Goal: Task Accomplishment & Management: Use online tool/utility

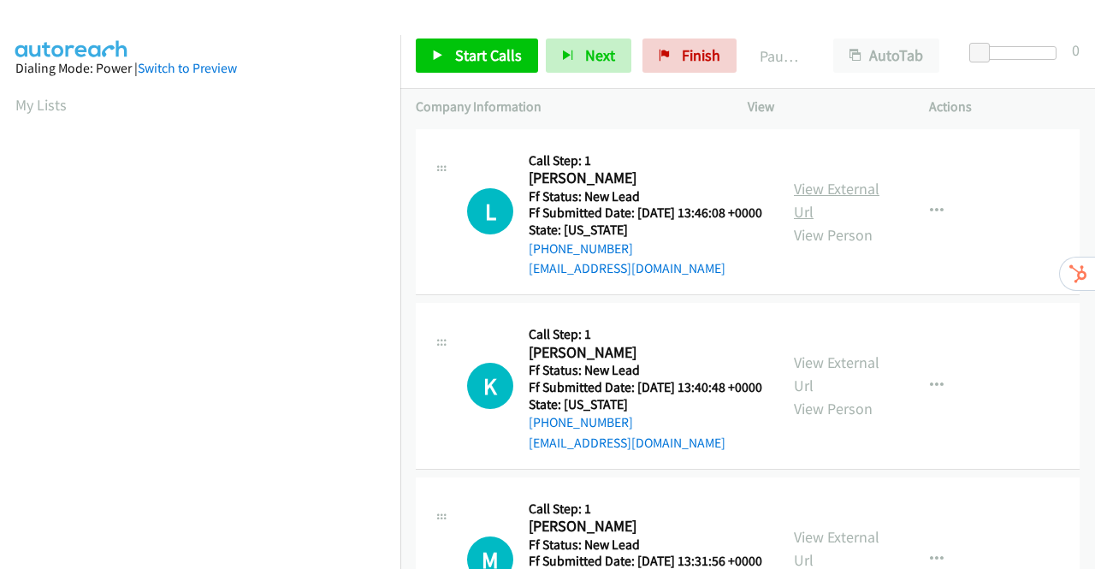
click at [829, 198] on link "View External Url" at bounding box center [837, 200] width 86 height 43
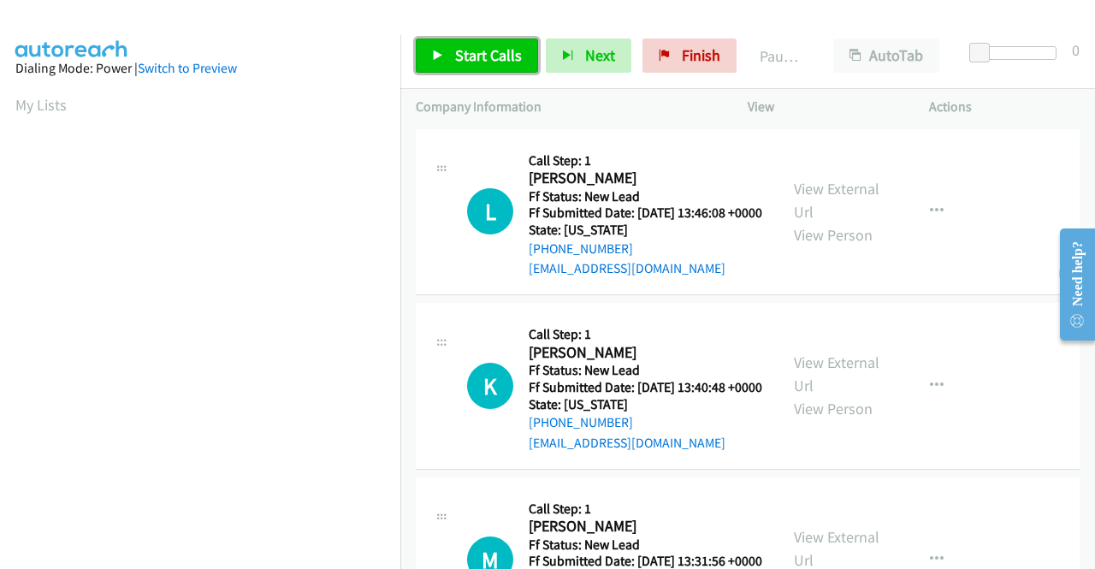
click at [482, 49] on span "Start Calls" at bounding box center [488, 55] width 67 height 20
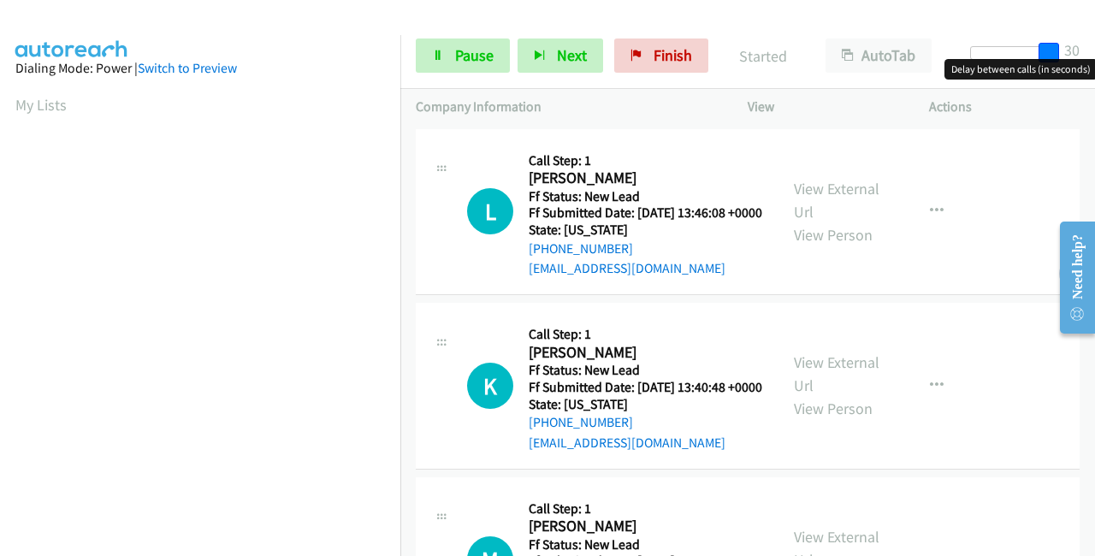
drag, startPoint x: 977, startPoint y: 52, endPoint x: 1094, endPoint y: 40, distance: 117.8
click at [1094, 40] on div "Start Calls Pause Next Finish Started AutoTab AutoTab 30" at bounding box center [747, 56] width 695 height 66
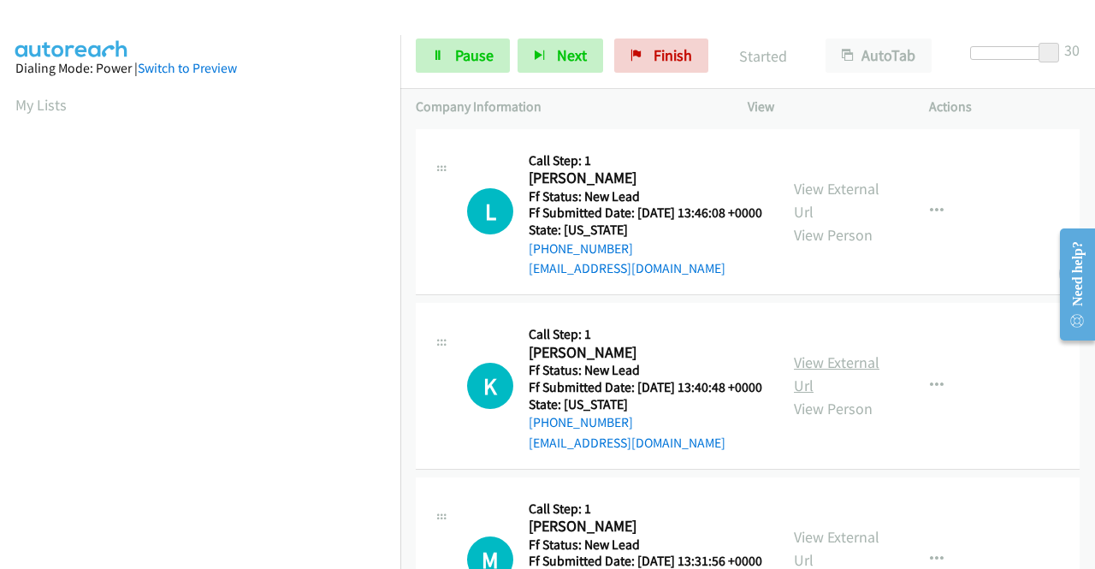
click at [835, 386] on link "View External Url" at bounding box center [837, 373] width 86 height 43
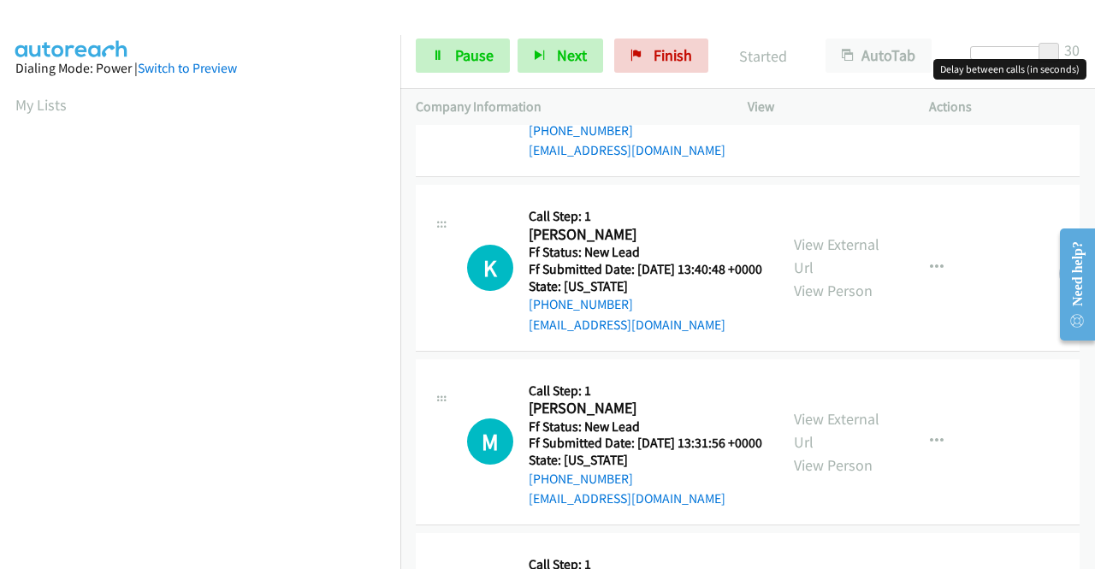
scroll to position [257, 0]
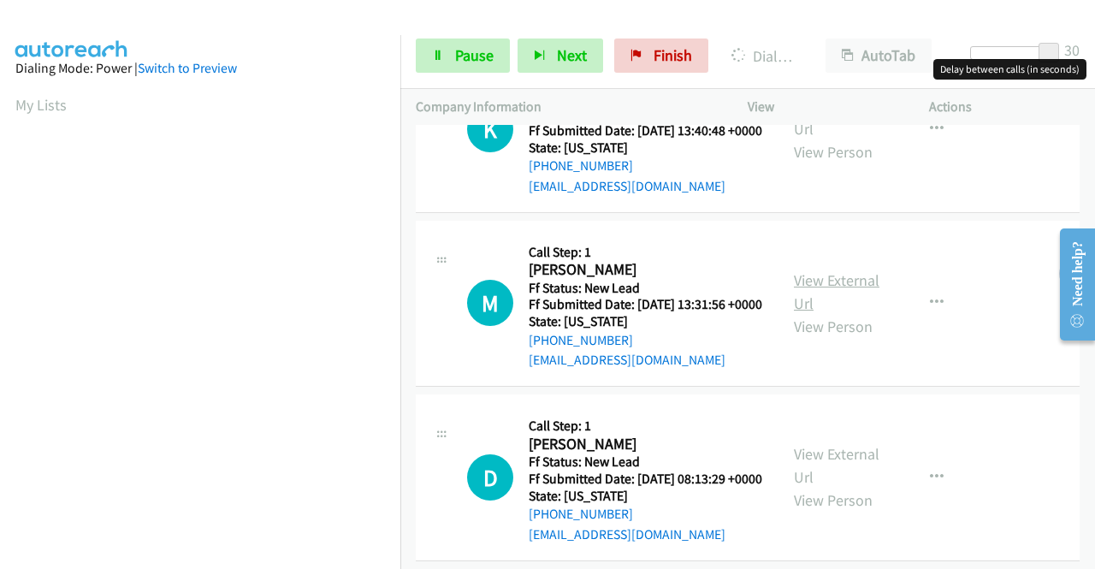
click at [833, 313] on link "View External Url" at bounding box center [837, 291] width 86 height 43
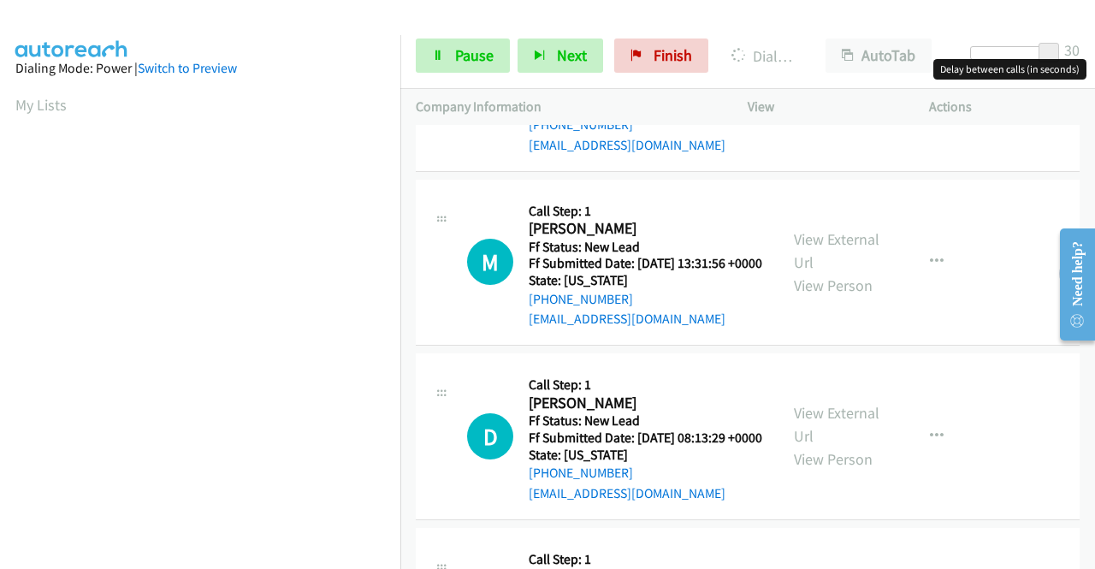
scroll to position [428, 0]
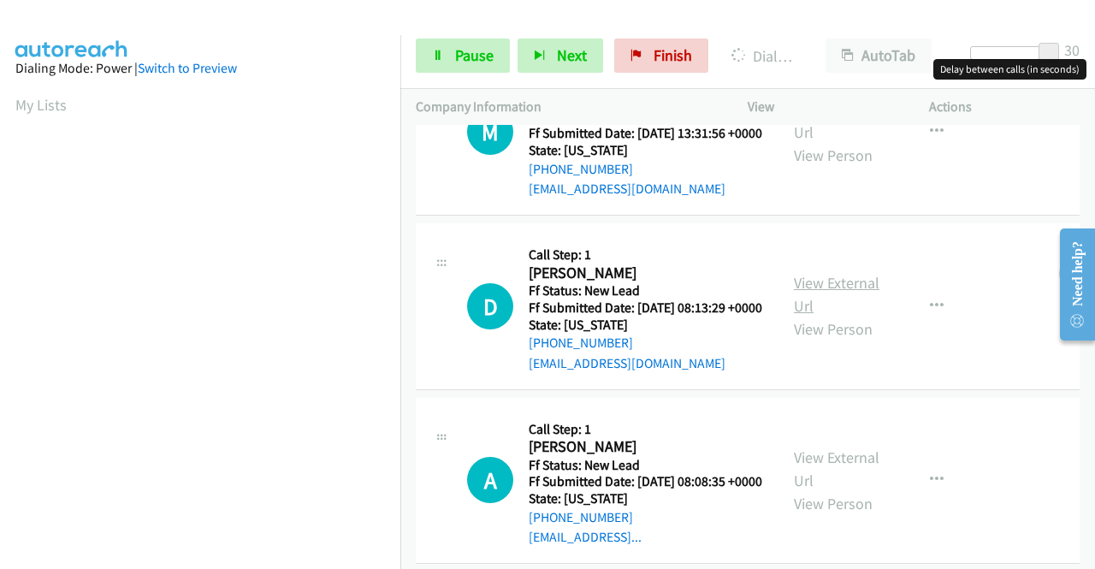
click at [842, 316] on link "View External Url" at bounding box center [837, 294] width 86 height 43
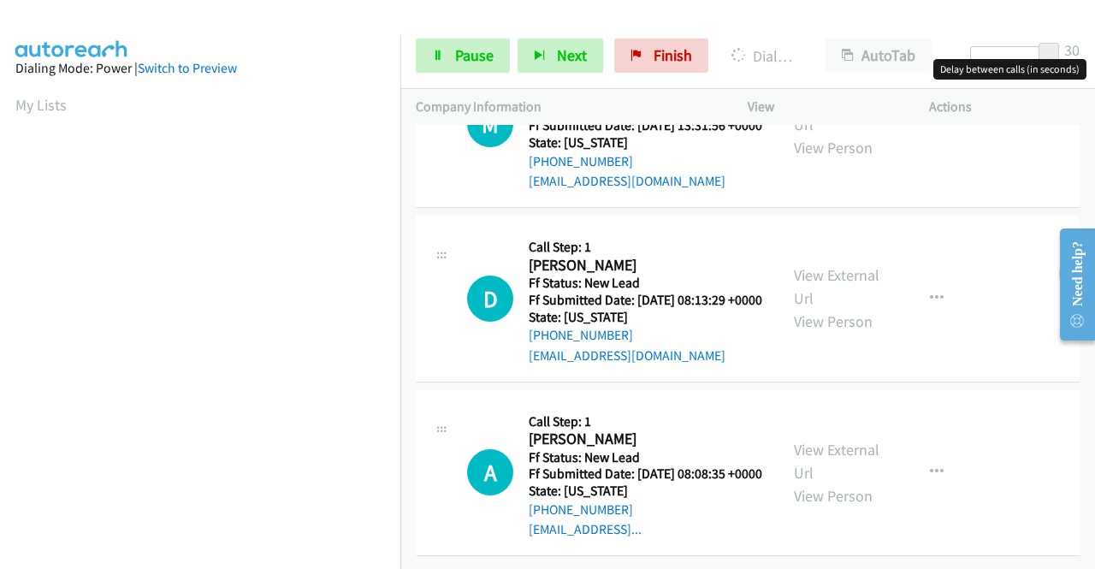
scroll to position [530, 0]
click at [850, 440] on link "View External Url" at bounding box center [837, 461] width 86 height 43
click at [458, 50] on span "Pause" at bounding box center [474, 55] width 38 height 20
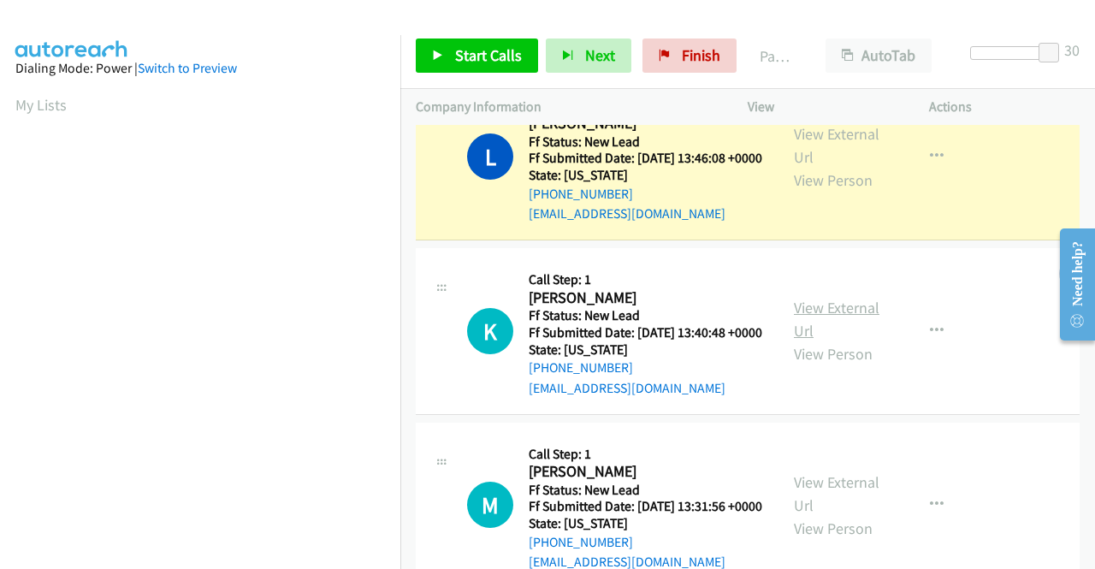
scroll to position [0, 0]
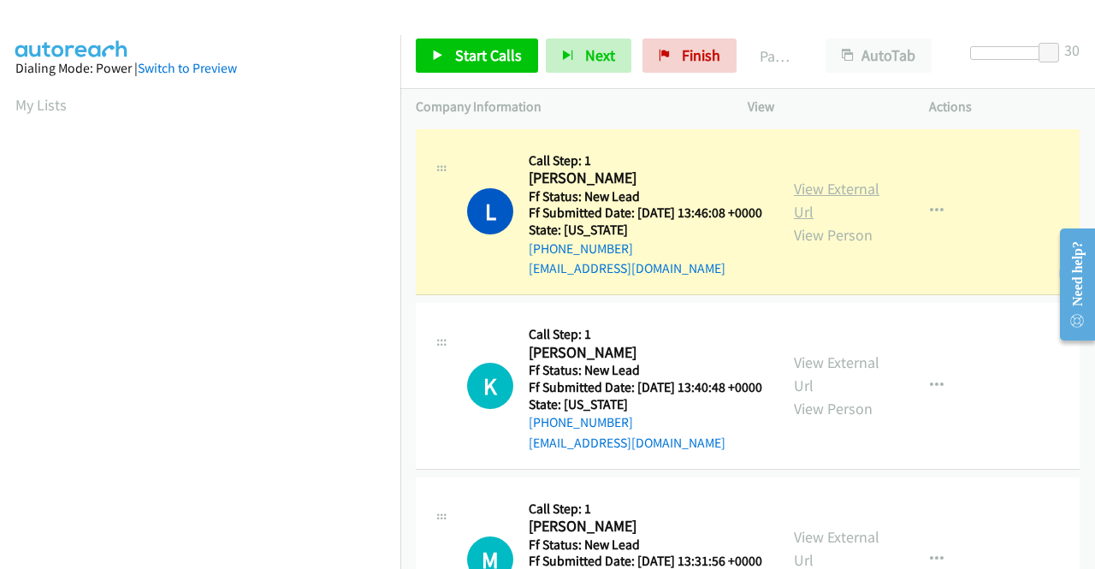
click at [835, 198] on link "View External Url" at bounding box center [837, 200] width 86 height 43
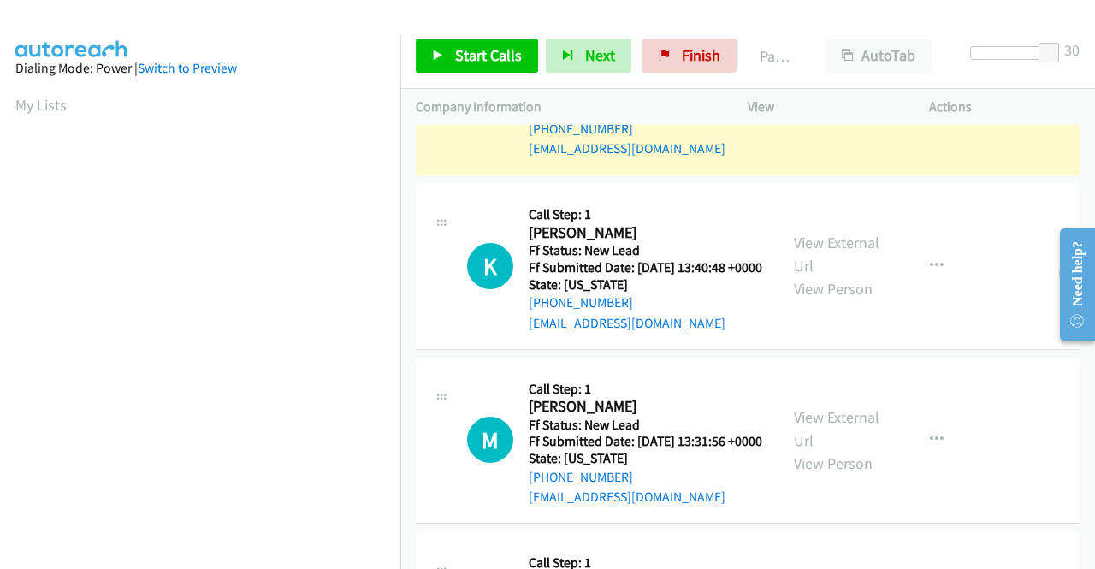
scroll to position [171, 0]
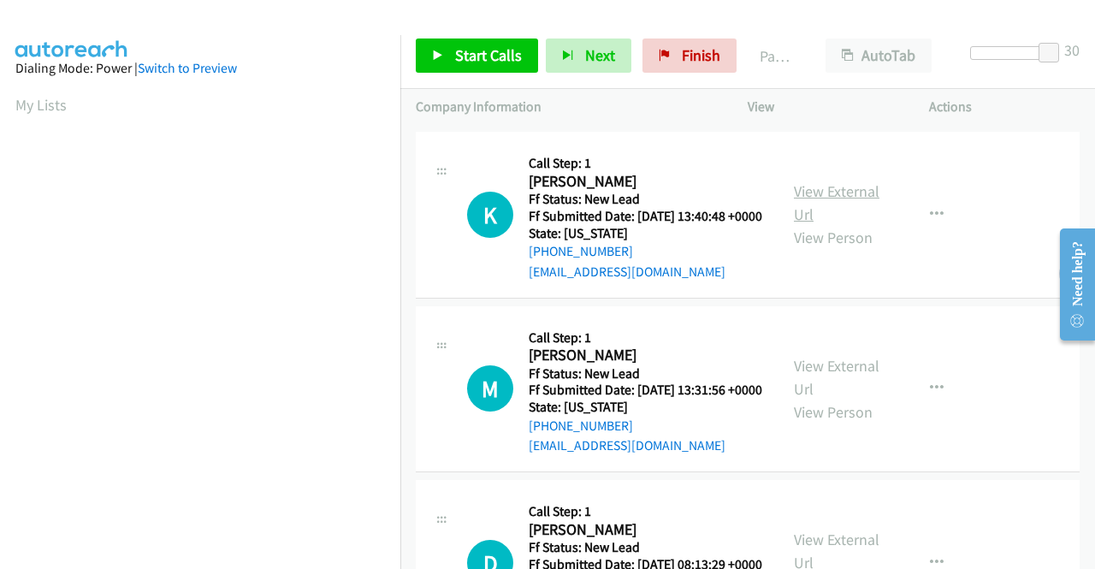
click at [835, 217] on link "View External Url" at bounding box center [837, 202] width 86 height 43
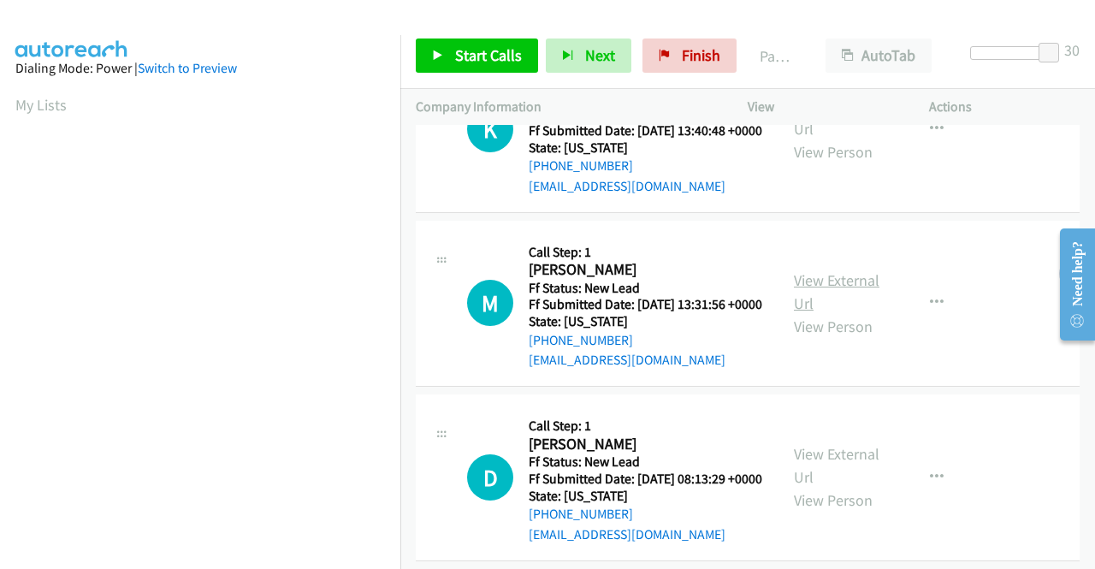
click at [845, 313] on link "View External Url" at bounding box center [837, 291] width 86 height 43
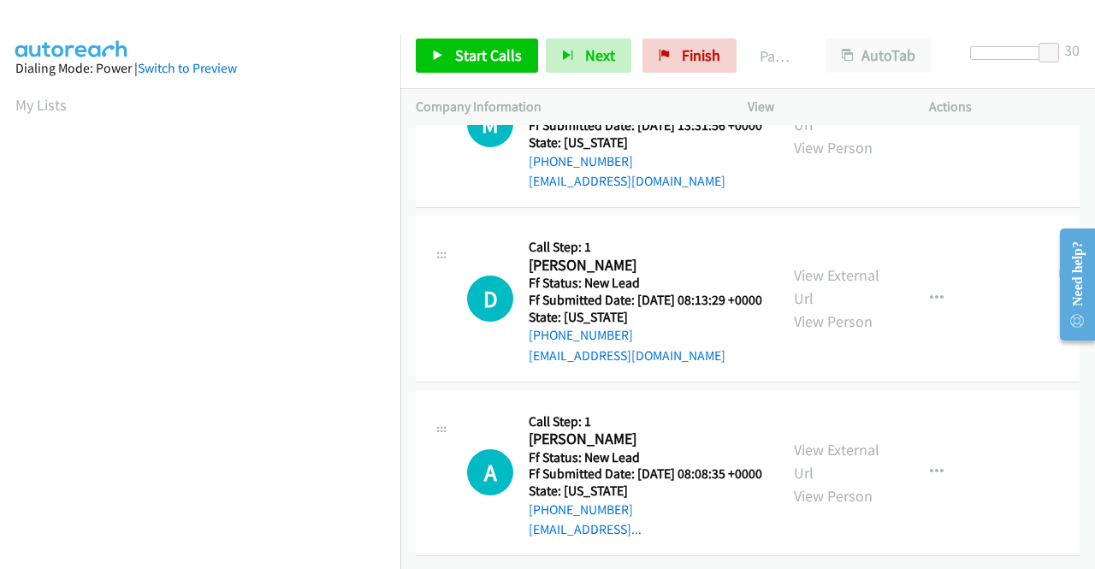
scroll to position [513, 0]
click at [849, 265] on link "View External Url" at bounding box center [837, 286] width 86 height 43
click at [826, 440] on link "View External Url" at bounding box center [837, 461] width 86 height 43
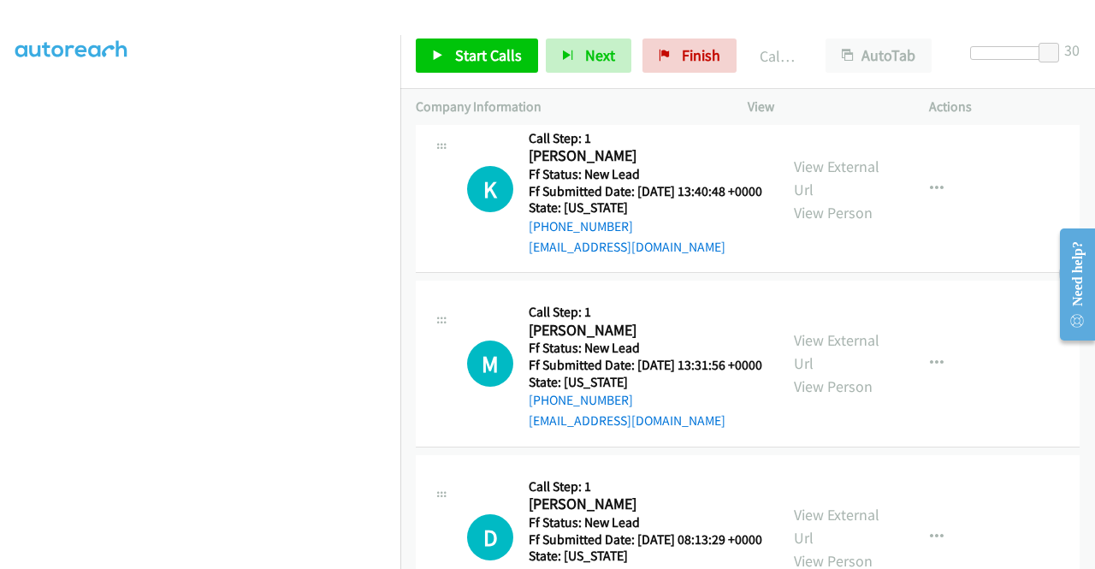
scroll to position [257, 0]
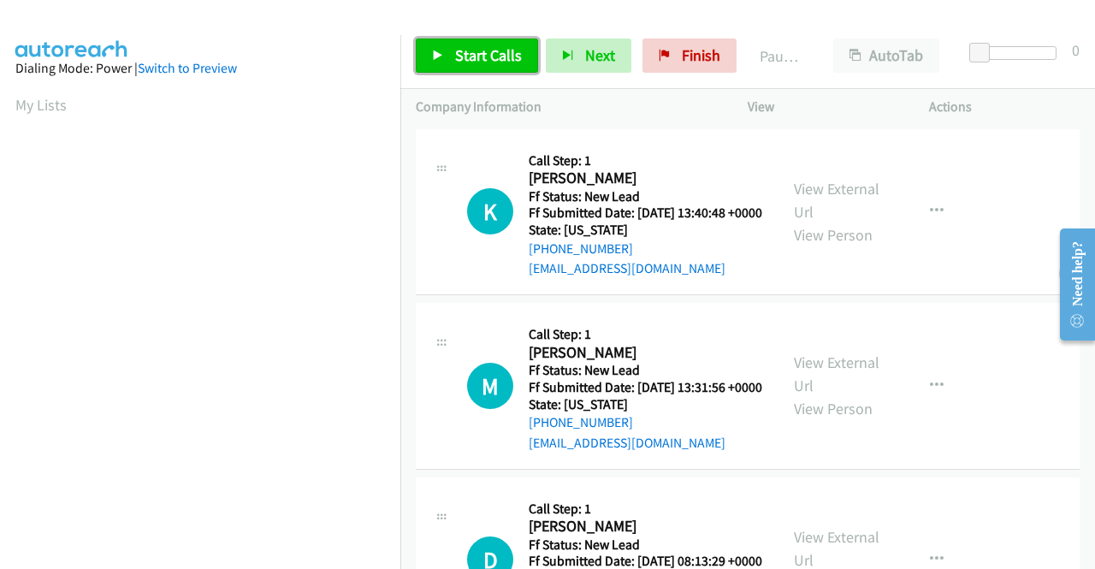
click at [496, 60] on span "Start Calls" at bounding box center [488, 55] width 67 height 20
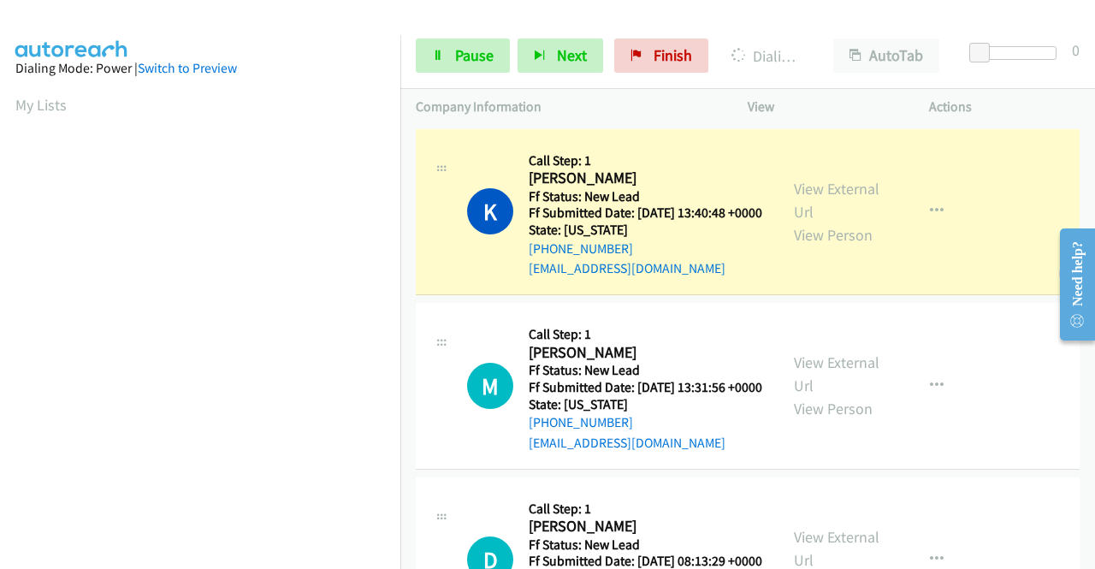
scroll to position [390, 0]
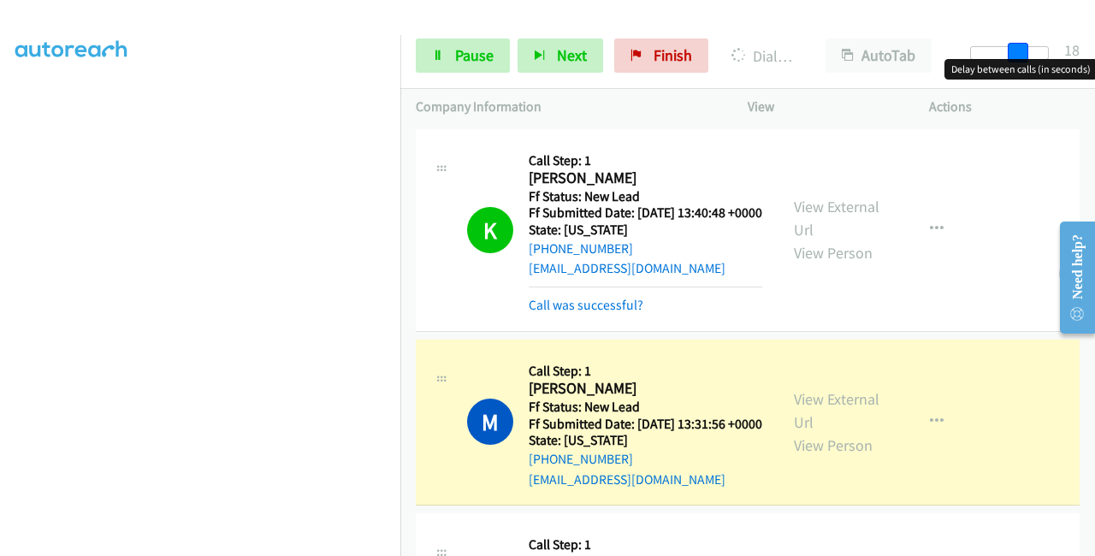
drag, startPoint x: 984, startPoint y: 48, endPoint x: 1094, endPoint y: 44, distance: 110.4
click at [1094, 44] on div "Start Calls Pause Next Finish Dialing [PERSON_NAME] AutoTab AutoTab 18" at bounding box center [747, 56] width 695 height 66
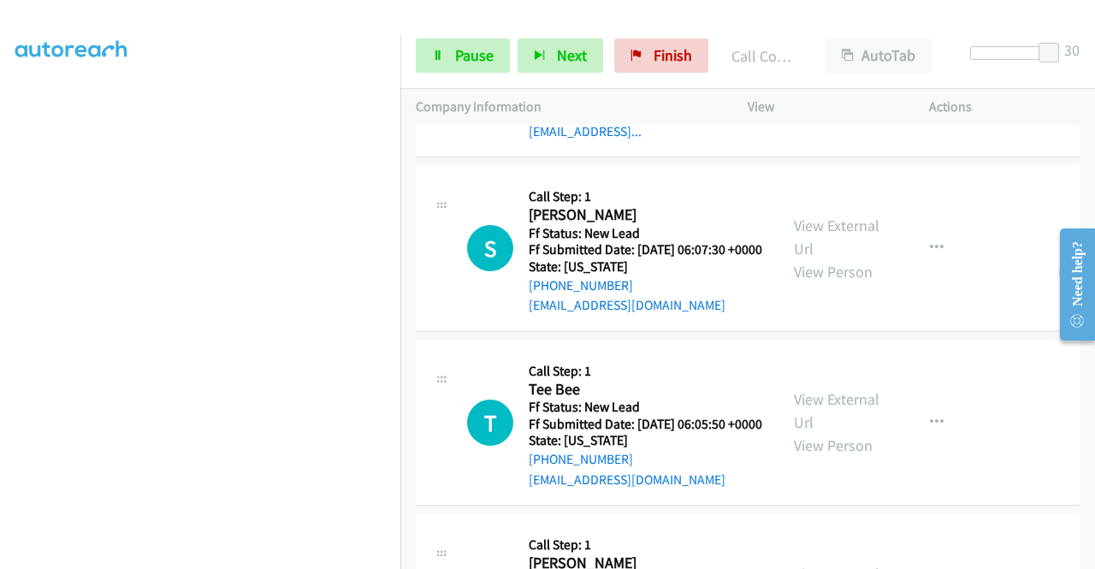
scroll to position [770, 0]
click at [836, 257] on link "View External Url" at bounding box center [837, 236] width 86 height 43
click at [807, 431] on link "View External Url" at bounding box center [837, 409] width 86 height 43
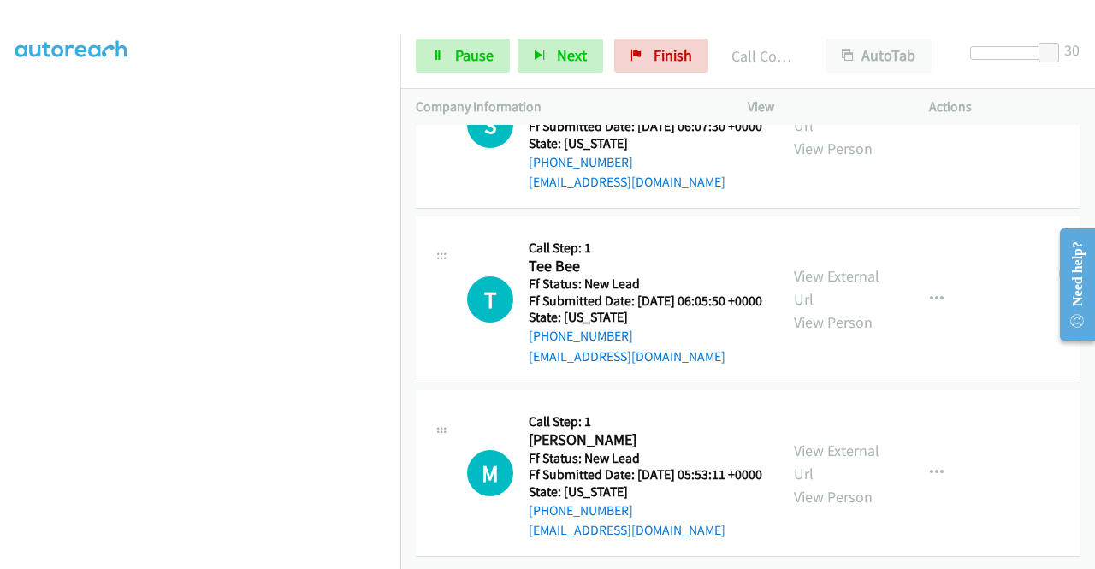
scroll to position [1020, 0]
click at [833, 440] on link "View External Url" at bounding box center [837, 461] width 86 height 43
click at [821, 286] on link "View External Url" at bounding box center [837, 287] width 86 height 43
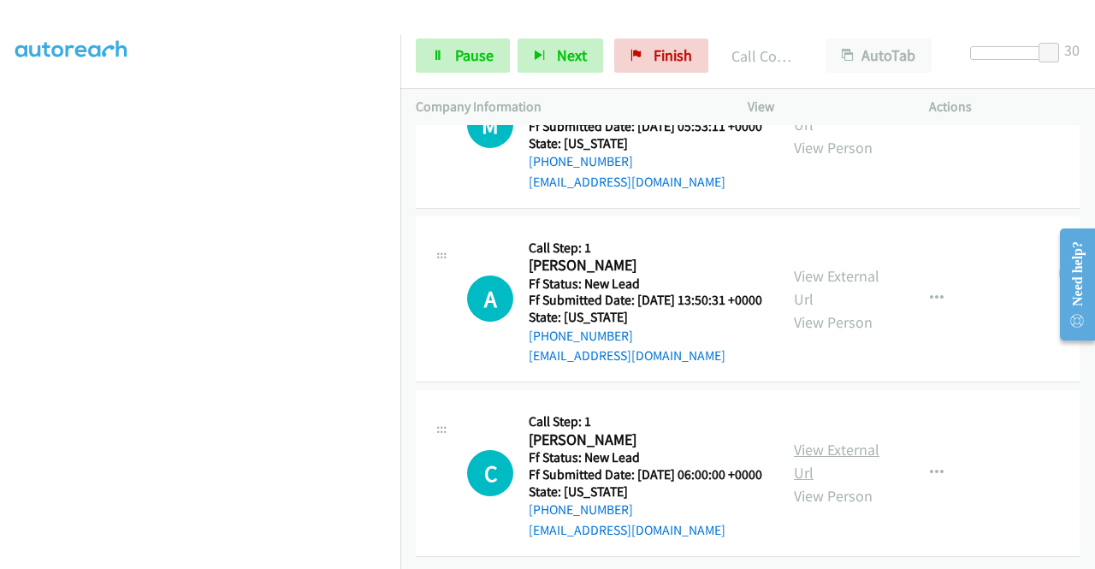
click at [833, 440] on link "View External Url" at bounding box center [837, 461] width 86 height 43
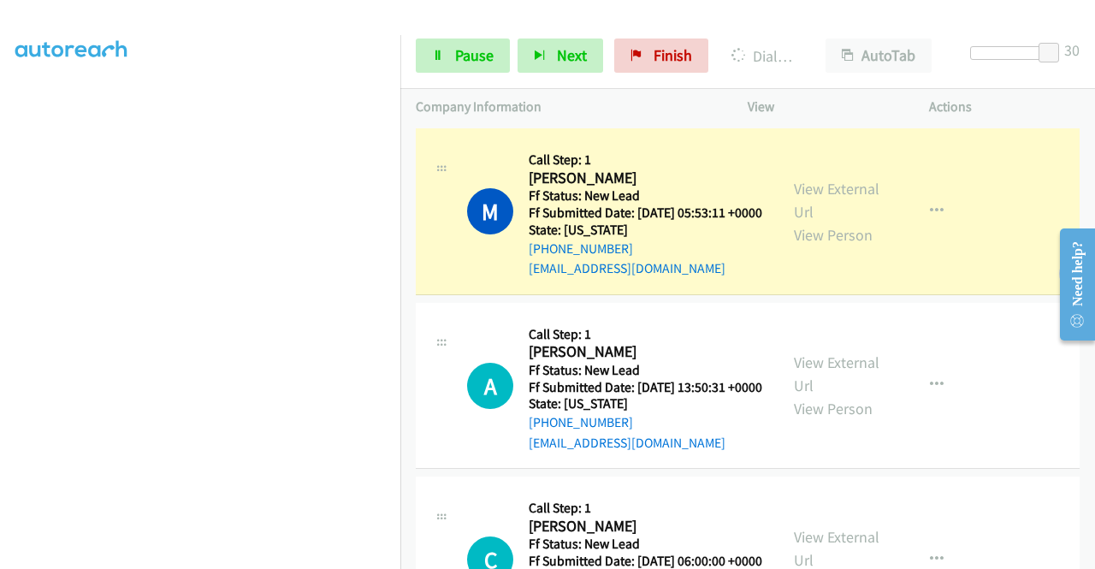
scroll to position [1510, 0]
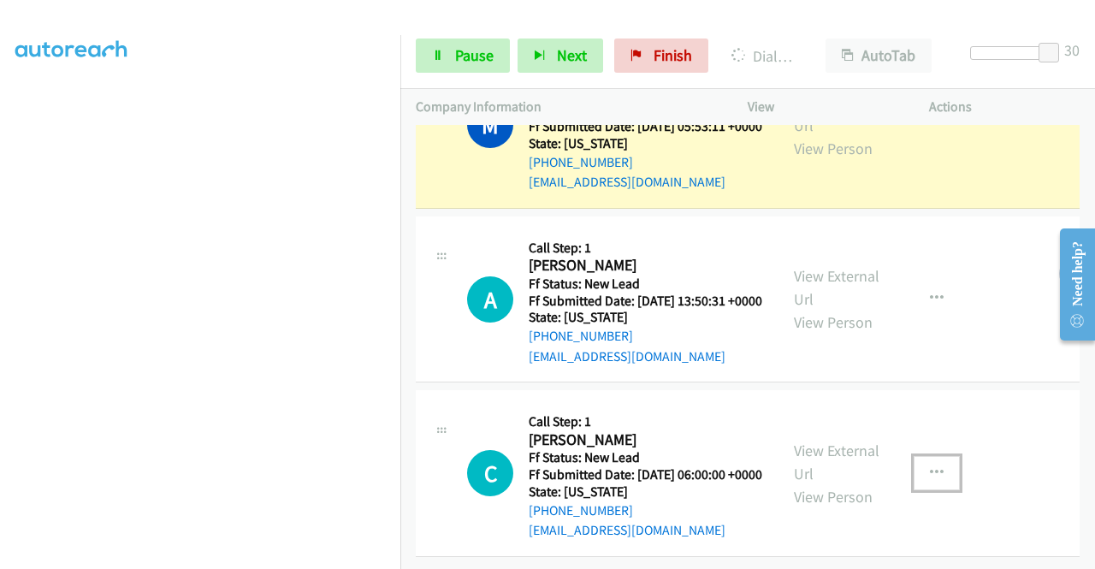
click at [930, 466] on icon "button" at bounding box center [937, 473] width 14 height 14
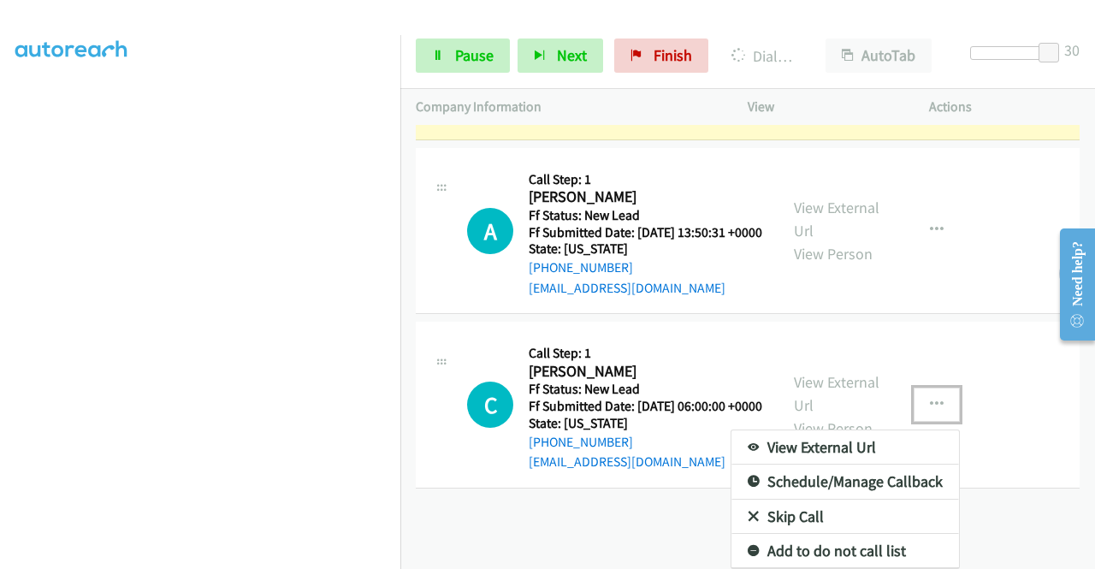
click at [810, 500] on link "Skip Call" at bounding box center [845, 517] width 228 height 34
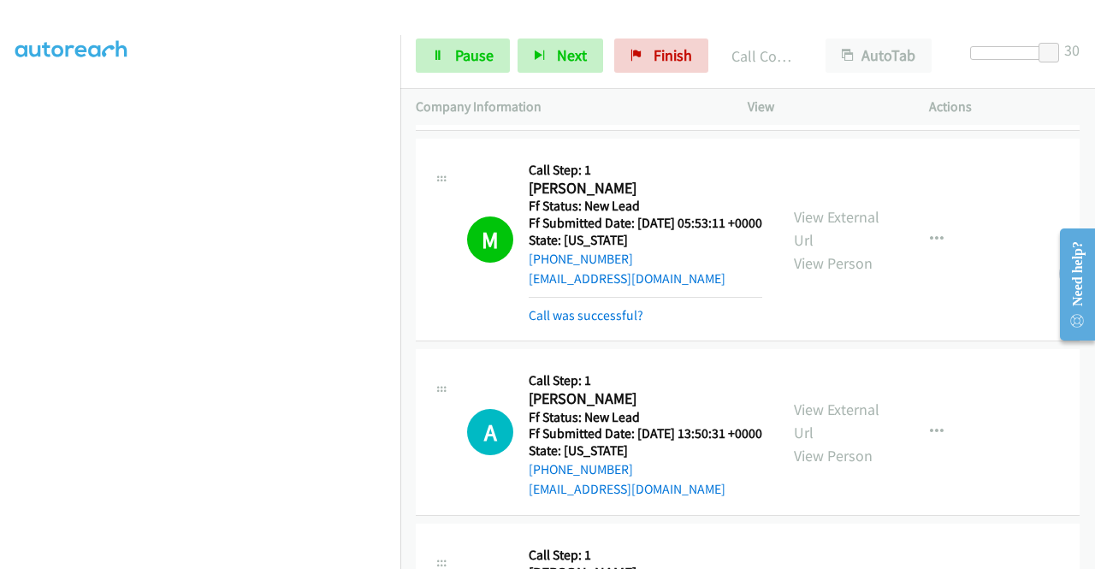
scroll to position [171, 0]
click at [448, 56] on link "Pause" at bounding box center [463, 55] width 94 height 34
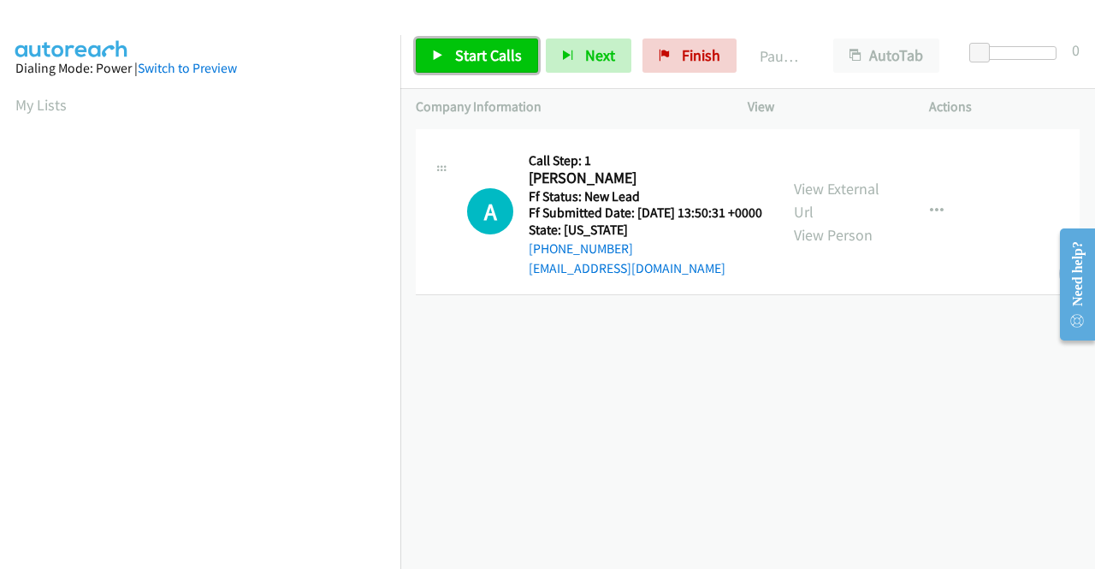
click at [476, 47] on span "Start Calls" at bounding box center [488, 55] width 67 height 20
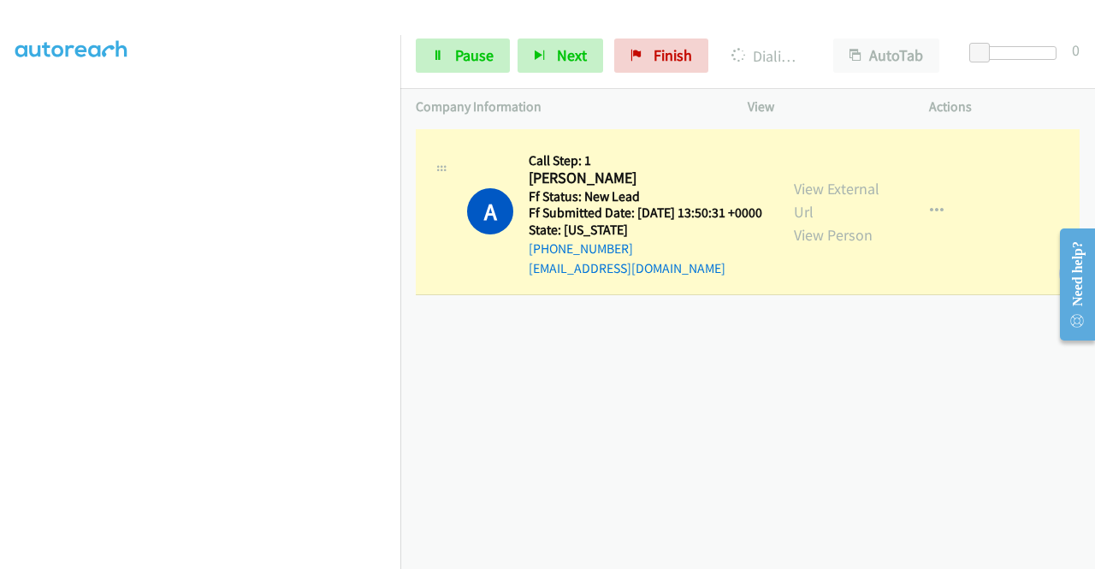
scroll to position [390, 0]
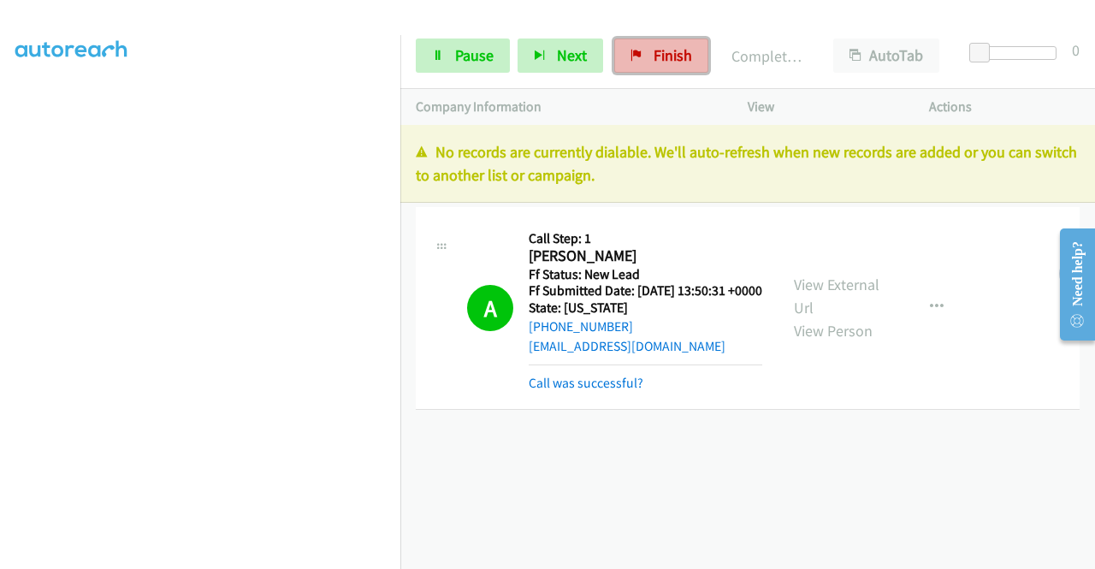
click at [653, 52] on span "Finish" at bounding box center [672, 55] width 38 height 20
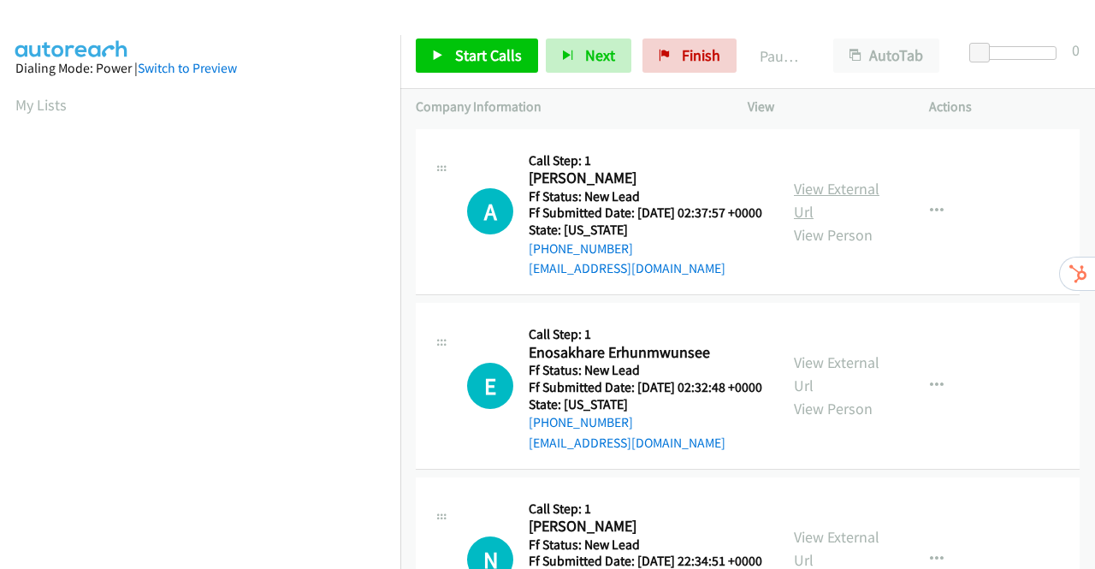
click at [829, 201] on link "View External Url" at bounding box center [837, 200] width 86 height 43
click at [826, 385] on link "View External Url" at bounding box center [837, 373] width 86 height 43
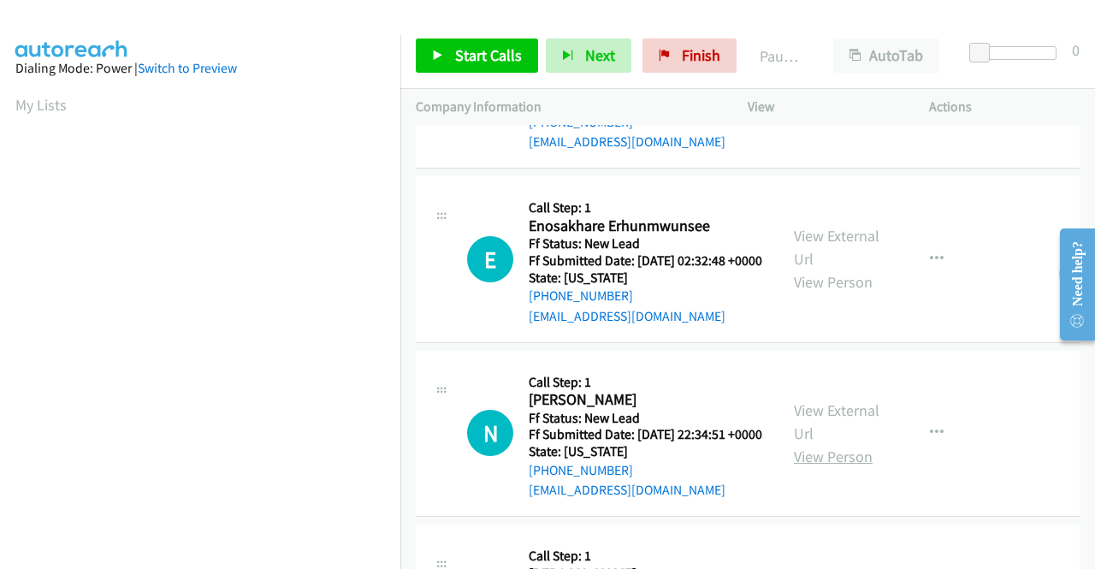
scroll to position [257, 0]
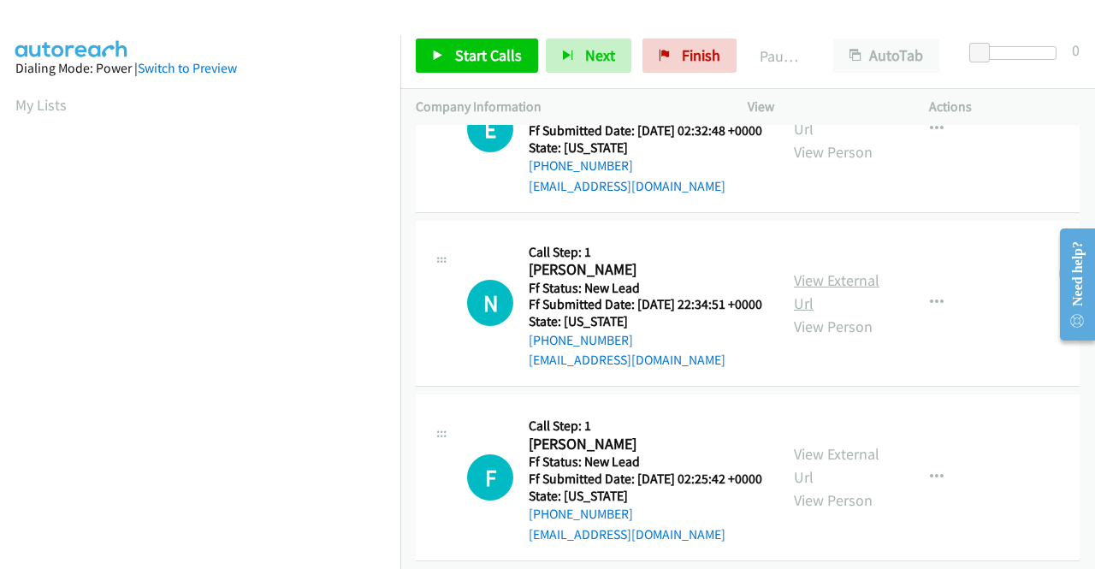
click at [845, 313] on link "View External Url" at bounding box center [837, 291] width 86 height 43
click at [819, 487] on link "View External Url" at bounding box center [837, 465] width 86 height 43
click at [460, 68] on link "Start Calls" at bounding box center [477, 55] width 122 height 34
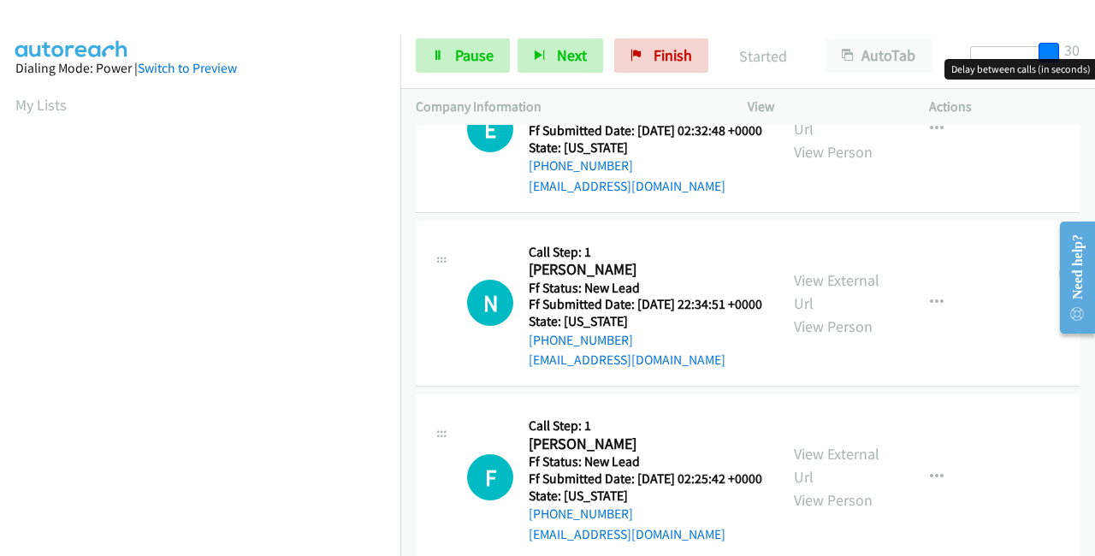
drag, startPoint x: 984, startPoint y: 49, endPoint x: 1094, endPoint y: 39, distance: 110.7
click at [1094, 39] on div "Start Calls Pause Next Finish Started AutoTab AutoTab 30" at bounding box center [747, 56] width 695 height 66
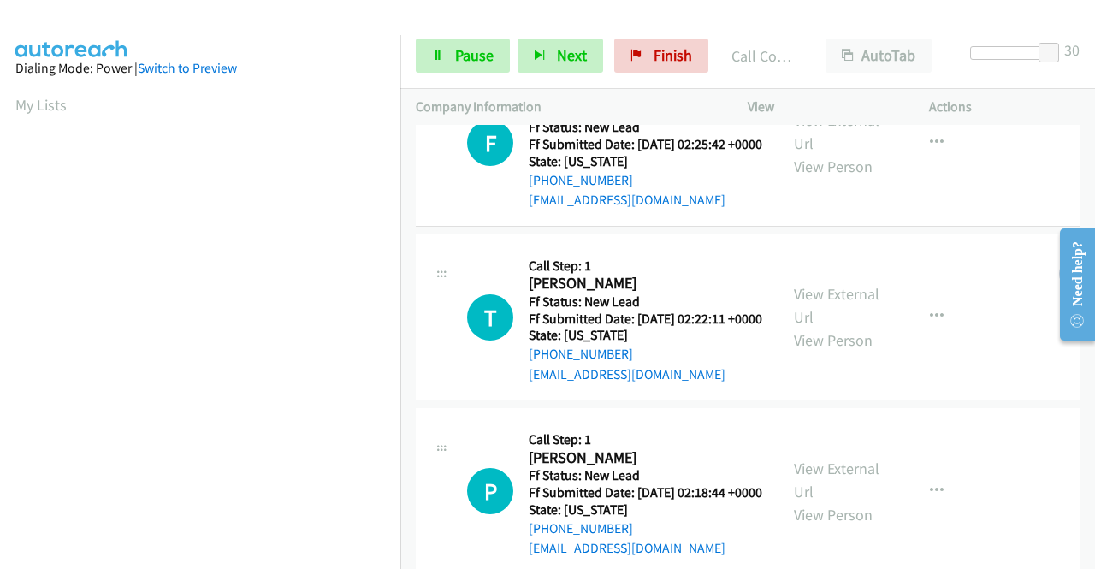
scroll to position [770, 0]
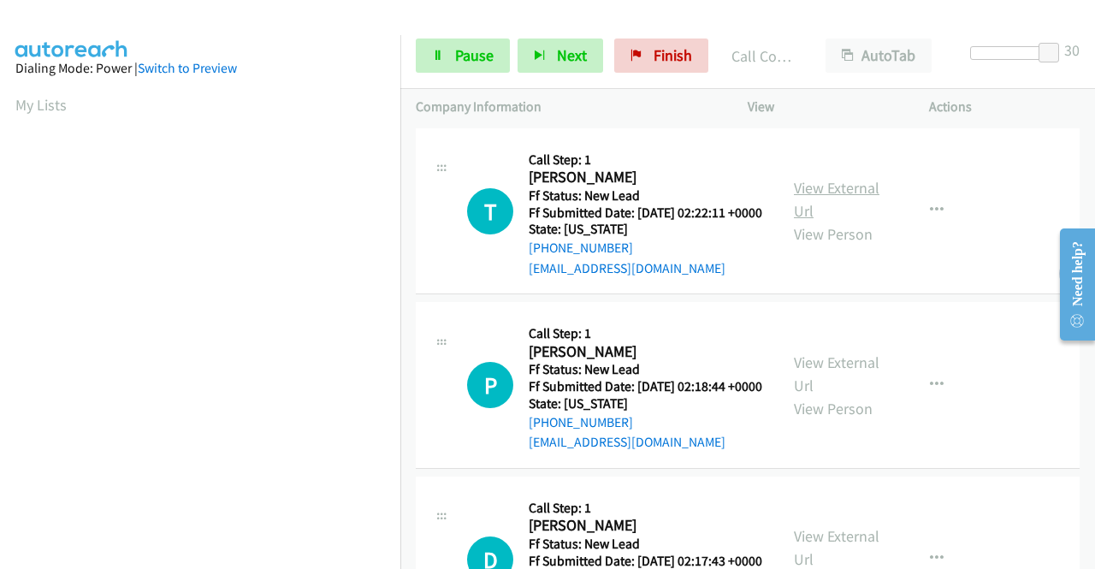
click at [854, 221] on link "View External Url" at bounding box center [837, 199] width 86 height 43
click at [854, 395] on link "View External Url" at bounding box center [837, 373] width 86 height 43
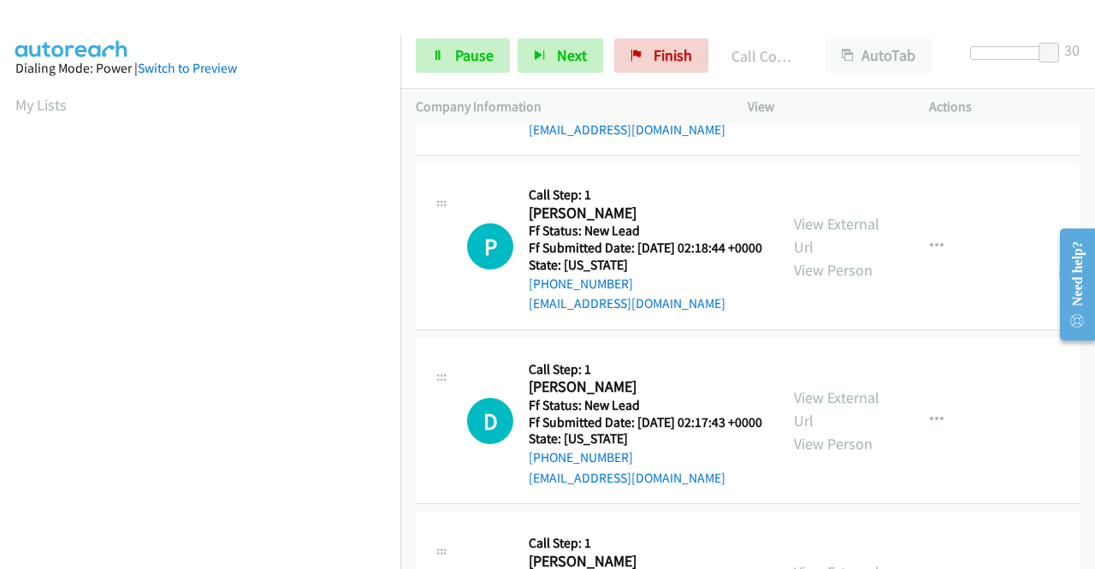
scroll to position [1026, 0]
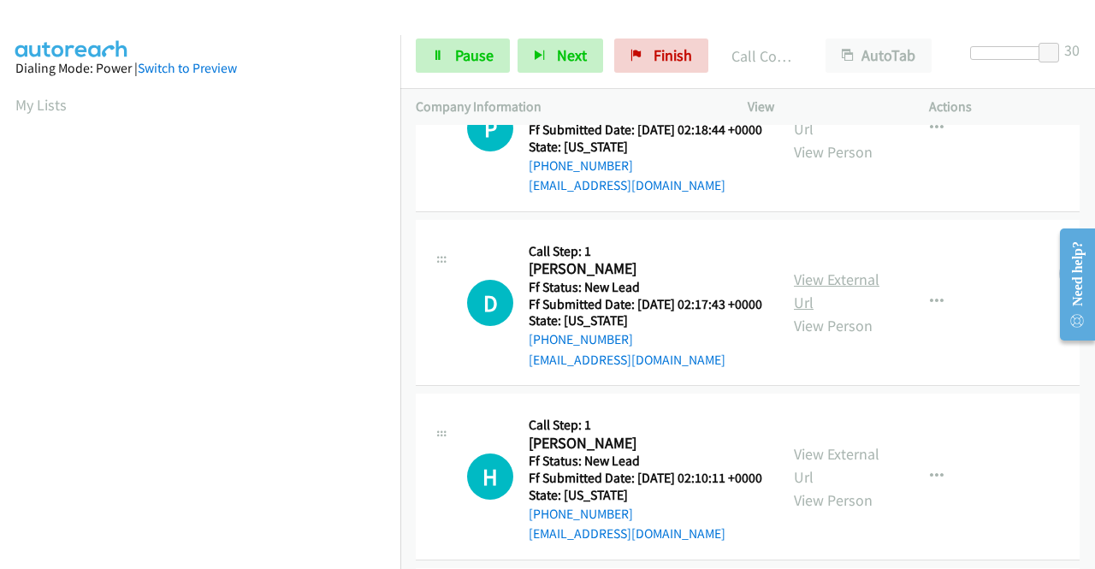
click at [822, 312] on link "View External Url" at bounding box center [837, 290] width 86 height 43
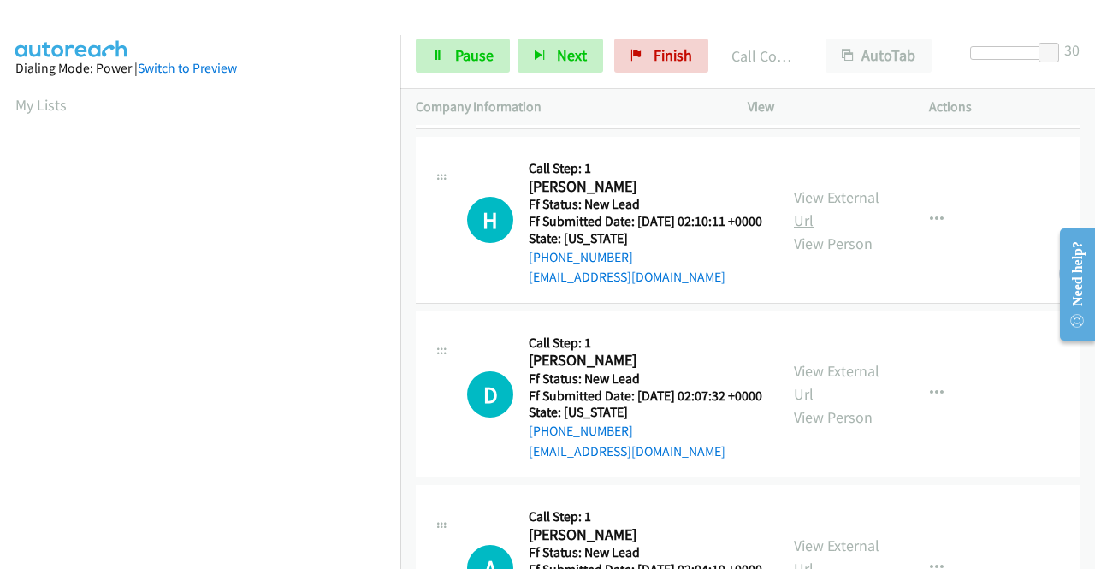
click at [822, 230] on link "View External Url" at bounding box center [837, 208] width 86 height 43
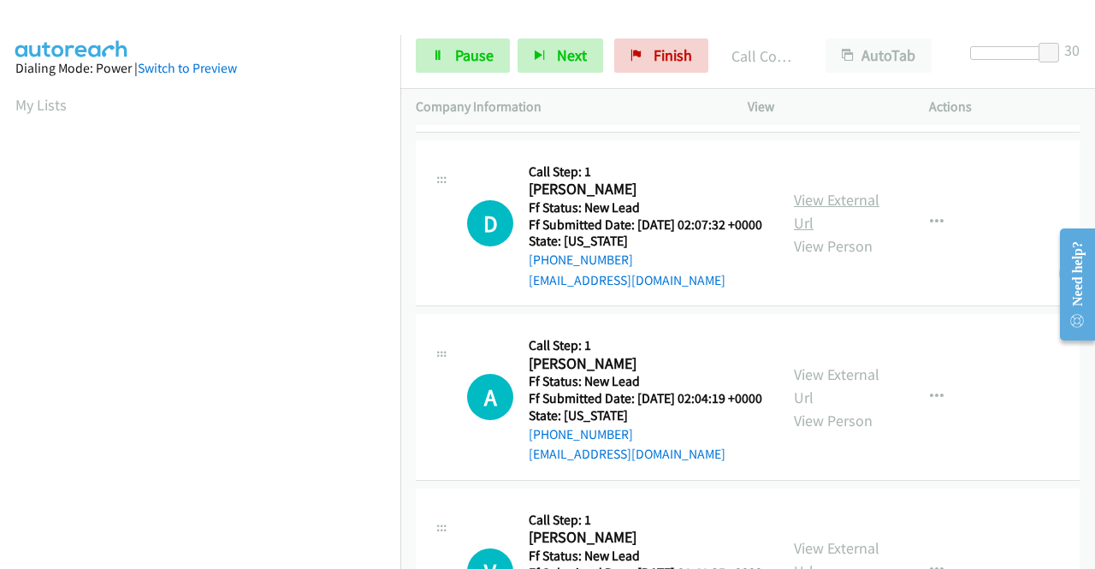
click at [820, 233] on link "View External Url" at bounding box center [837, 211] width 86 height 43
click at [810, 407] on link "View External Url" at bounding box center [837, 385] width 86 height 43
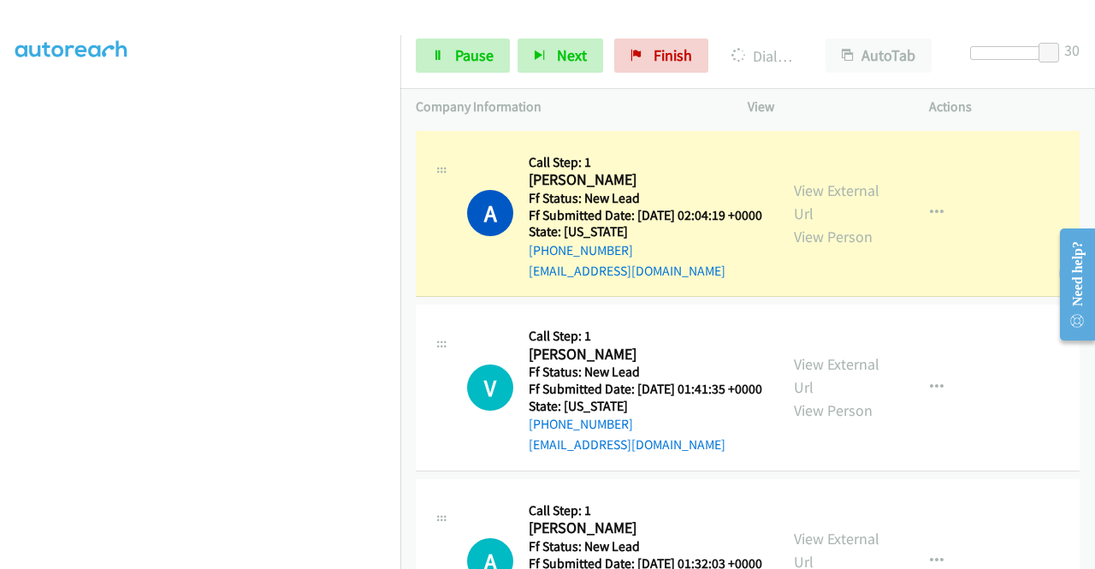
scroll to position [2039, 0]
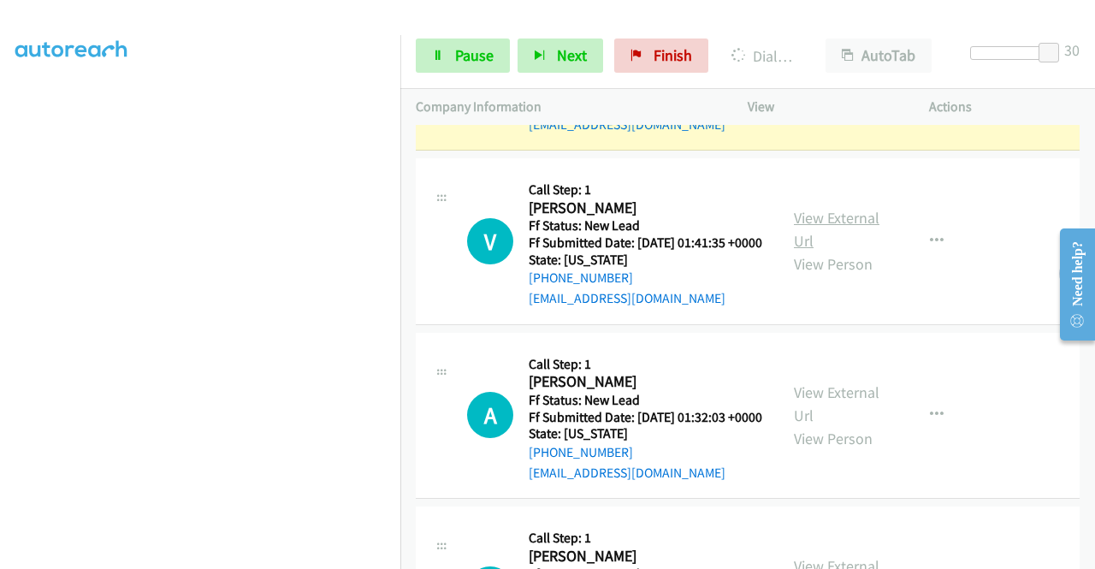
click at [844, 251] on link "View External Url" at bounding box center [837, 229] width 86 height 43
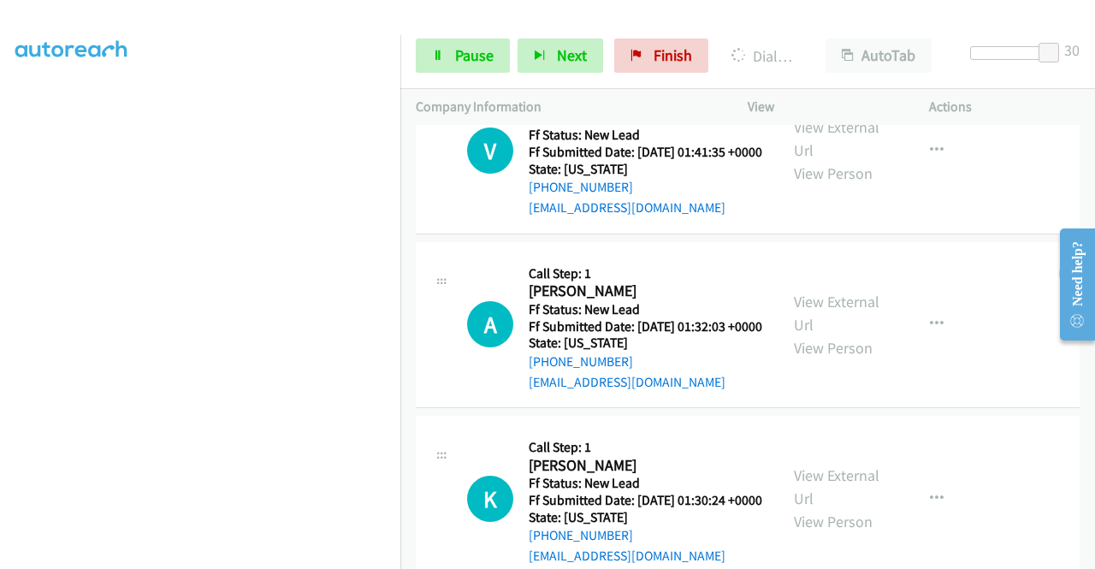
scroll to position [2296, 0]
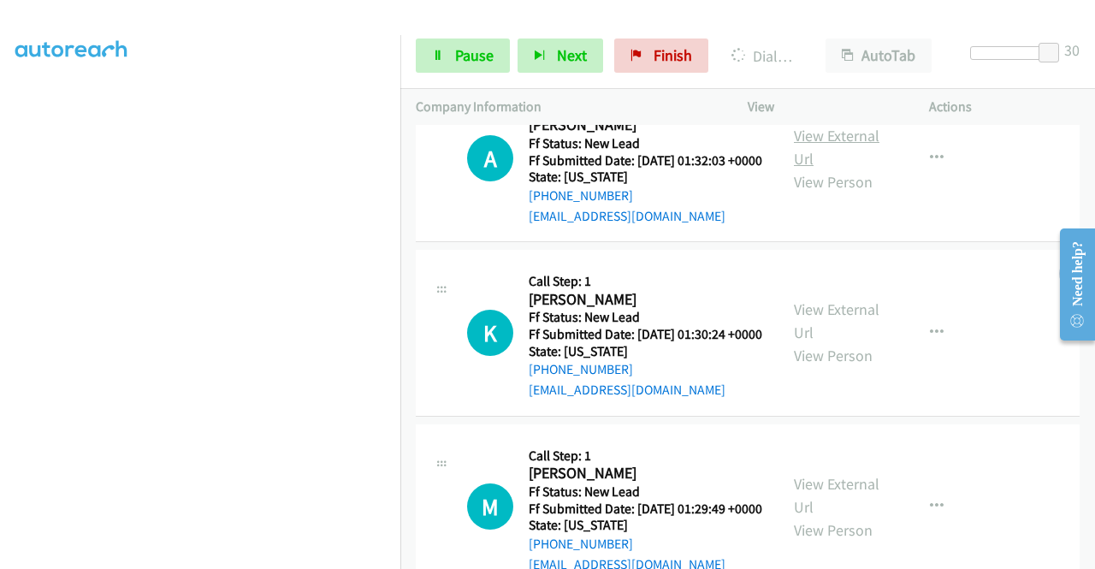
click at [814, 168] on link "View External Url" at bounding box center [837, 147] width 86 height 43
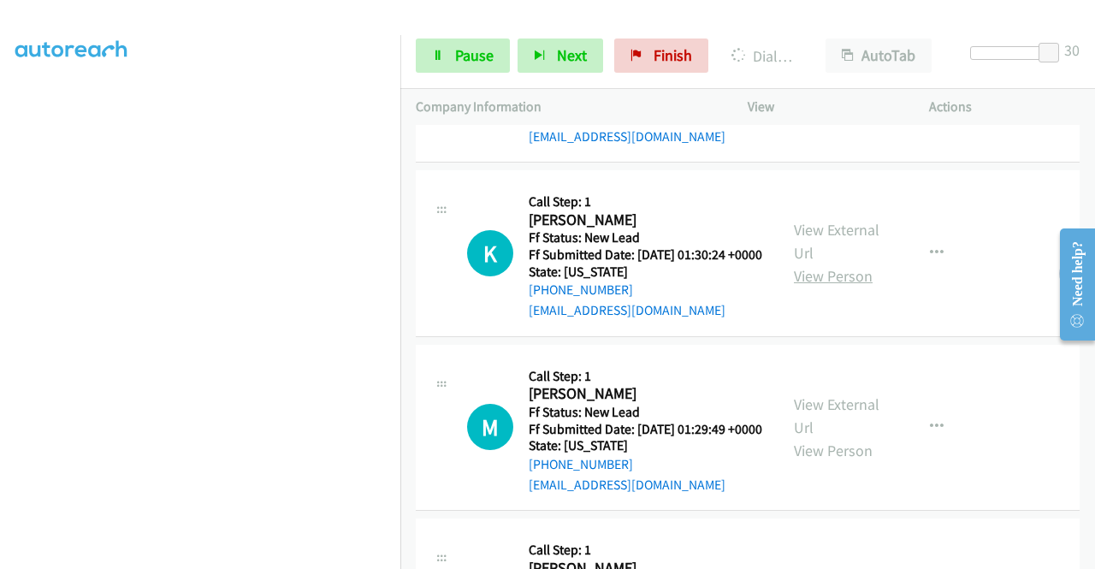
scroll to position [2467, 0]
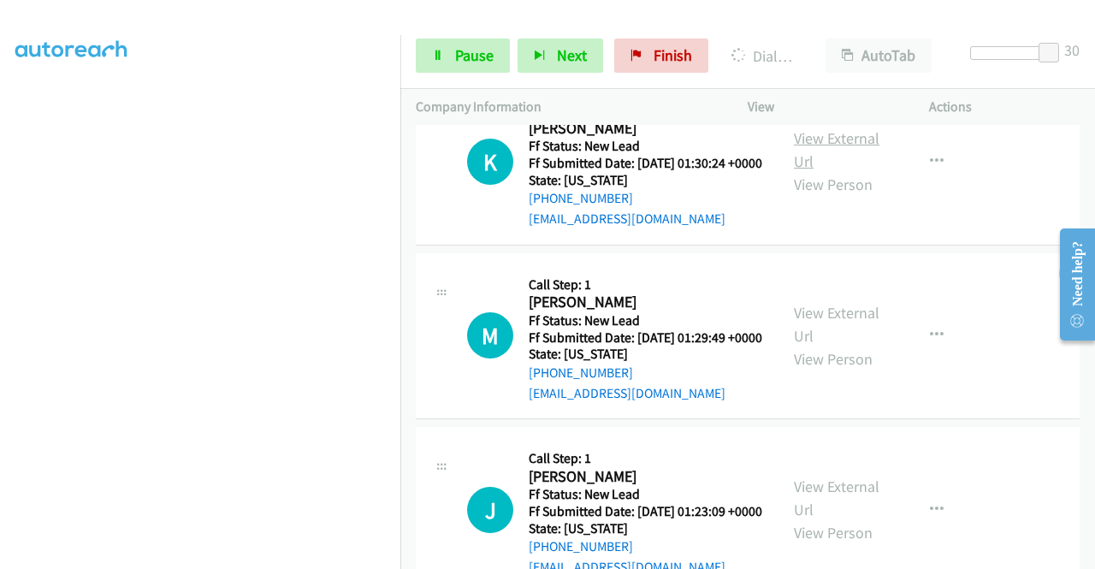
click at [837, 171] on link "View External Url" at bounding box center [837, 149] width 86 height 43
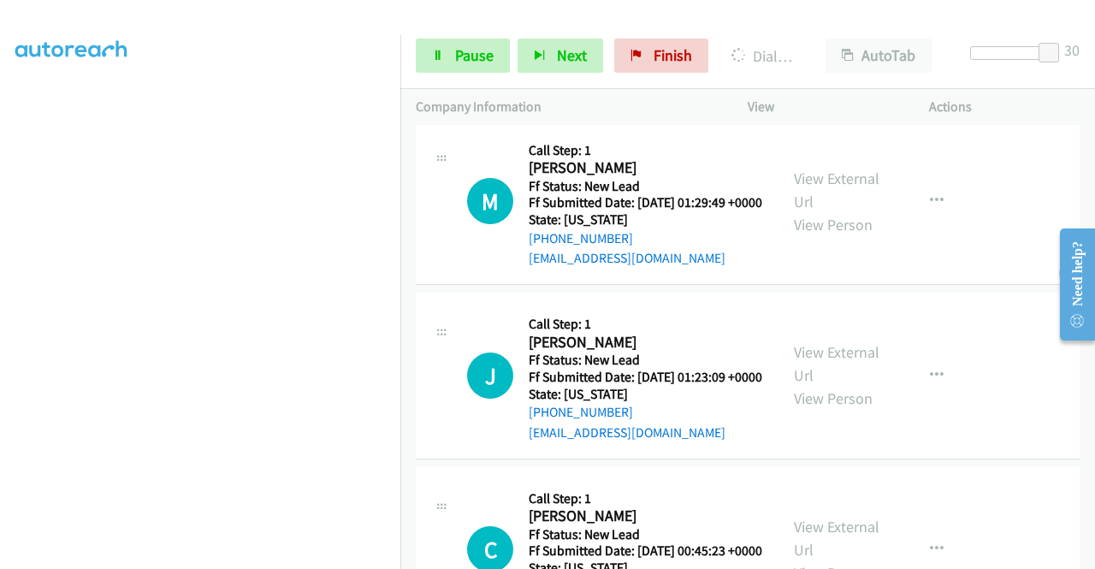
scroll to position [390, 0]
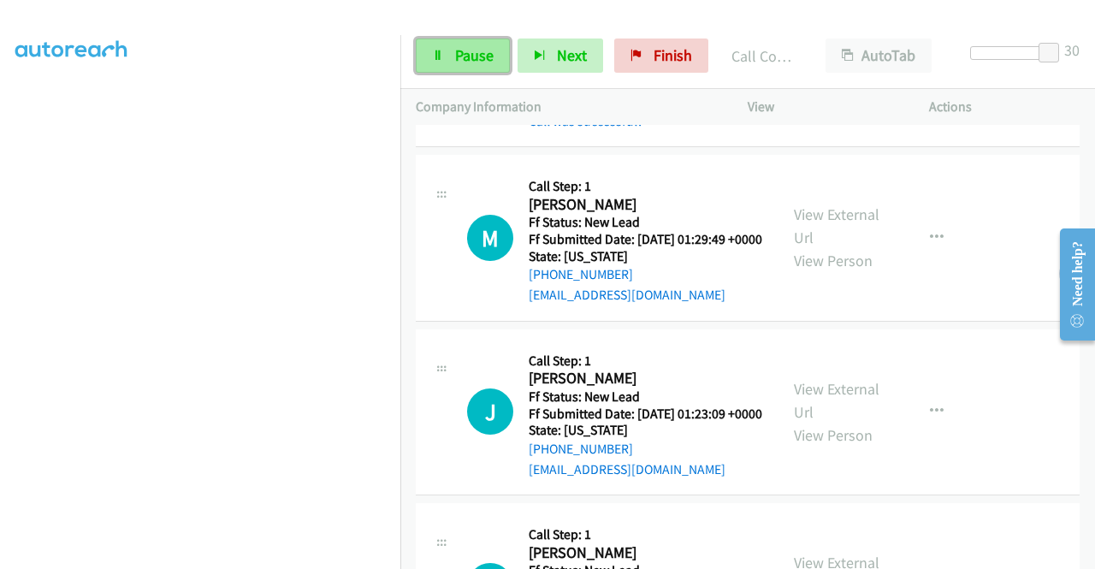
click at [463, 51] on span "Pause" at bounding box center [474, 55] width 38 height 20
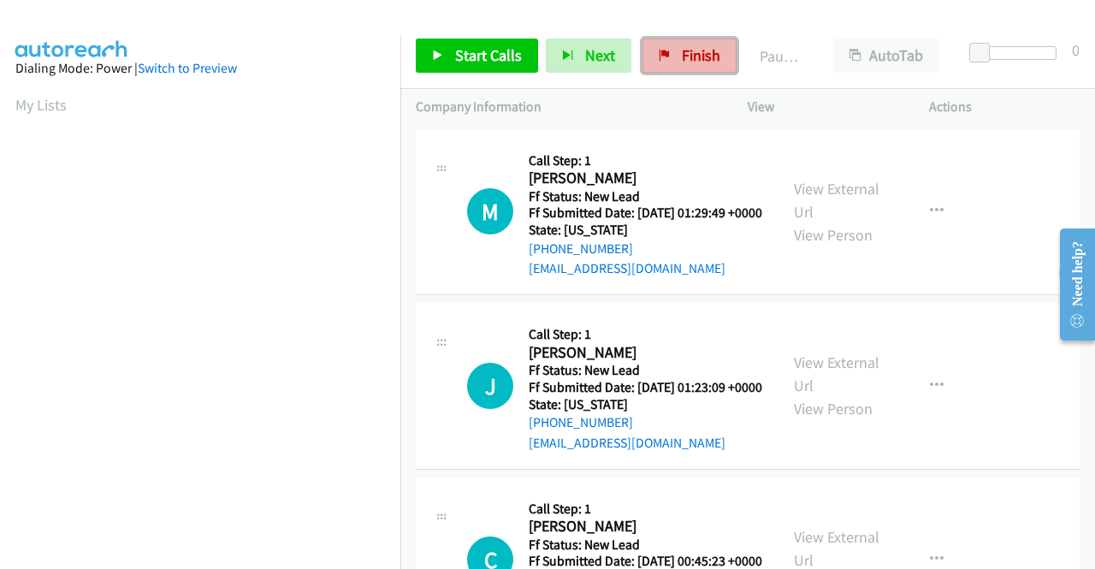
click at [696, 56] on span "Finish" at bounding box center [701, 55] width 38 height 20
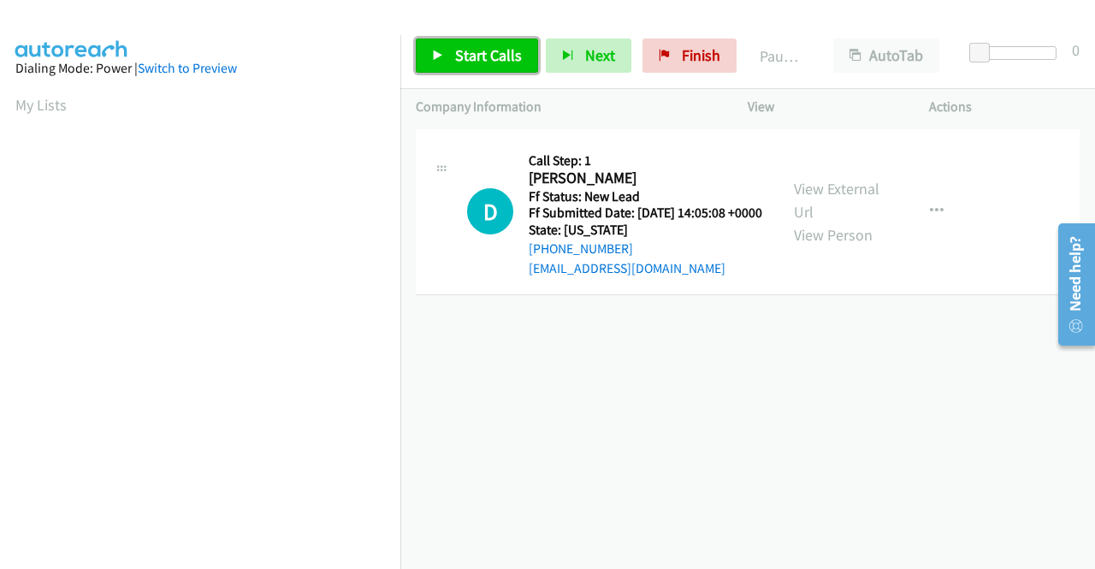
click at [485, 56] on span "Start Calls" at bounding box center [488, 55] width 67 height 20
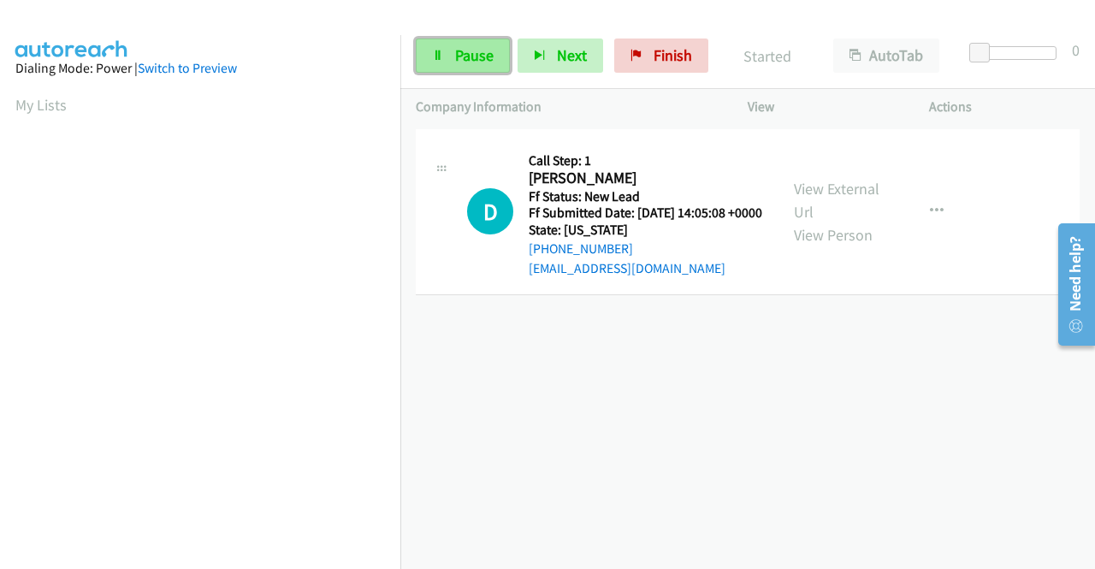
click at [457, 57] on span "Pause" at bounding box center [474, 55] width 38 height 20
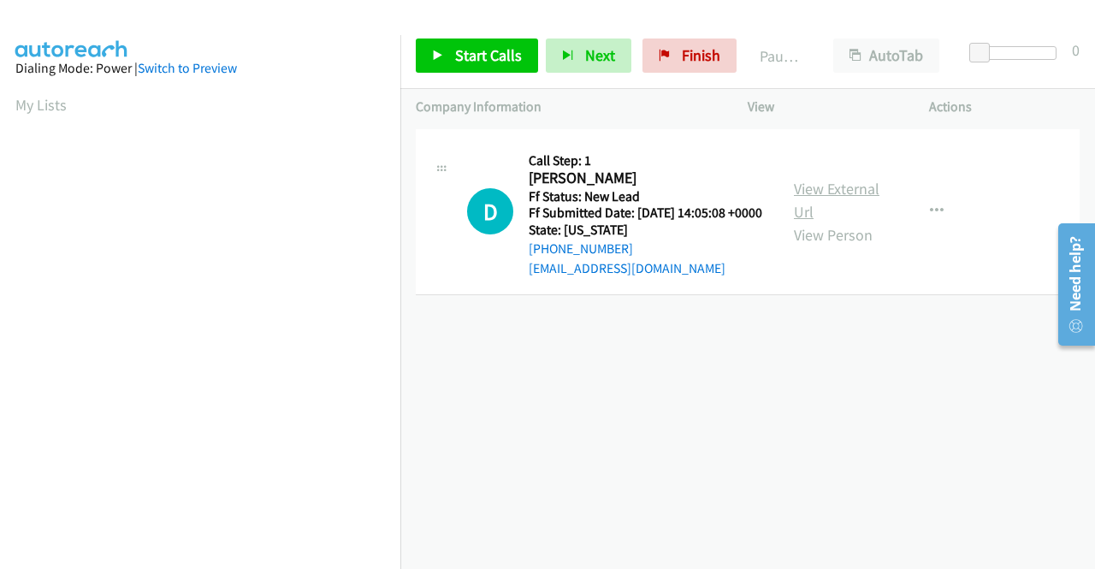
click at [828, 200] on link "View External Url" at bounding box center [837, 200] width 86 height 43
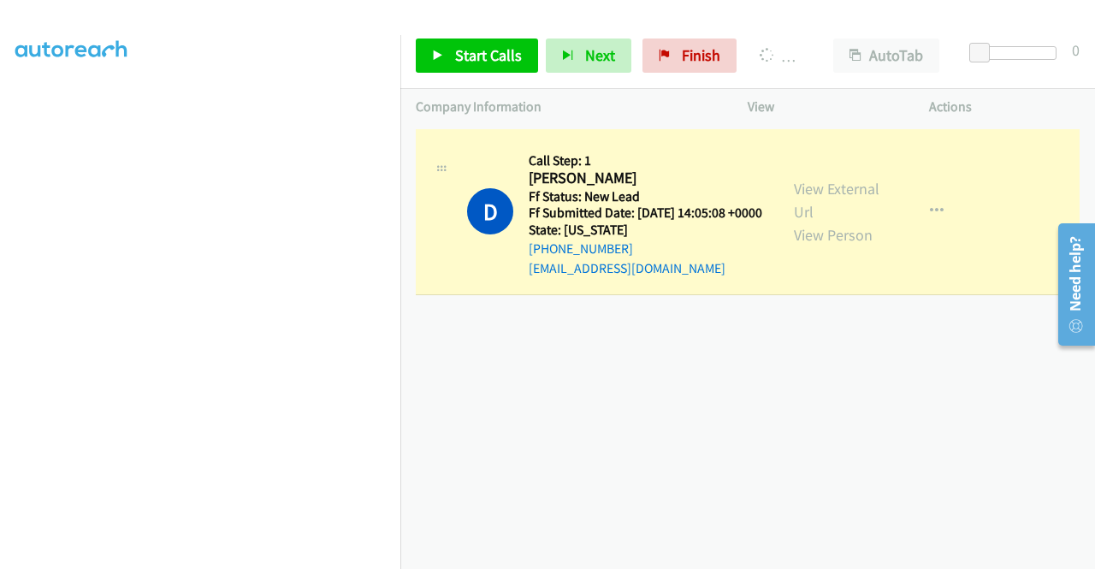
scroll to position [390, 0]
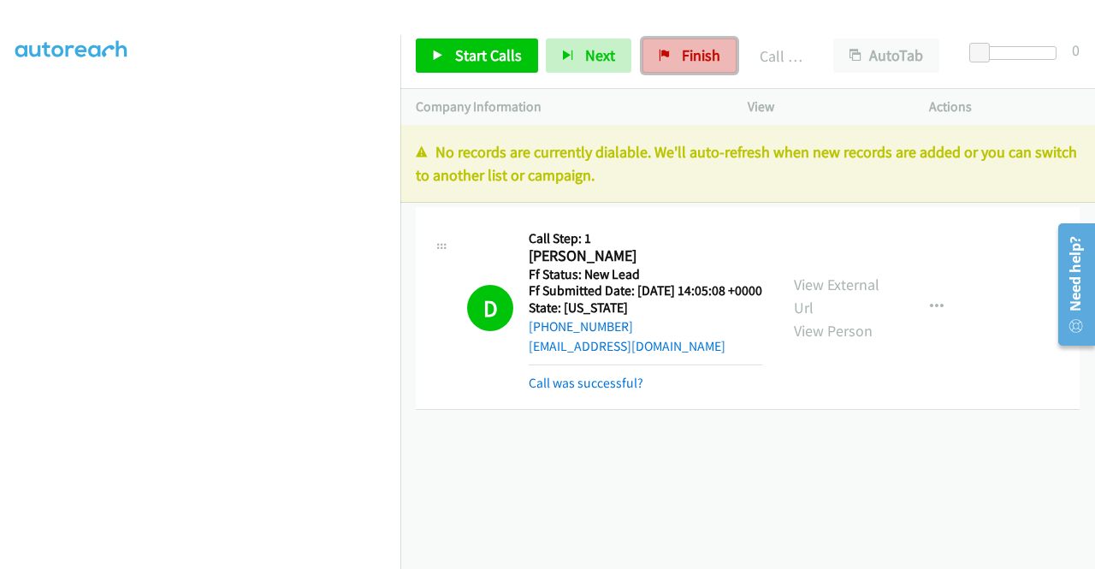
click at [688, 60] on span "Finish" at bounding box center [701, 55] width 38 height 20
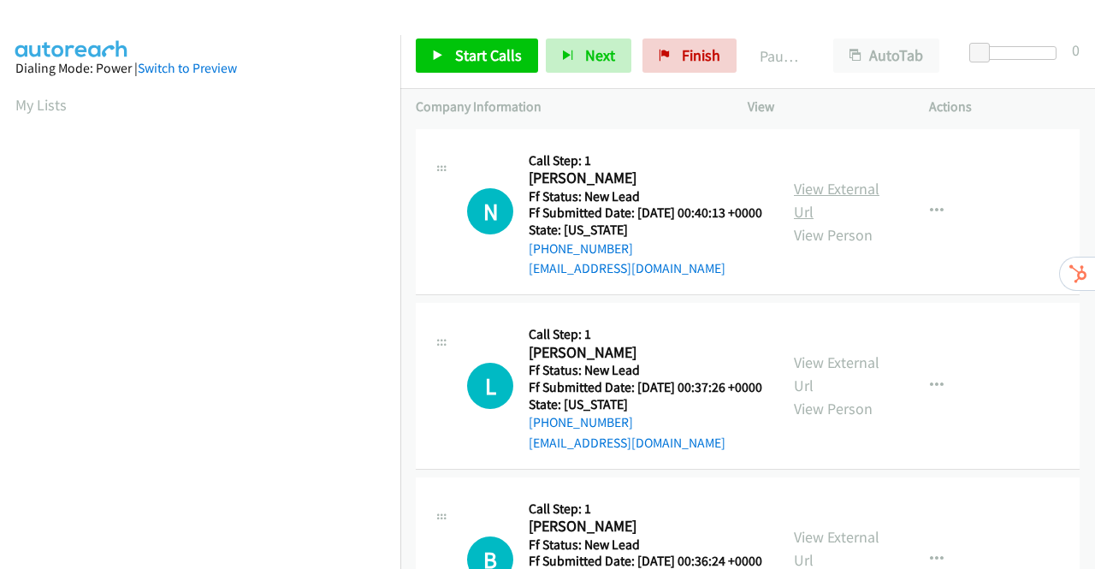
click at [828, 201] on link "View External Url" at bounding box center [837, 200] width 86 height 43
click at [840, 394] on link "View External Url" at bounding box center [837, 373] width 86 height 43
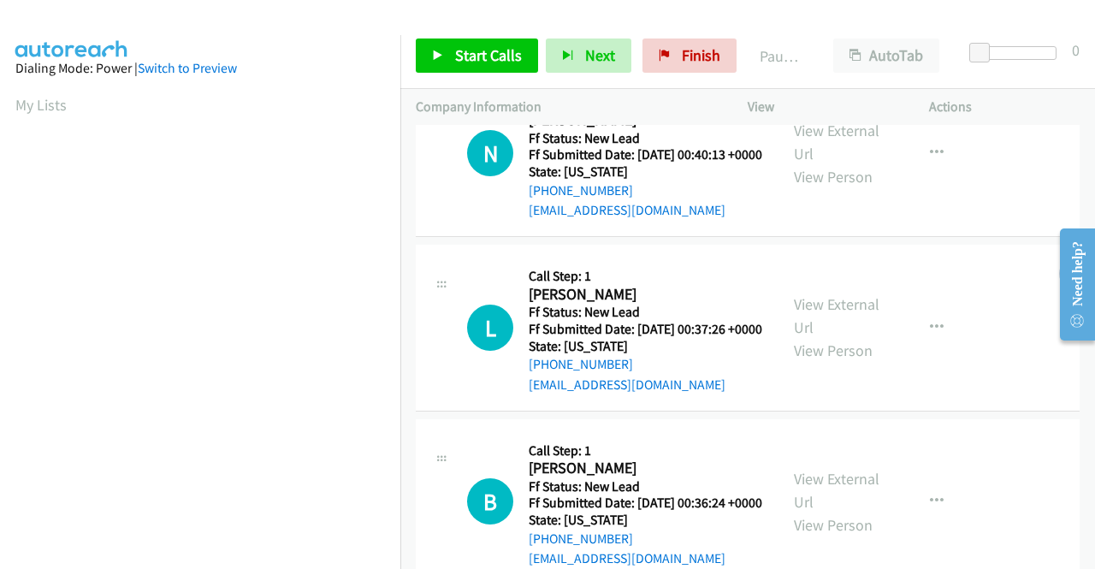
scroll to position [86, 0]
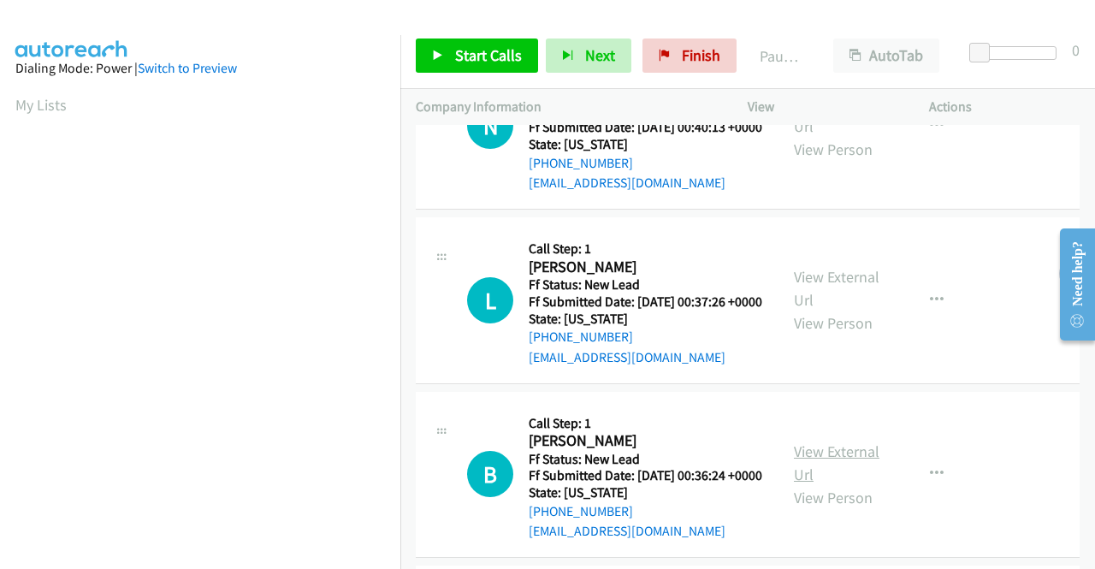
click at [831, 484] on link "View External Url" at bounding box center [837, 462] width 86 height 43
click at [493, 55] on span "Start Calls" at bounding box center [488, 55] width 67 height 20
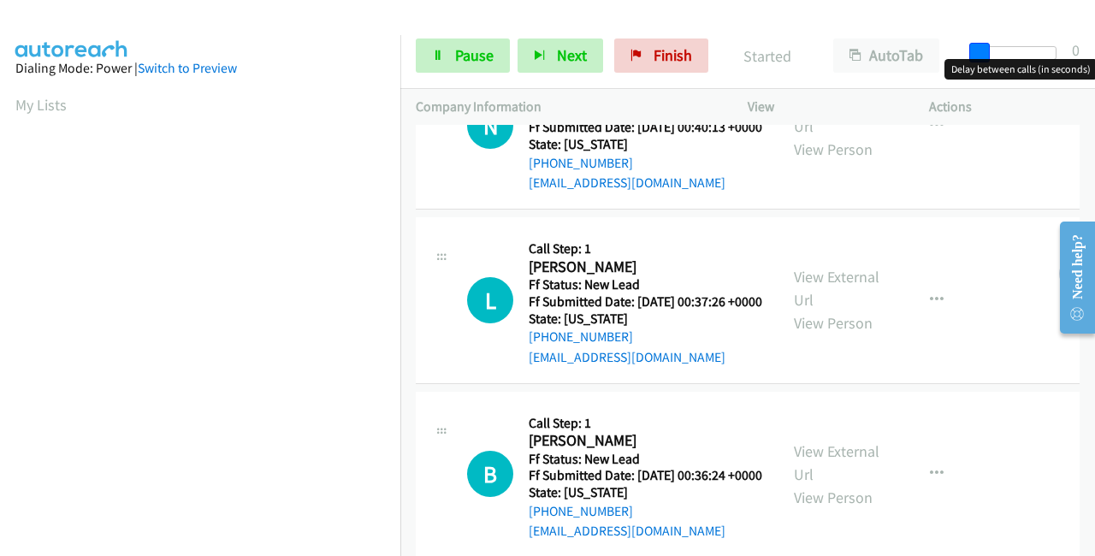
drag, startPoint x: 980, startPoint y: 52, endPoint x: 1094, endPoint y: 50, distance: 113.8
click at [1094, 50] on div "Start Calls Pause Next Finish Started AutoTab AutoTab 0" at bounding box center [747, 56] width 695 height 66
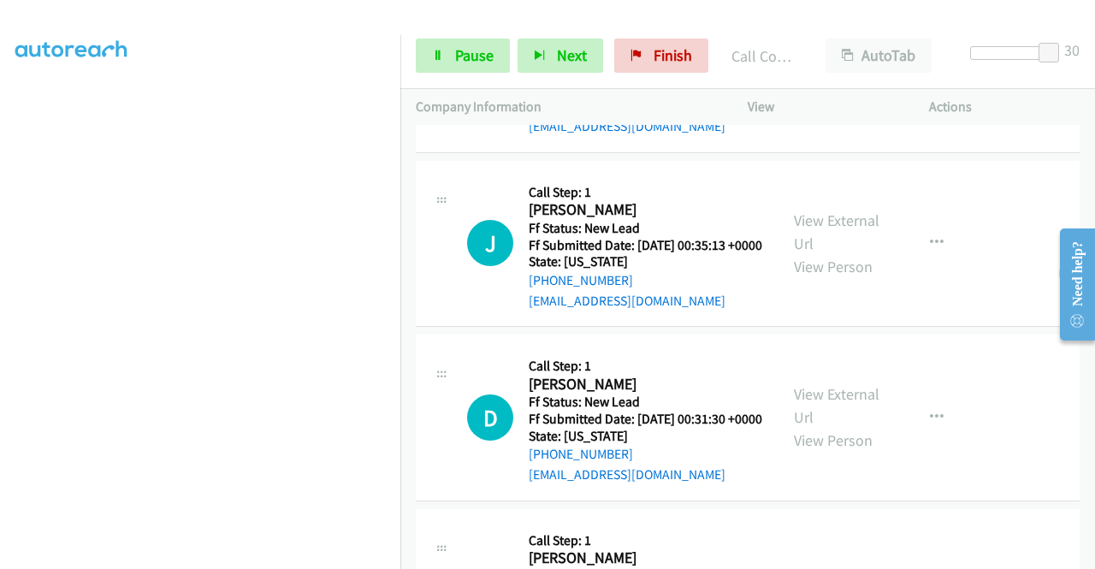
scroll to position [531, 0]
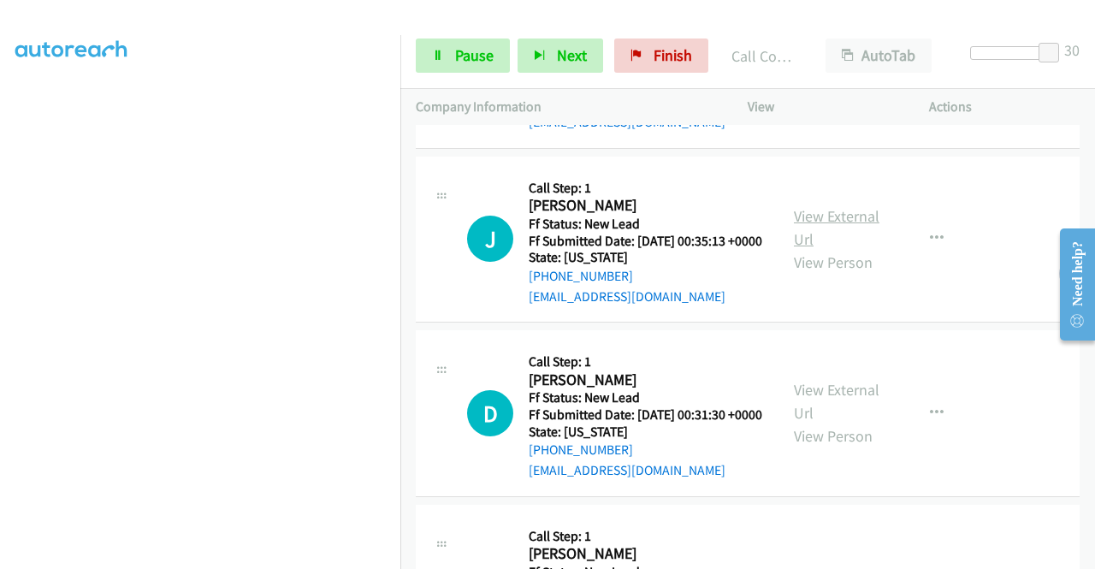
click at [808, 249] on link "View External Url" at bounding box center [837, 227] width 86 height 43
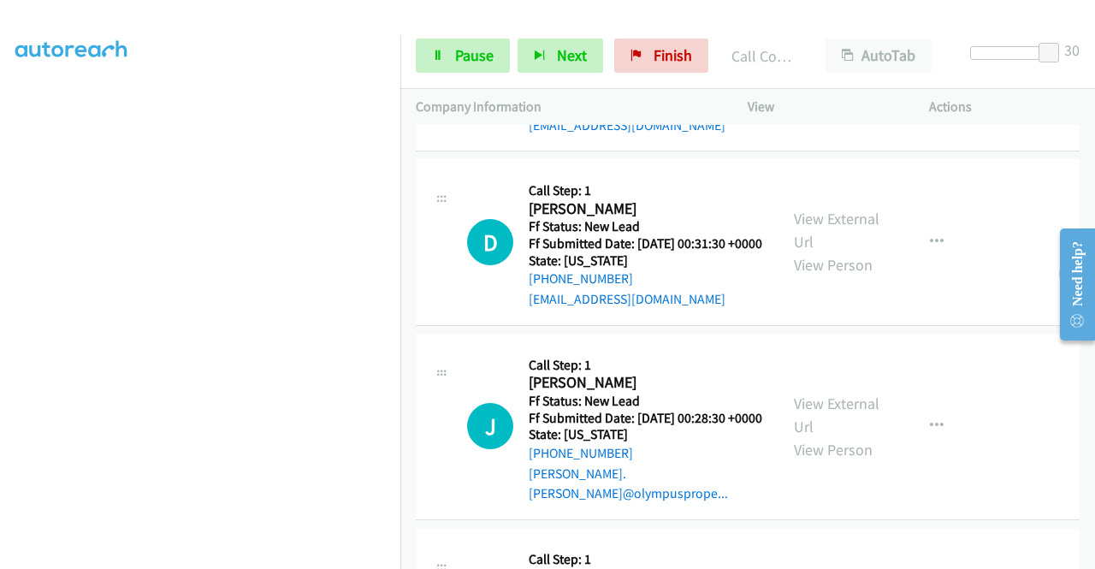
click at [810, 276] on div "View External Url View Person" at bounding box center [838, 241] width 89 height 69
click at [809, 251] on link "View External Url" at bounding box center [837, 230] width 86 height 43
click at [849, 436] on link "View External Url" at bounding box center [837, 414] width 86 height 43
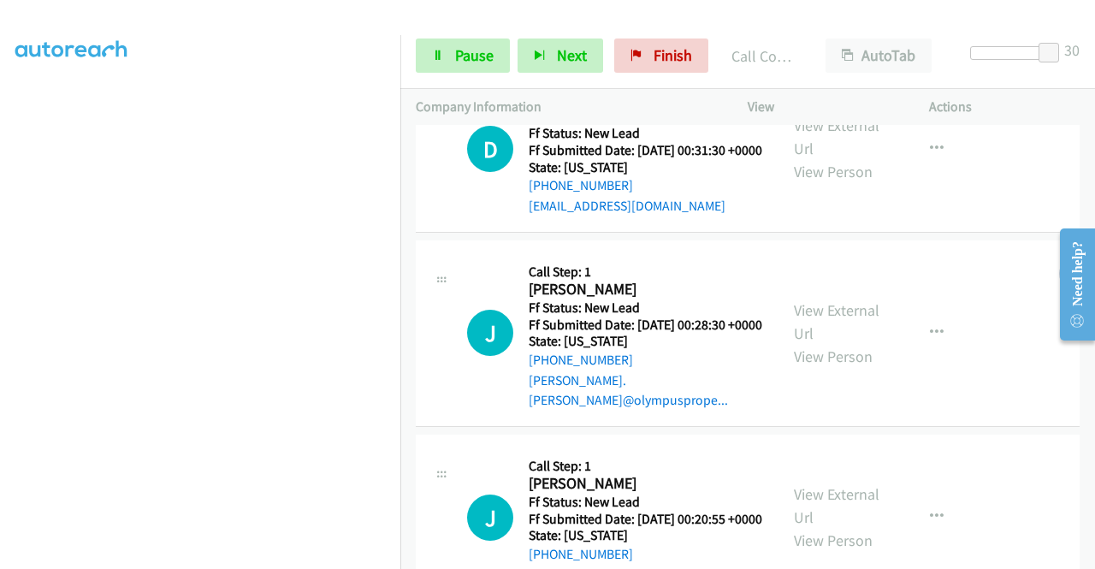
scroll to position [959, 0]
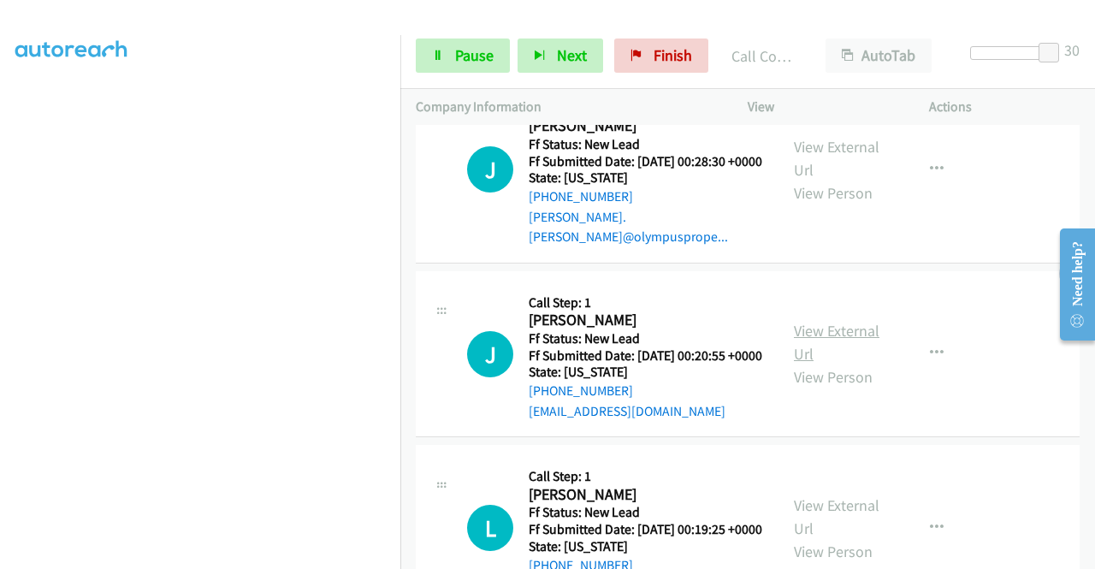
click at [834, 364] on link "View External Url" at bounding box center [837, 342] width 86 height 43
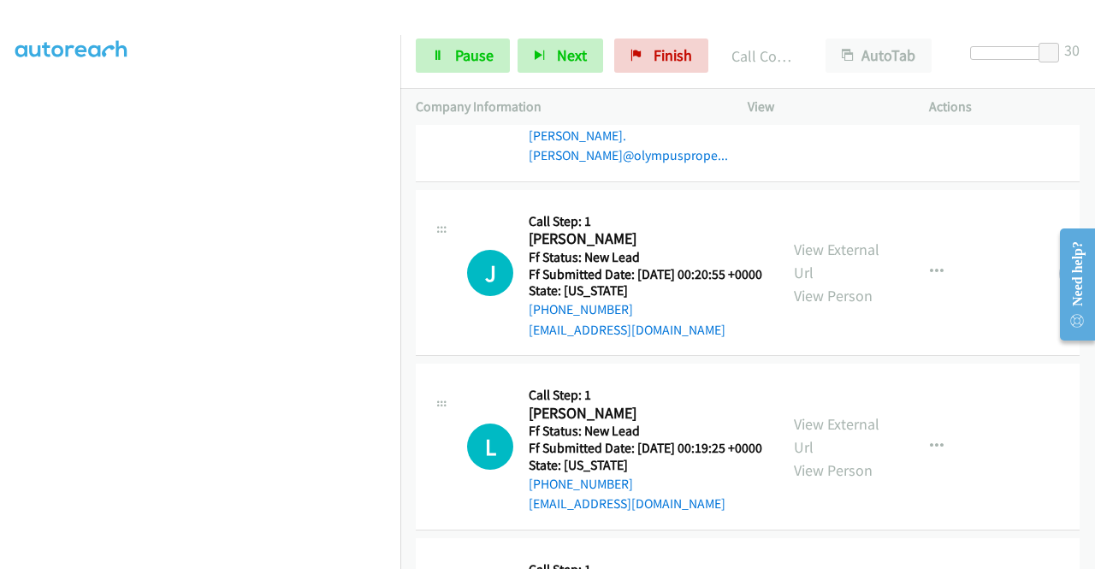
scroll to position [1130, 0]
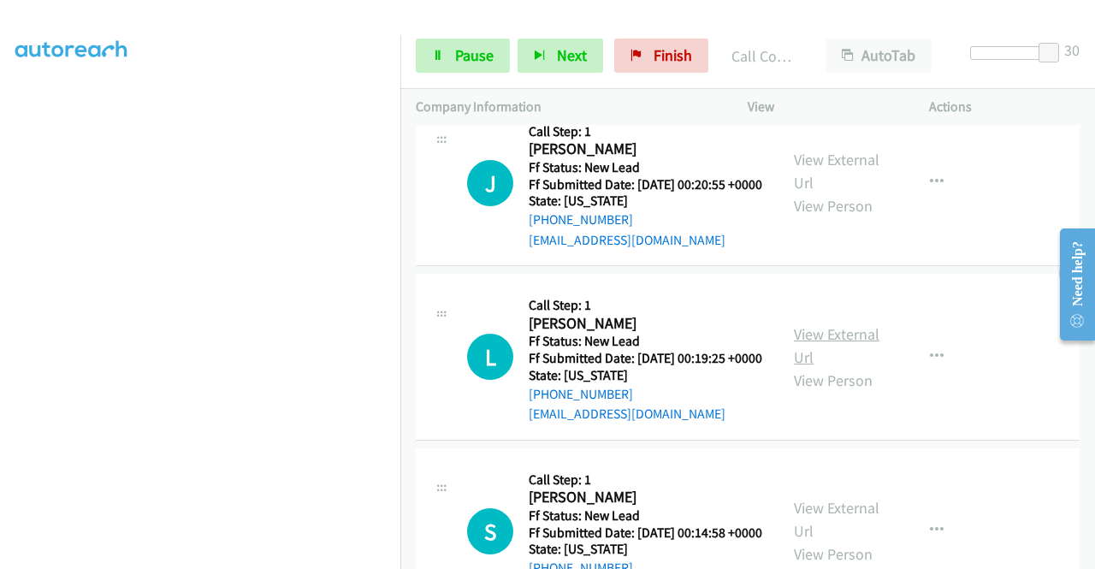
click at [807, 367] on link "View External Url" at bounding box center [837, 345] width 86 height 43
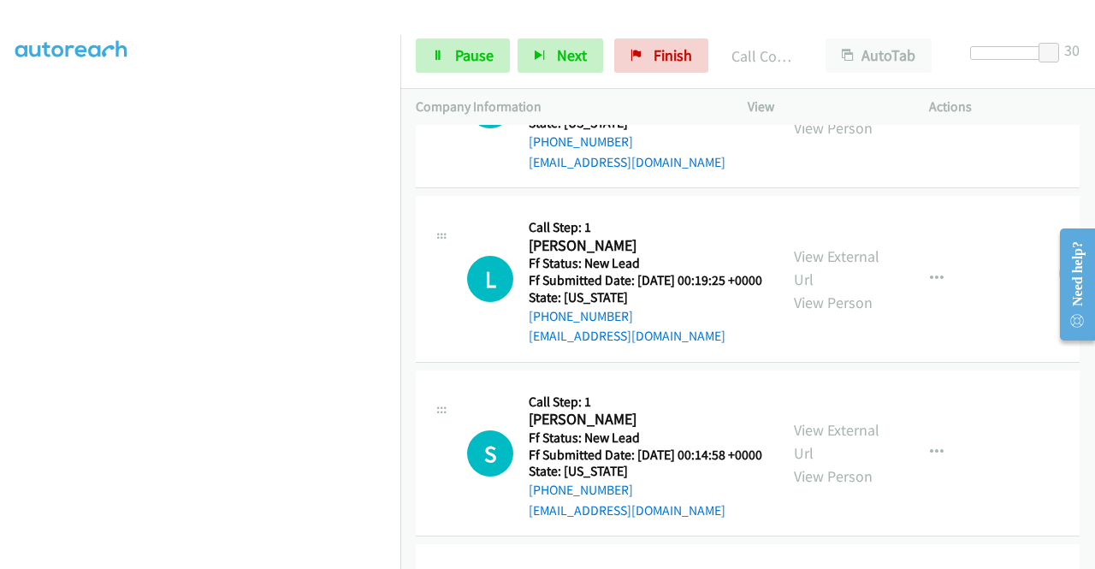
scroll to position [1301, 0]
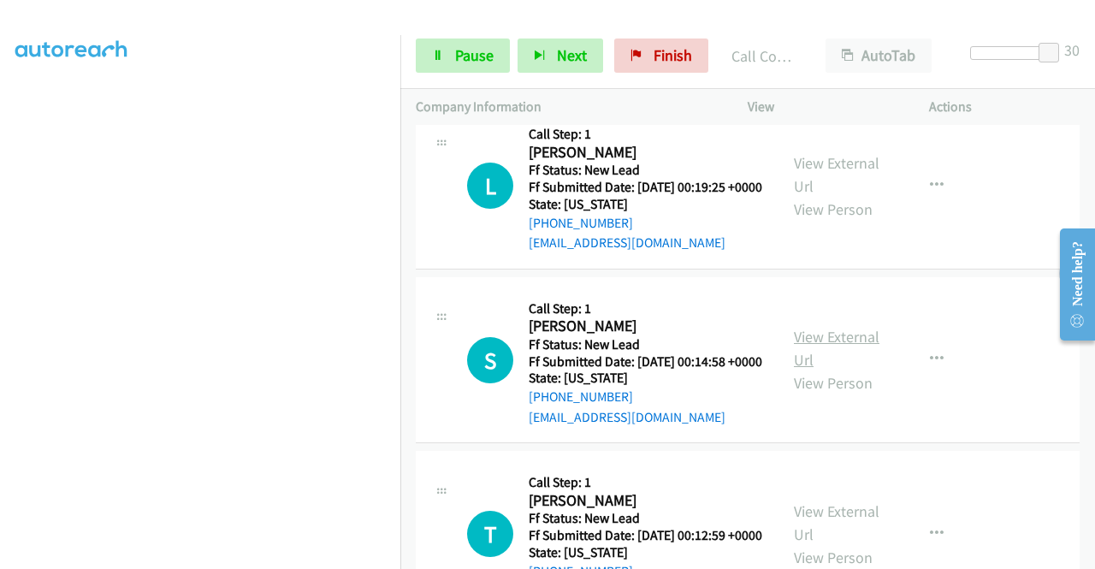
click at [834, 369] on link "View External Url" at bounding box center [837, 348] width 86 height 43
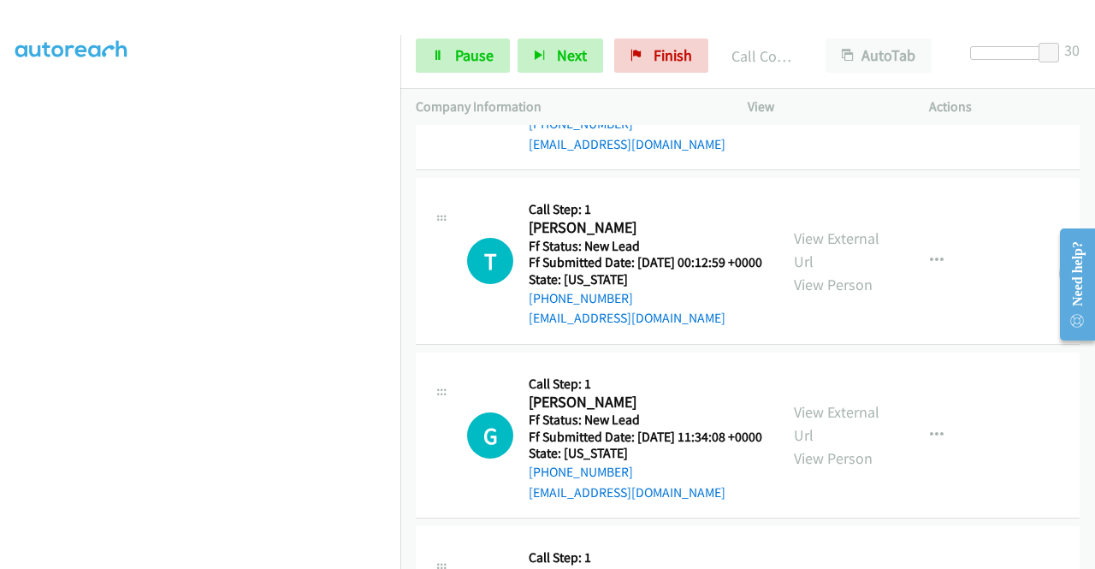
scroll to position [1814, 0]
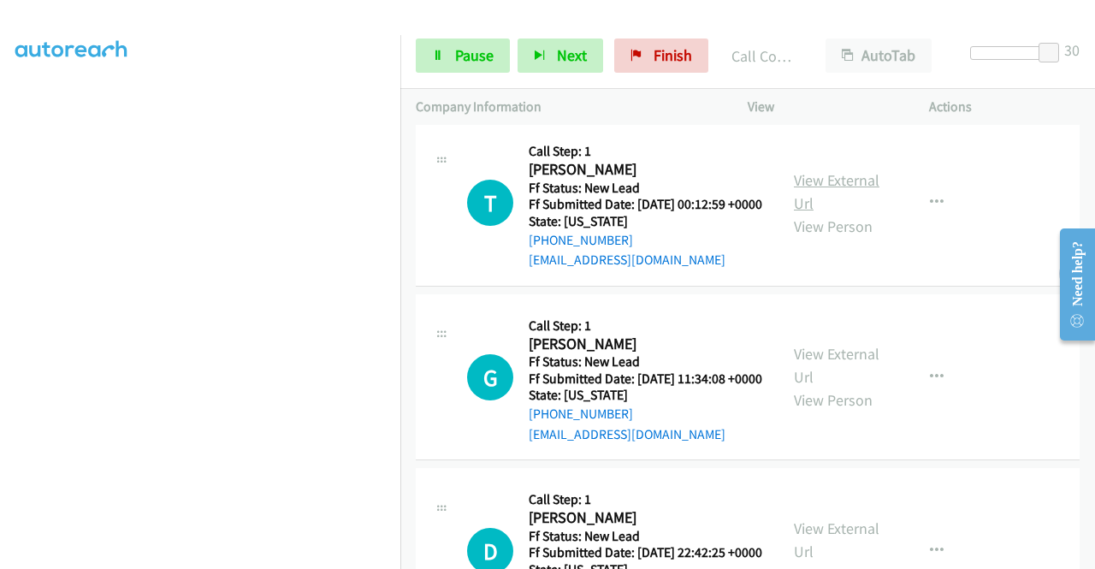
click at [814, 213] on link "View External Url" at bounding box center [837, 191] width 86 height 43
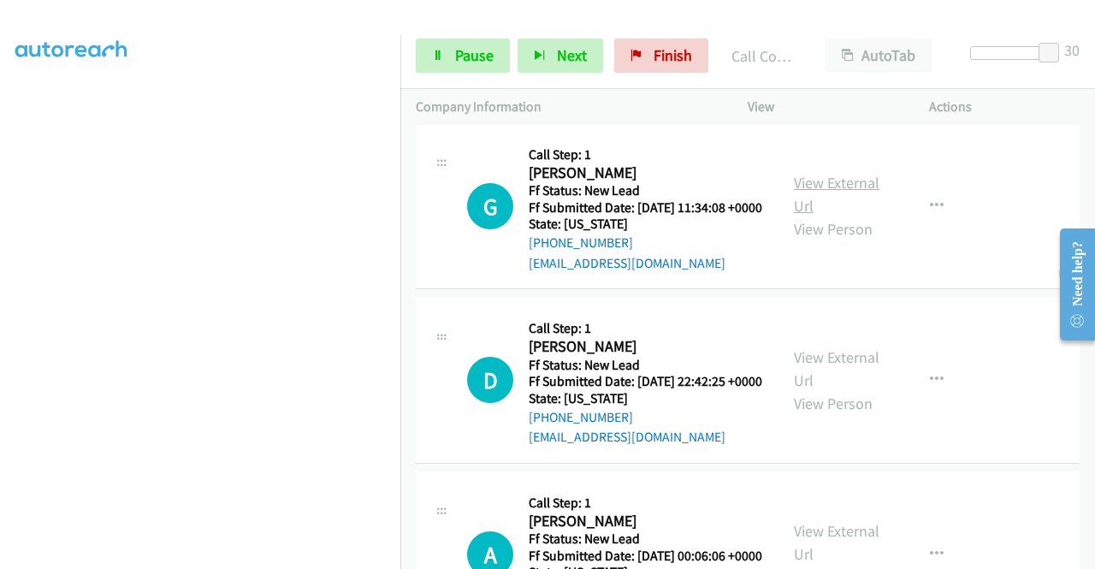
click at [831, 216] on link "View External Url" at bounding box center [837, 194] width 86 height 43
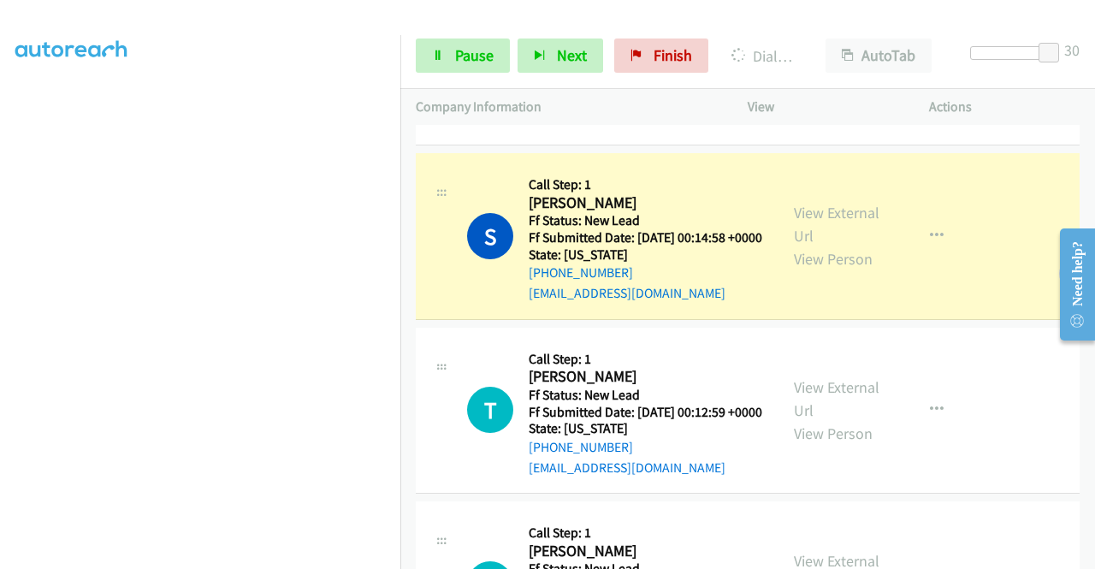
scroll to position [0, 0]
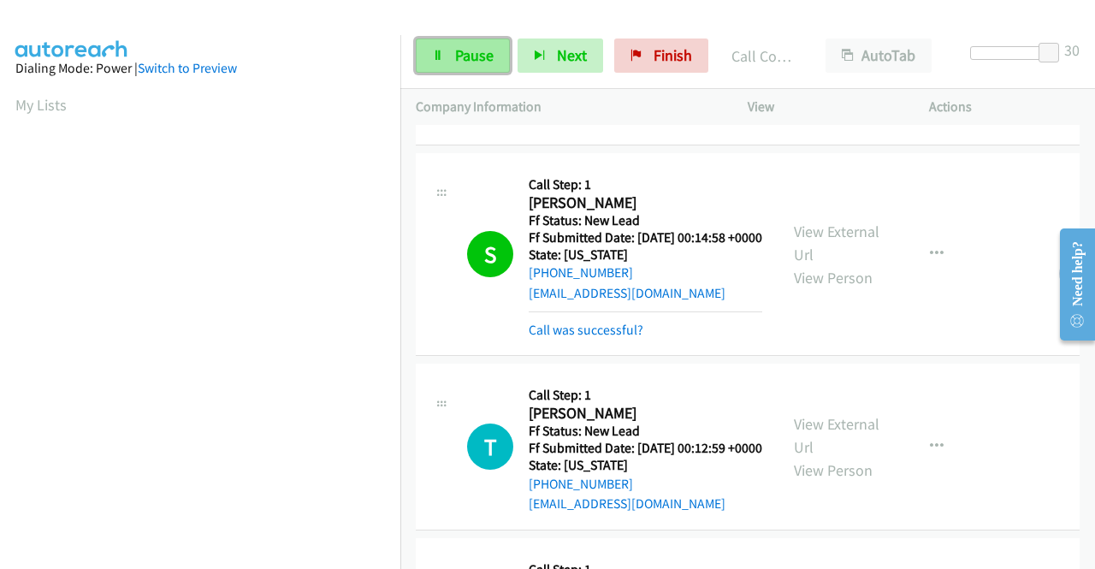
click at [464, 47] on span "Pause" at bounding box center [474, 55] width 38 height 20
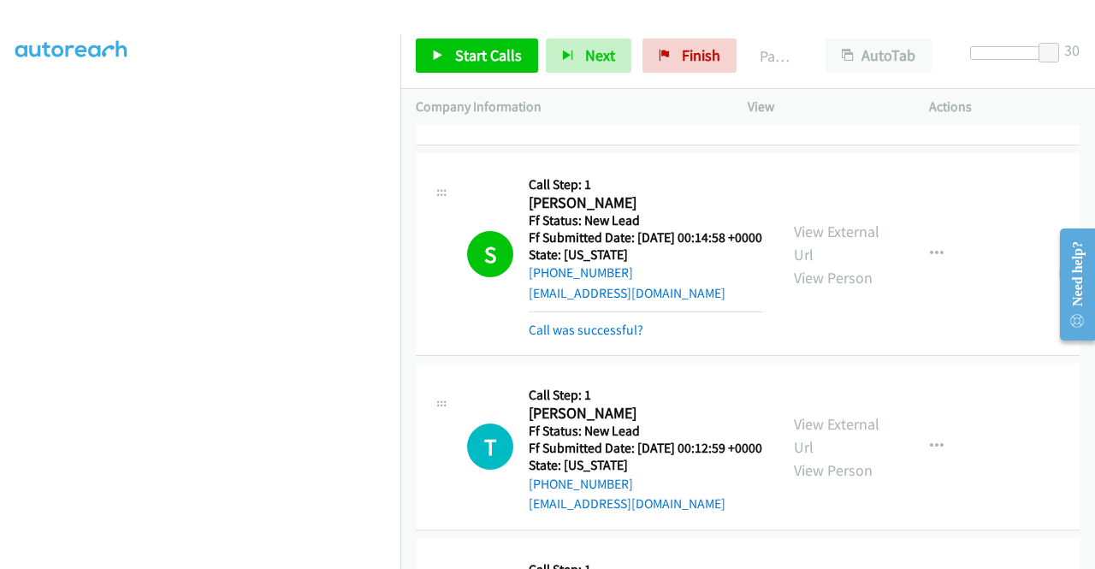
scroll to position [390, 0]
click at [684, 48] on span "Finish" at bounding box center [701, 55] width 38 height 20
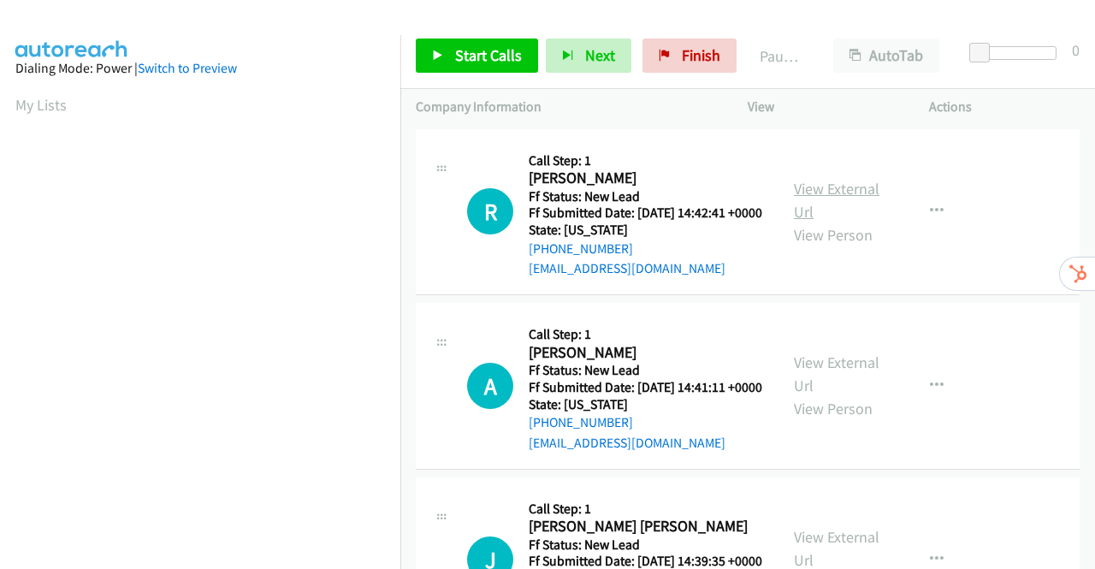
click at [830, 198] on link "View External Url" at bounding box center [837, 200] width 86 height 43
click at [834, 391] on link "View External Url" at bounding box center [837, 373] width 86 height 43
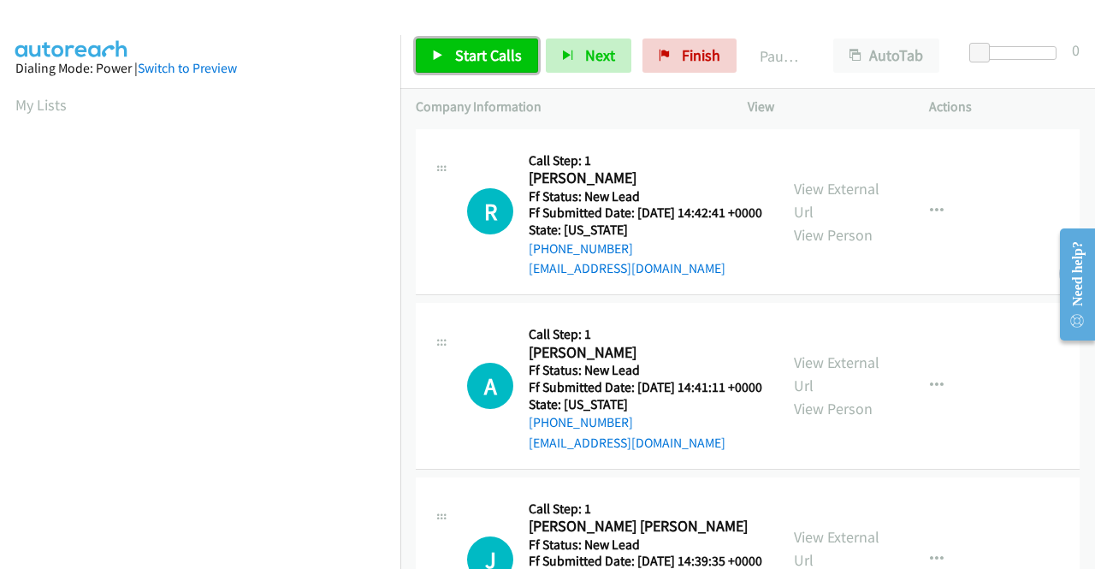
drag, startPoint x: 487, startPoint y: 56, endPoint x: 473, endPoint y: 50, distance: 14.9
click at [487, 56] on span "Start Calls" at bounding box center [488, 55] width 67 height 20
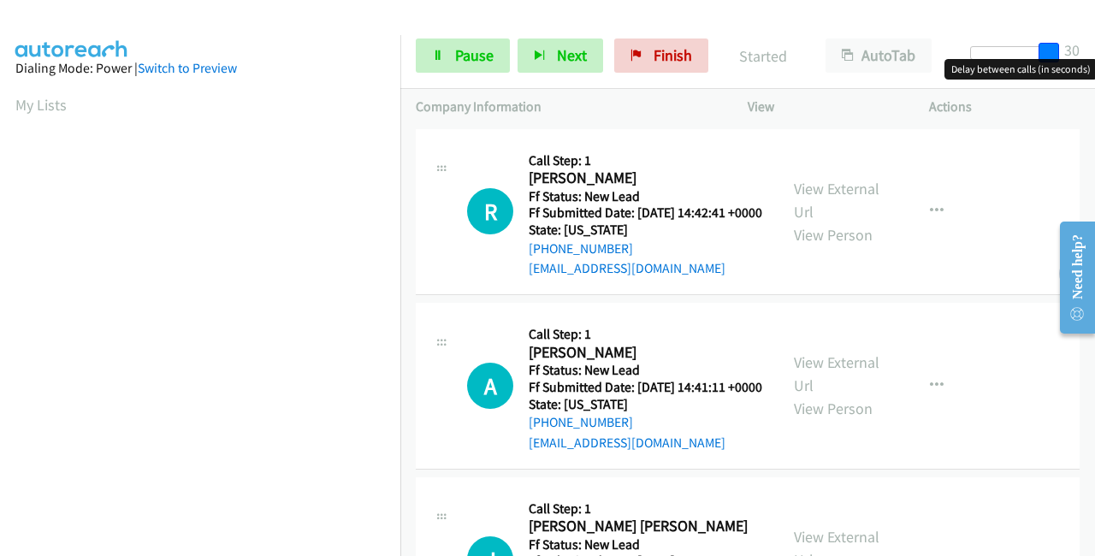
drag, startPoint x: 978, startPoint y: 49, endPoint x: 1094, endPoint y: 41, distance: 115.7
click at [1094, 41] on div "Start Calls Pause Next Finish Started AutoTab AutoTab 30" at bounding box center [747, 56] width 695 height 66
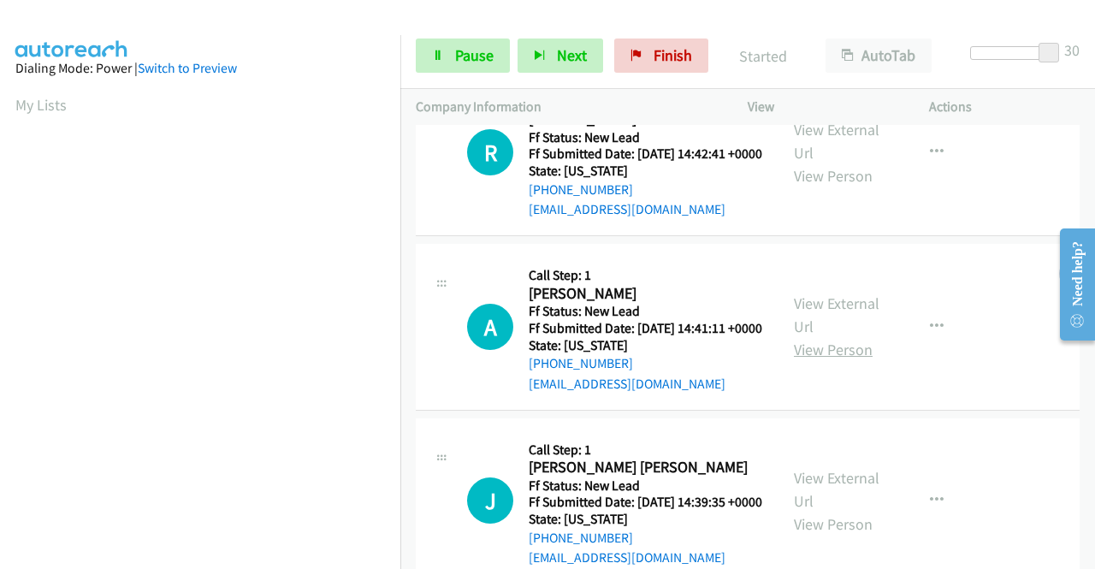
scroll to position [86, 0]
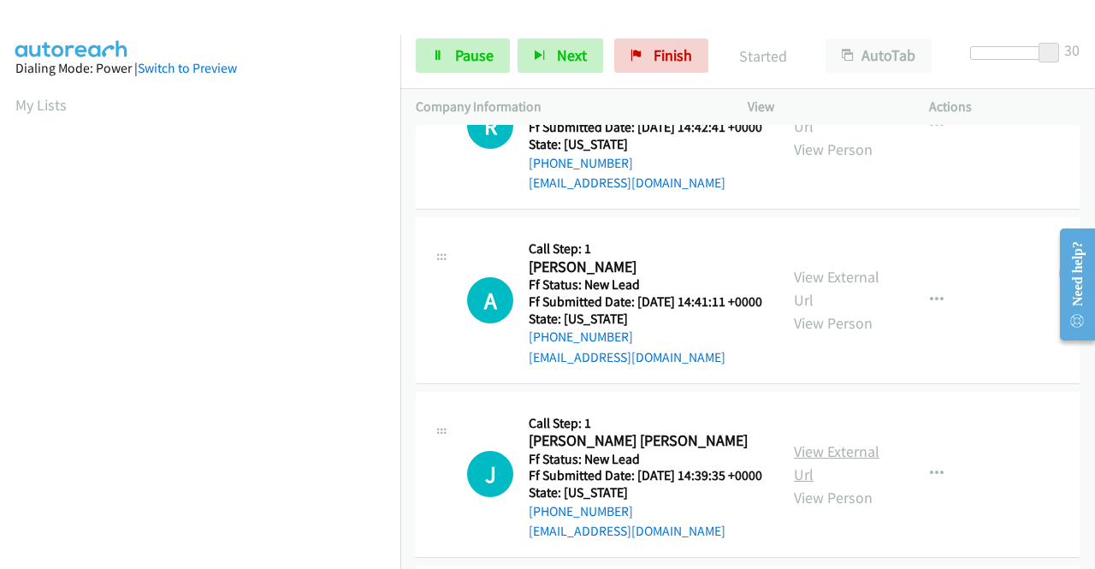
click at [853, 484] on link "View External Url" at bounding box center [837, 462] width 86 height 43
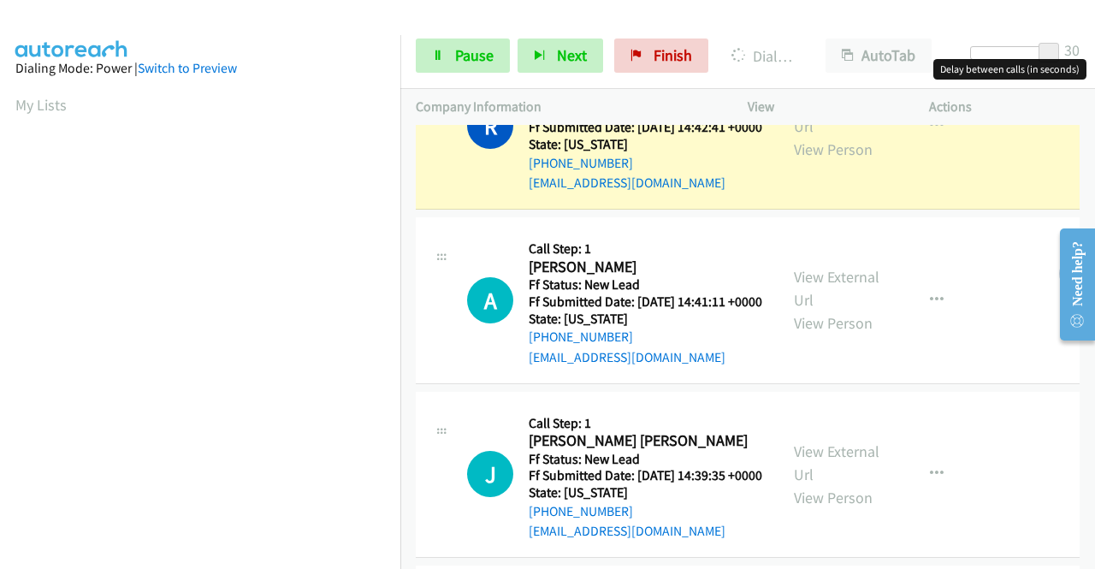
scroll to position [342, 0]
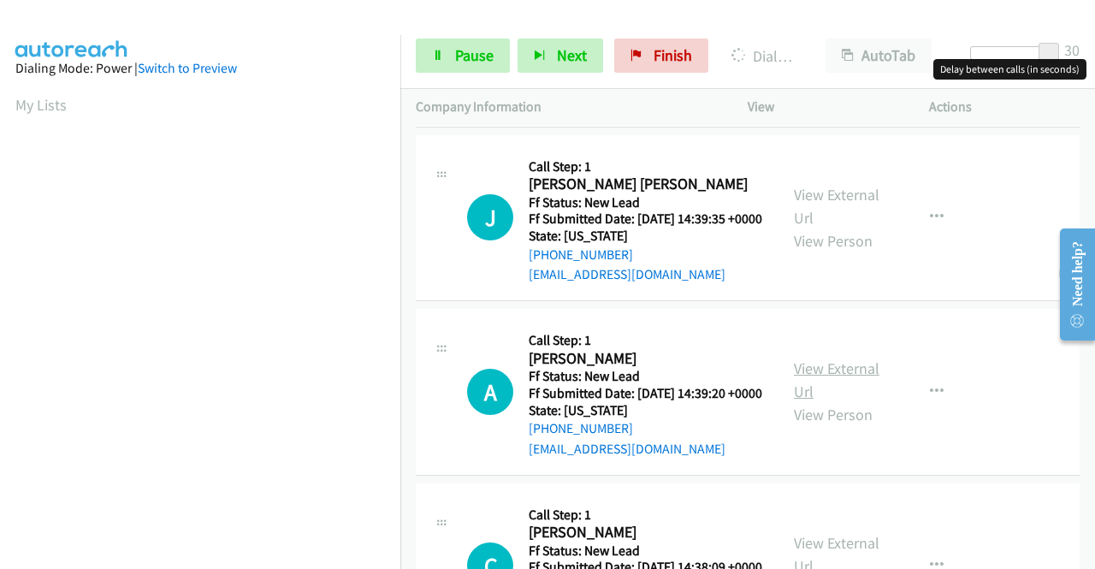
click at [839, 401] on link "View External Url" at bounding box center [837, 379] width 86 height 43
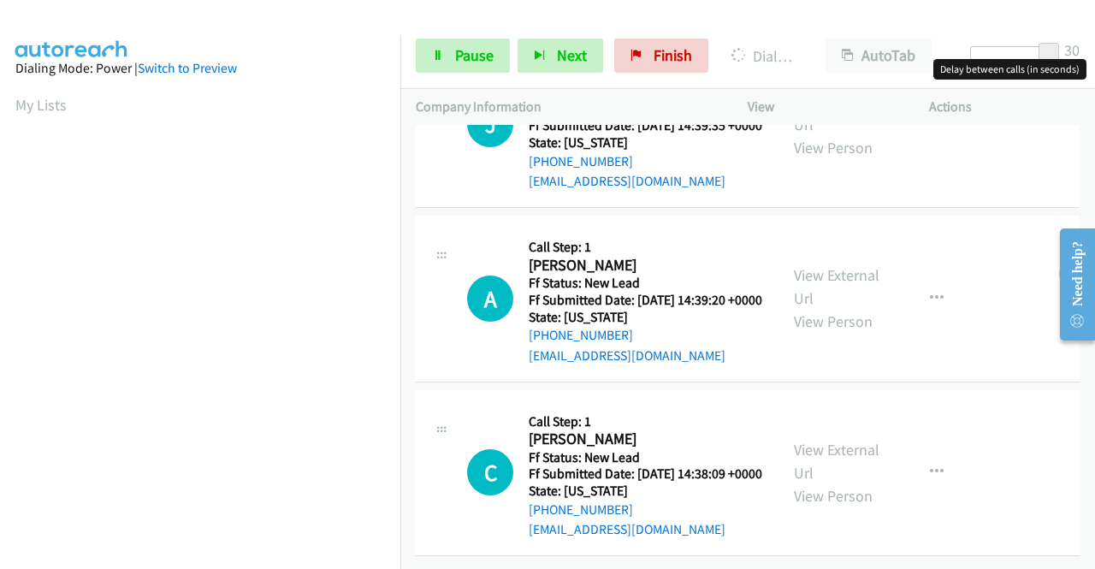
scroll to position [530, 0]
click at [822, 440] on link "View External Url" at bounding box center [837, 461] width 86 height 43
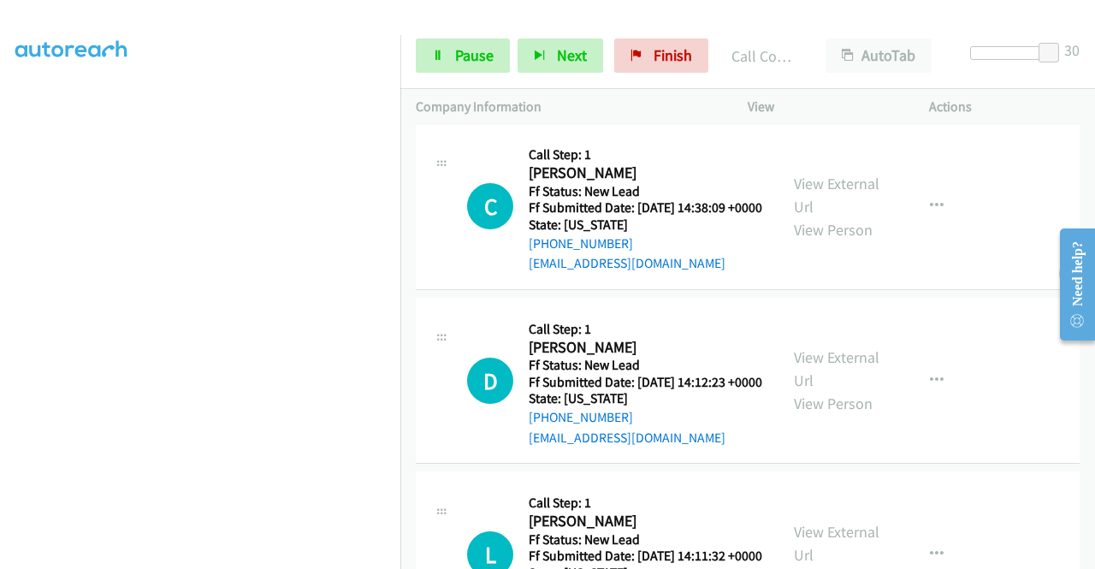
scroll to position [859, 0]
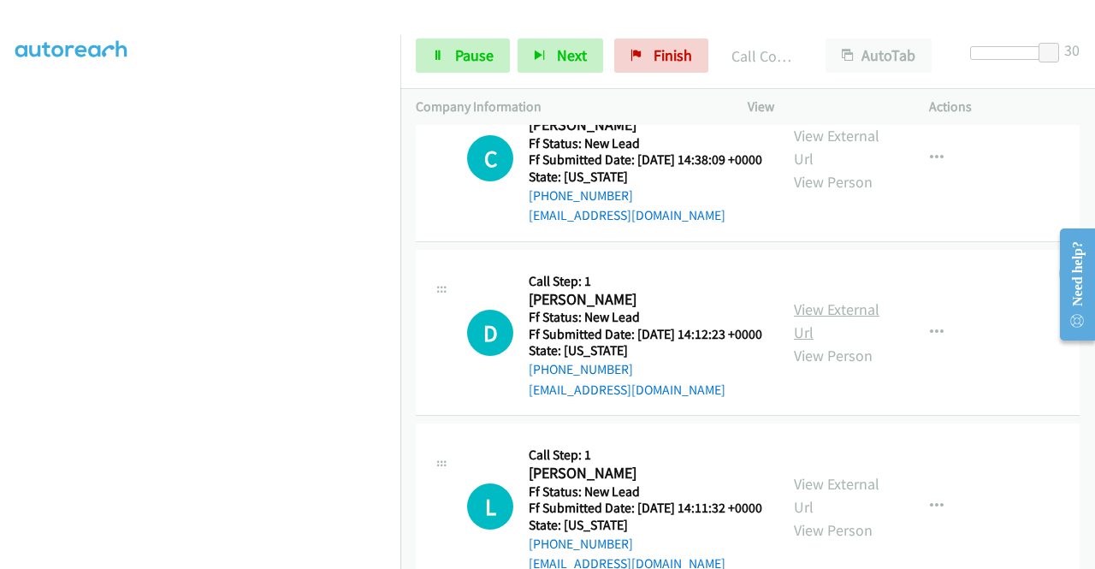
click at [810, 342] on link "View External Url" at bounding box center [837, 320] width 86 height 43
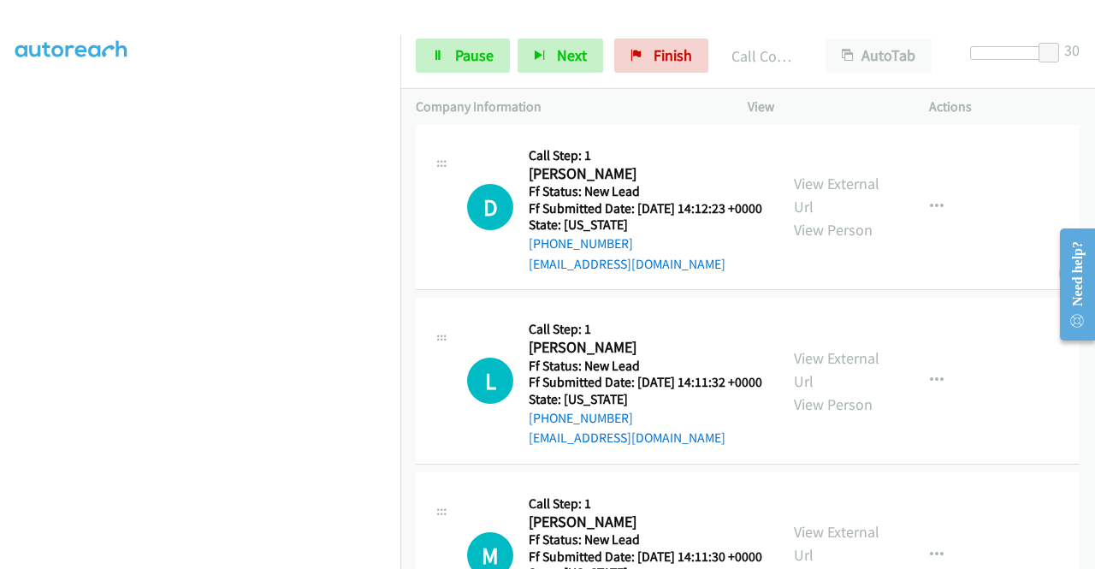
scroll to position [1115, 0]
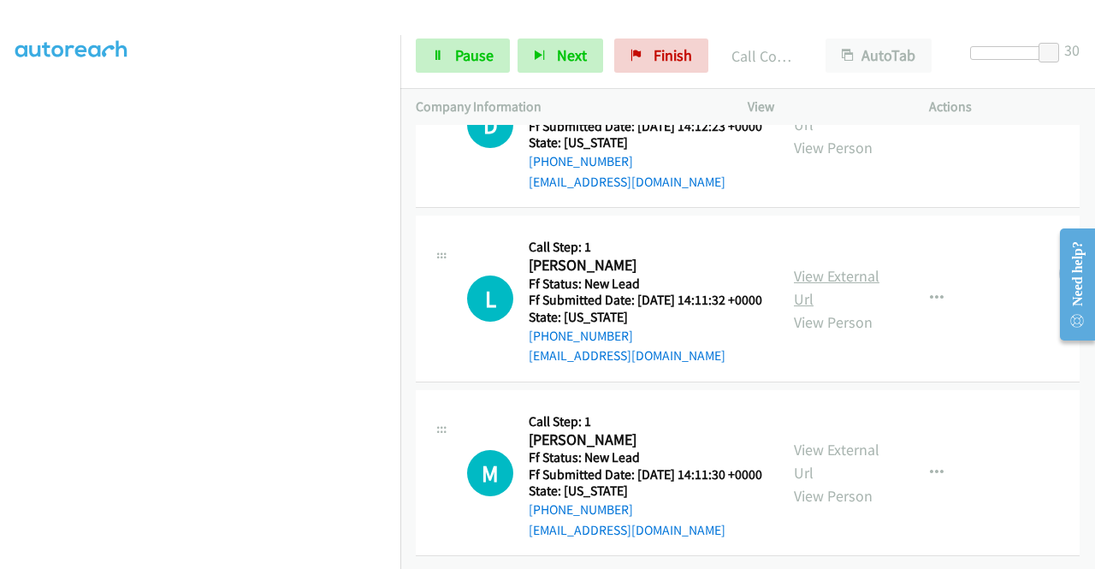
click at [835, 309] on link "View External Url" at bounding box center [837, 287] width 86 height 43
click at [869, 440] on link "View External Url" at bounding box center [837, 461] width 86 height 43
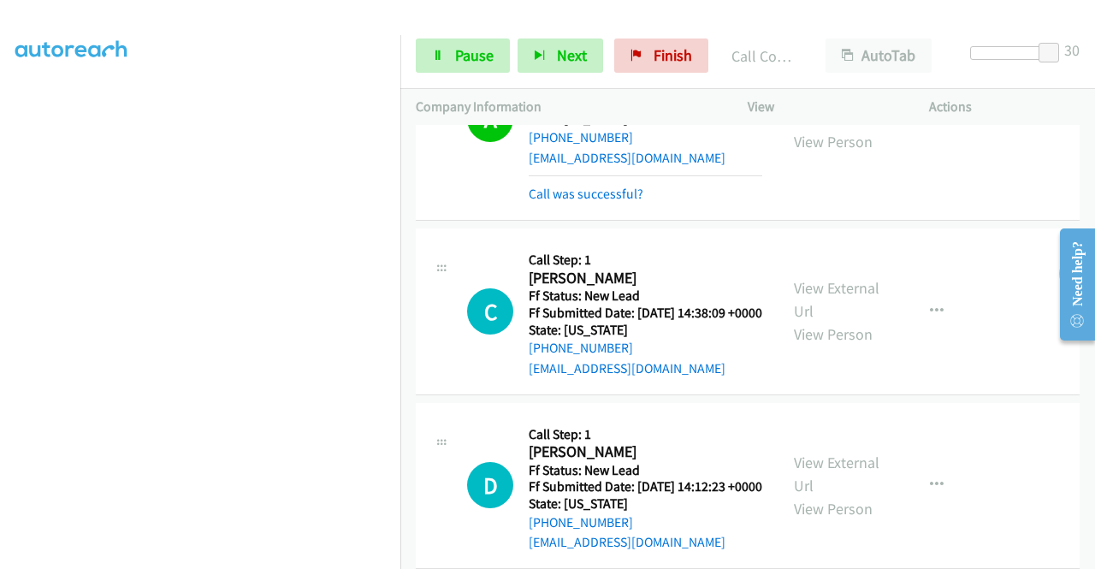
scroll to position [905, 0]
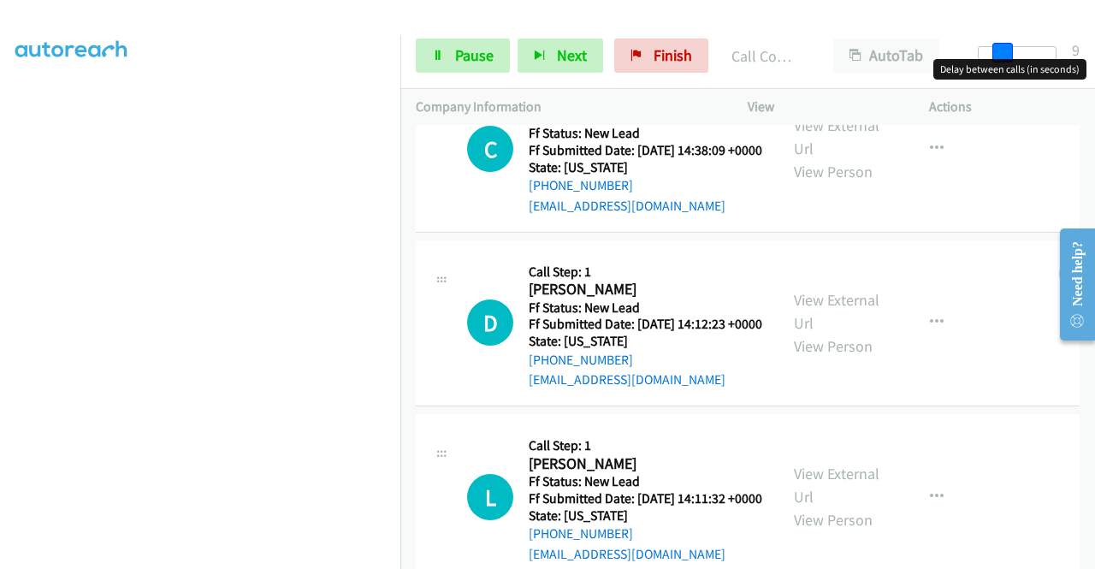
drag, startPoint x: 1046, startPoint y: 50, endPoint x: 991, endPoint y: 53, distance: 54.8
click at [991, 53] on div at bounding box center [1017, 53] width 79 height 14
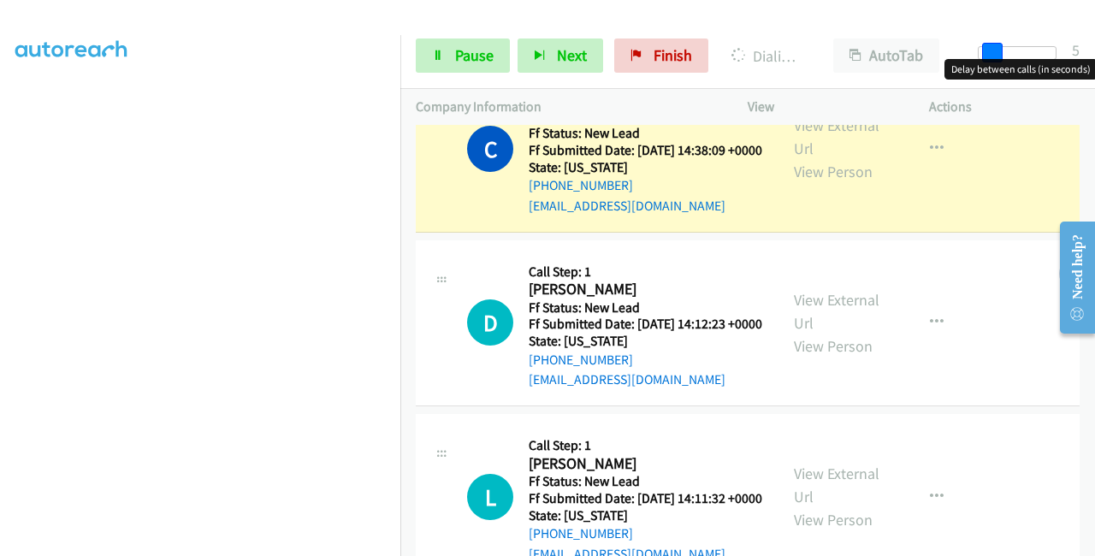
drag, startPoint x: 1002, startPoint y: 50, endPoint x: 991, endPoint y: 50, distance: 11.2
click at [991, 50] on span at bounding box center [992, 53] width 21 height 21
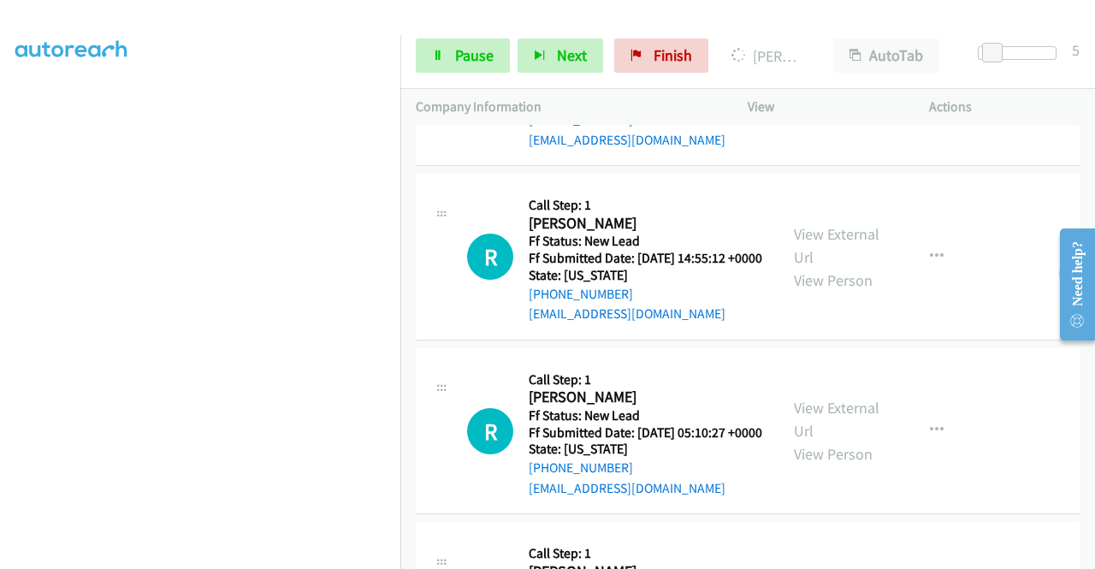
scroll to position [1540, 0]
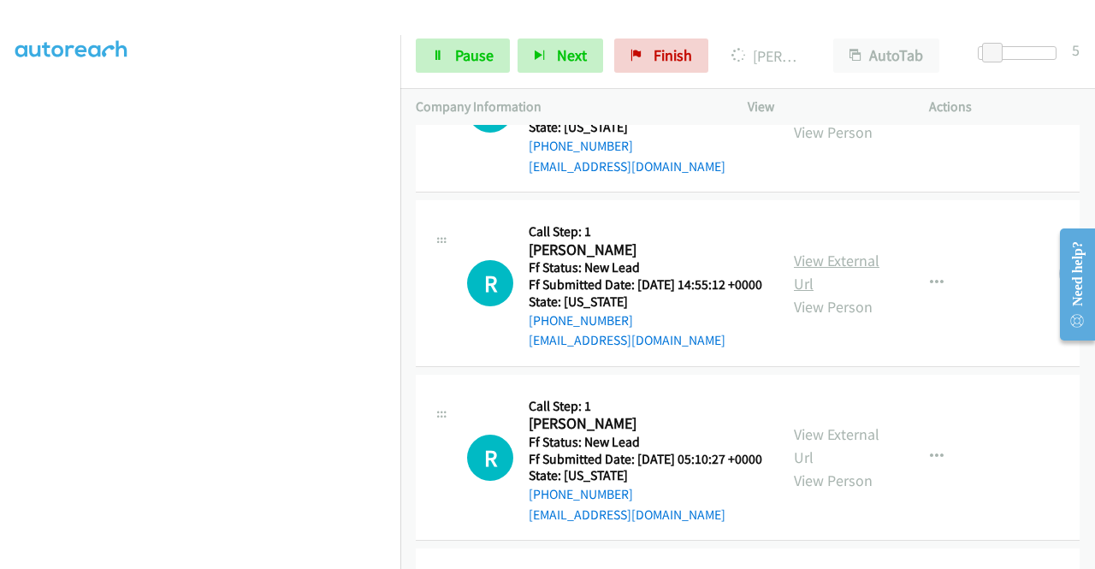
click at [864, 293] on link "View External Url" at bounding box center [837, 272] width 86 height 43
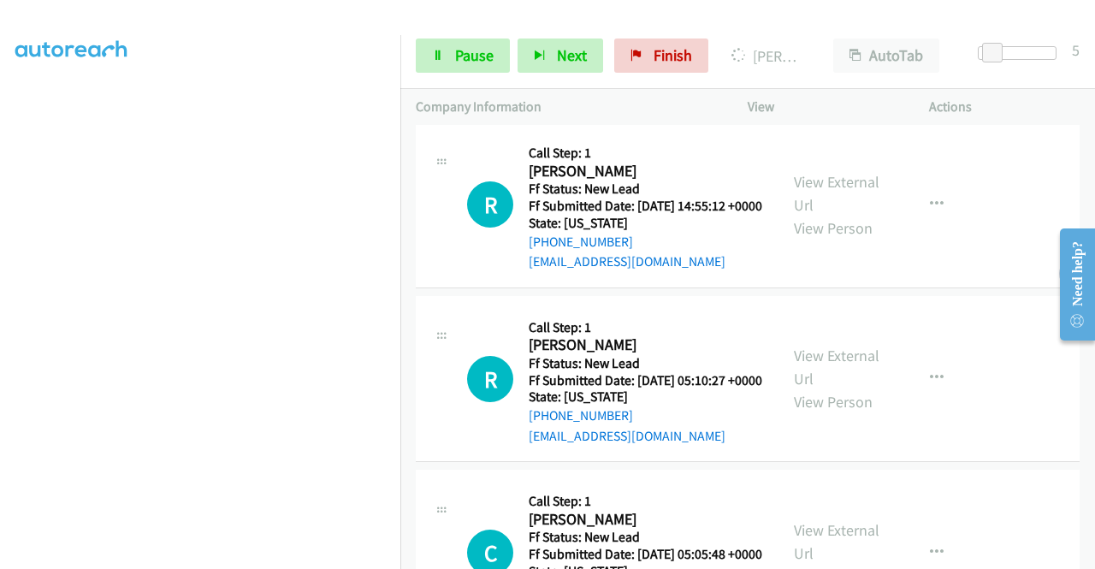
scroll to position [1711, 0]
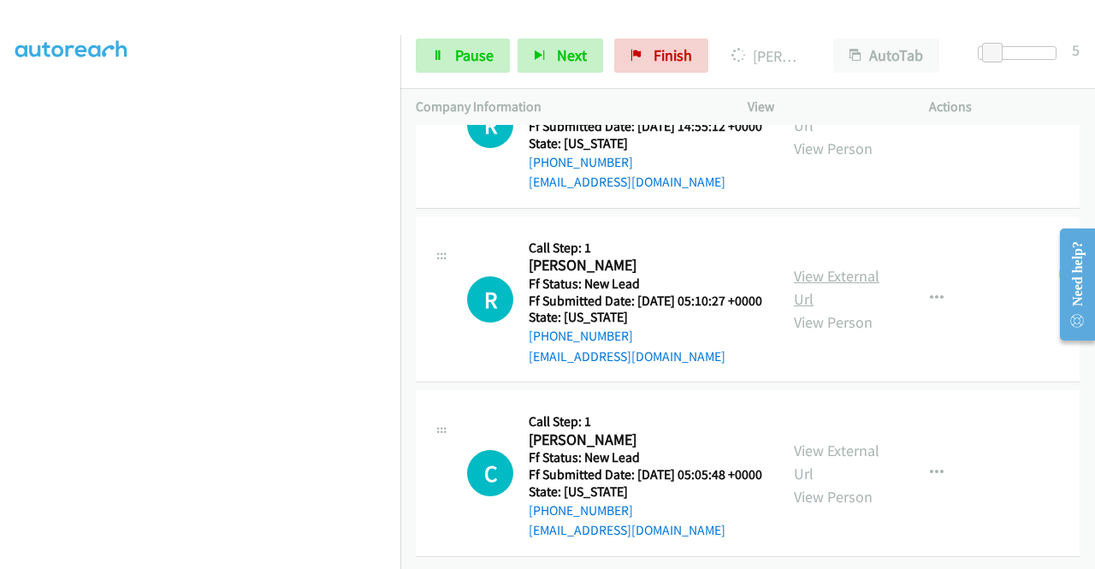
click at [802, 309] on link "View External Url" at bounding box center [837, 287] width 86 height 43
click at [818, 440] on link "View External Url" at bounding box center [837, 461] width 86 height 43
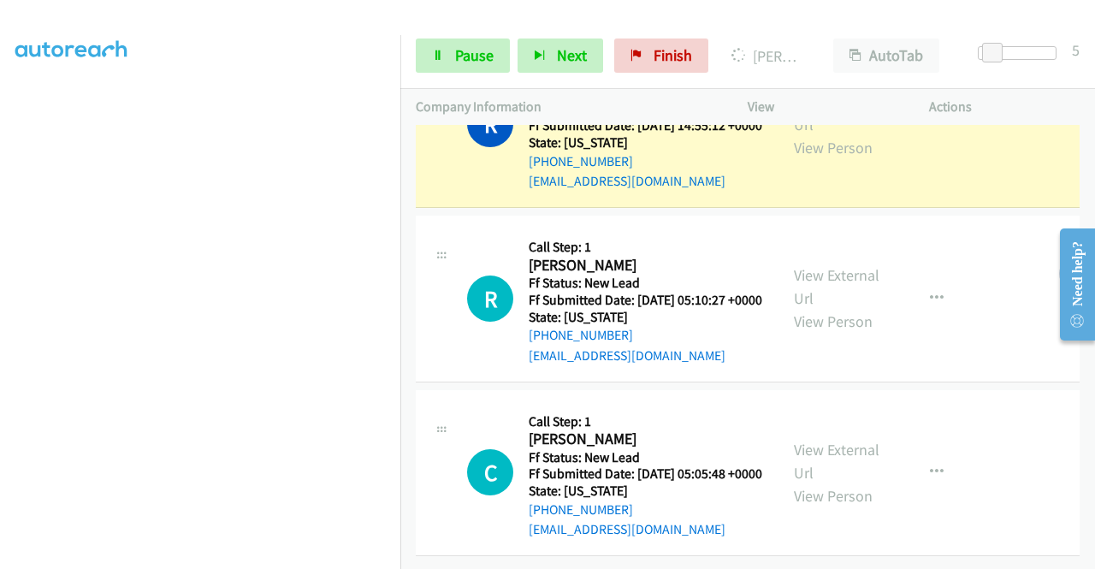
scroll to position [1793, 0]
click at [457, 54] on span "Pause" at bounding box center [474, 55] width 38 height 20
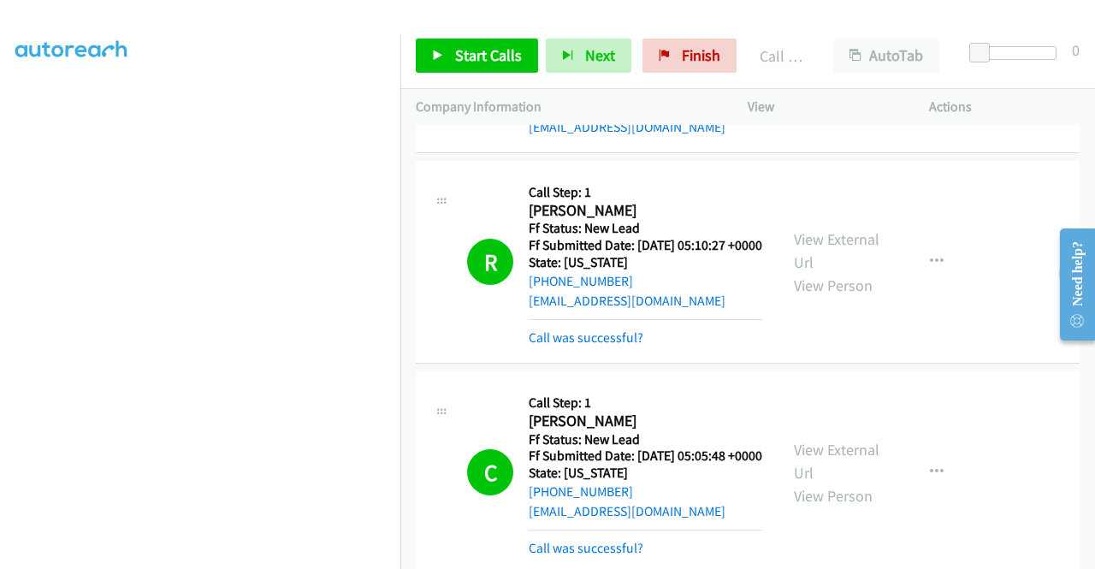
scroll to position [390, 0]
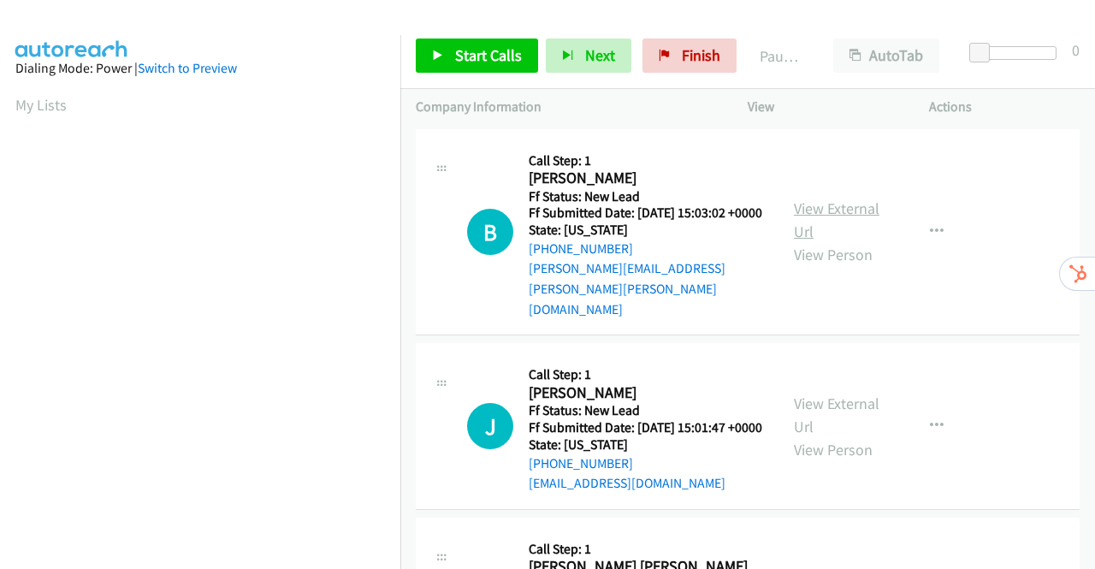
click at [818, 198] on link "View External Url" at bounding box center [837, 219] width 86 height 43
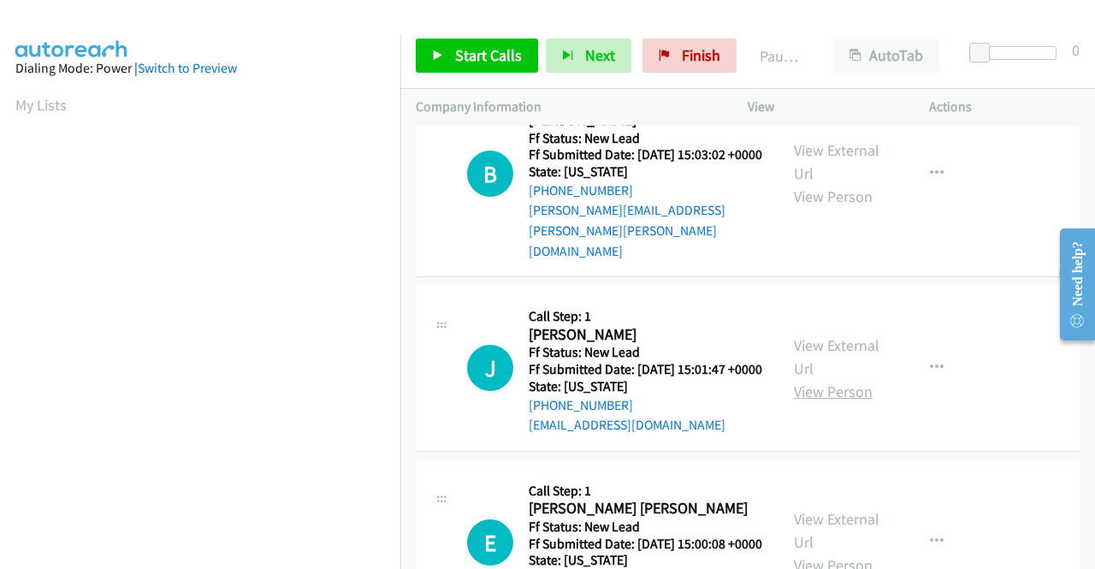
scroll to position [86, 0]
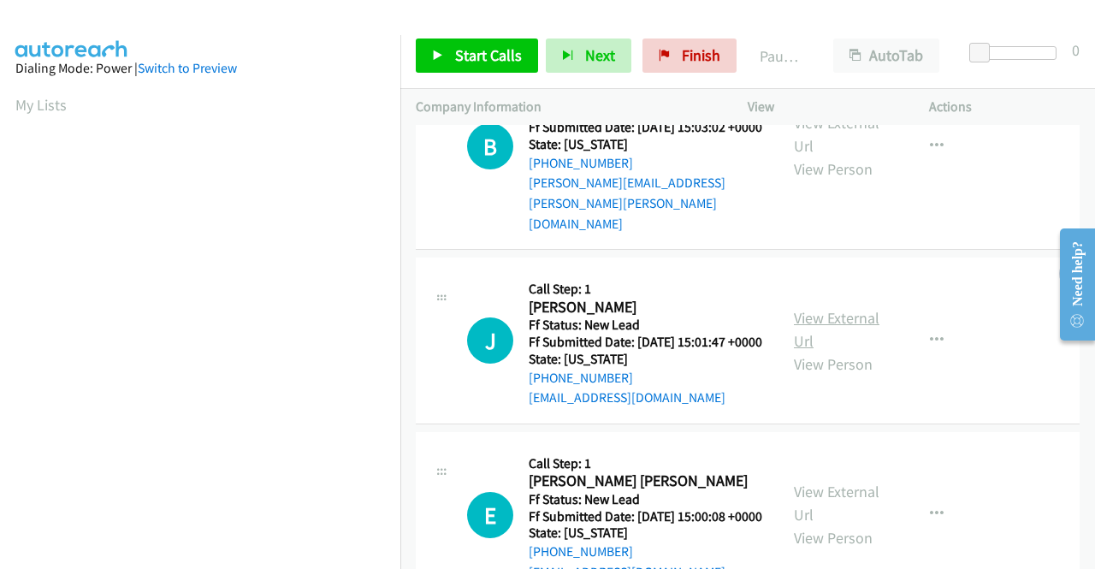
click at [842, 308] on link "View External Url" at bounding box center [837, 329] width 86 height 43
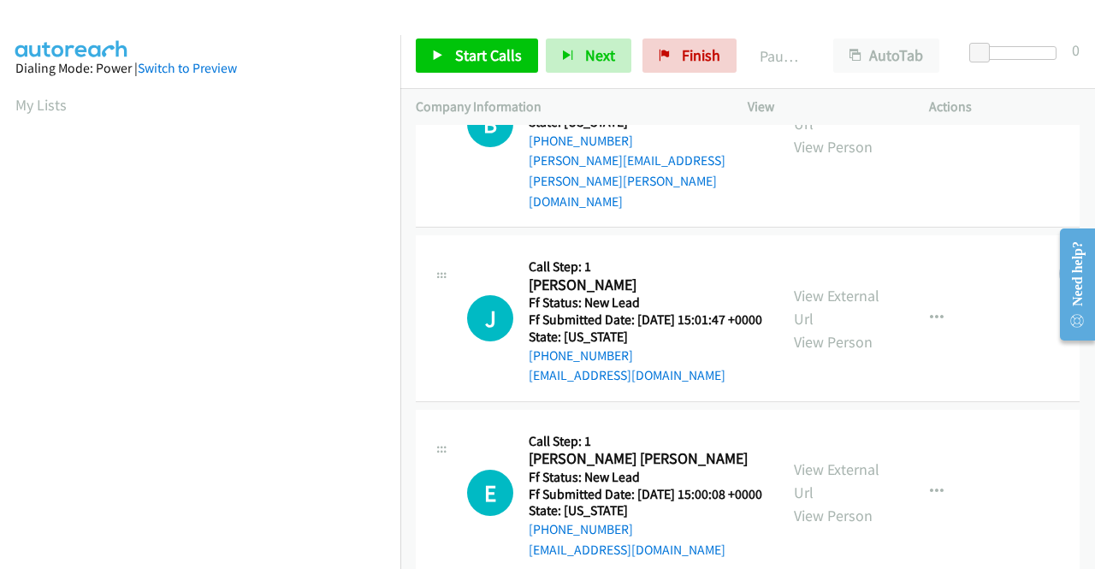
scroll to position [149, 0]
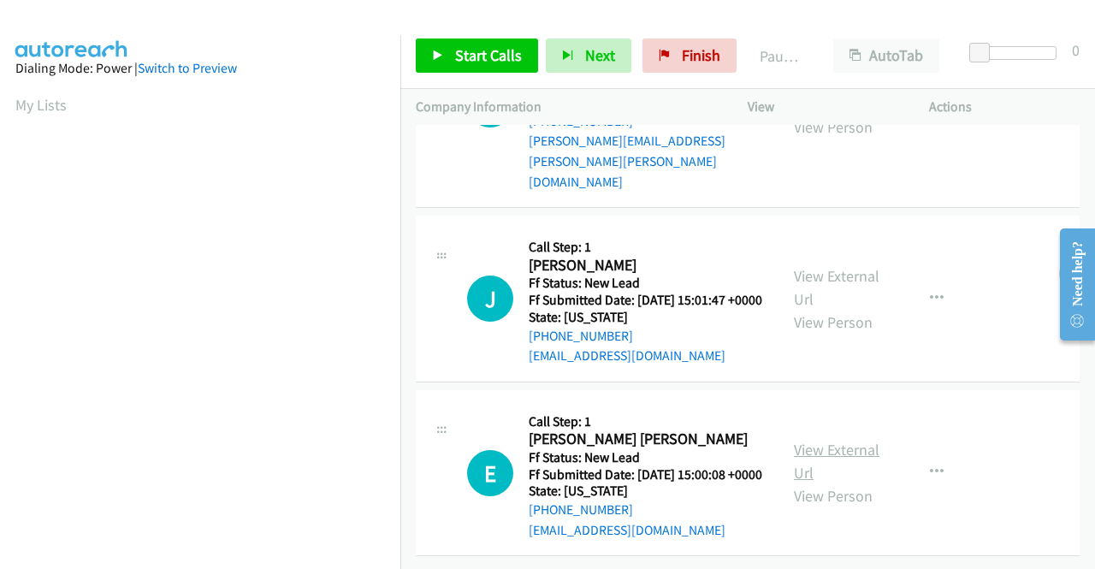
click at [808, 440] on link "View External Url" at bounding box center [837, 461] width 86 height 43
click at [470, 60] on span "Start Calls" at bounding box center [488, 55] width 67 height 20
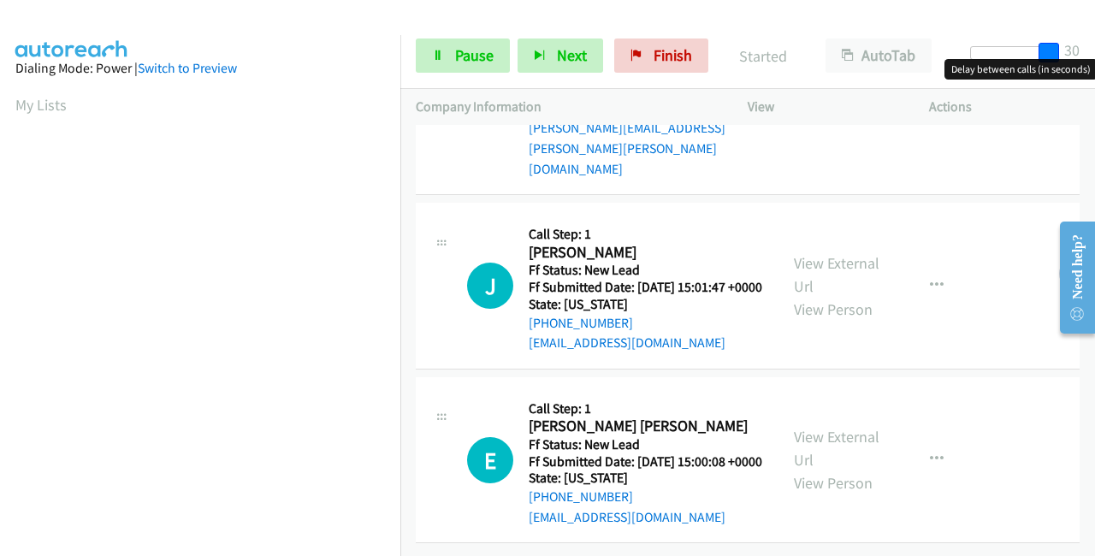
drag, startPoint x: 978, startPoint y: 43, endPoint x: 1090, endPoint y: 66, distance: 113.6
click at [1094, 71] on body "Start Calls Pause Next Finish Started AutoTab AutoTab 30 Company Information In…" at bounding box center [547, 40] width 1095 height 81
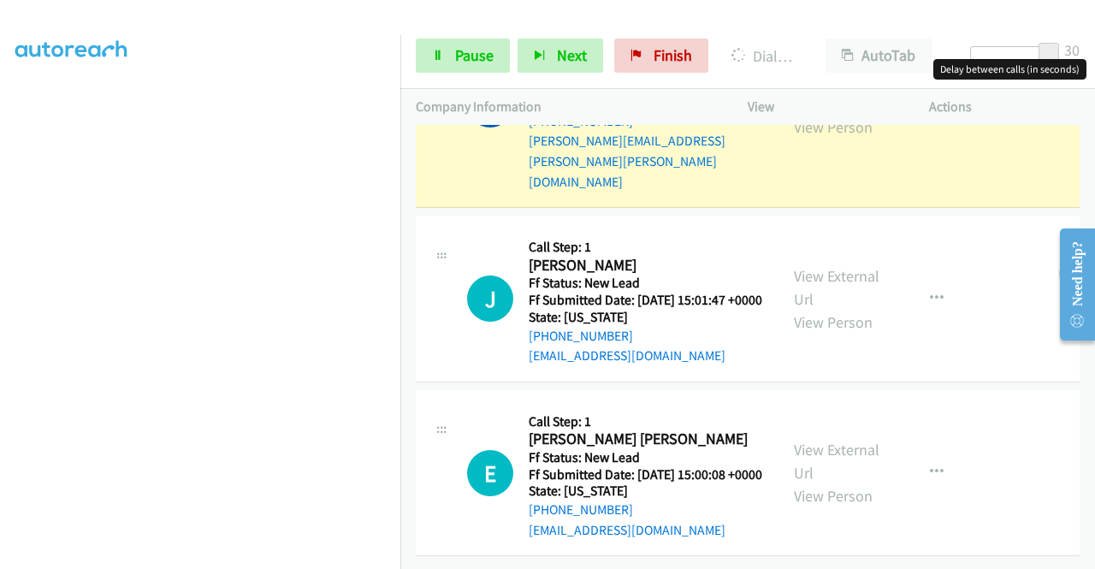
scroll to position [390, 0]
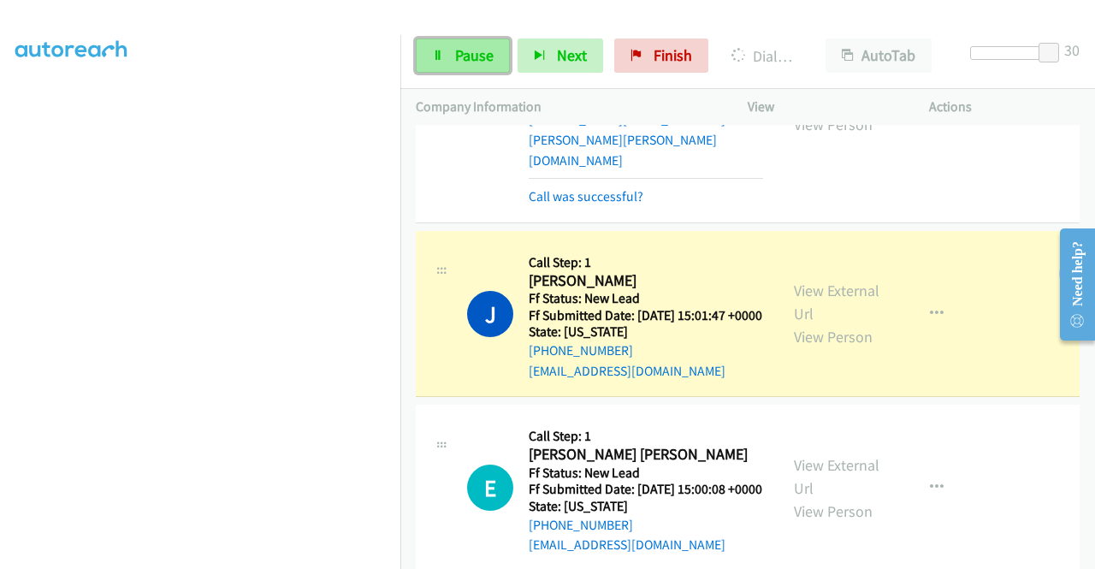
click at [472, 52] on span "Pause" at bounding box center [474, 55] width 38 height 20
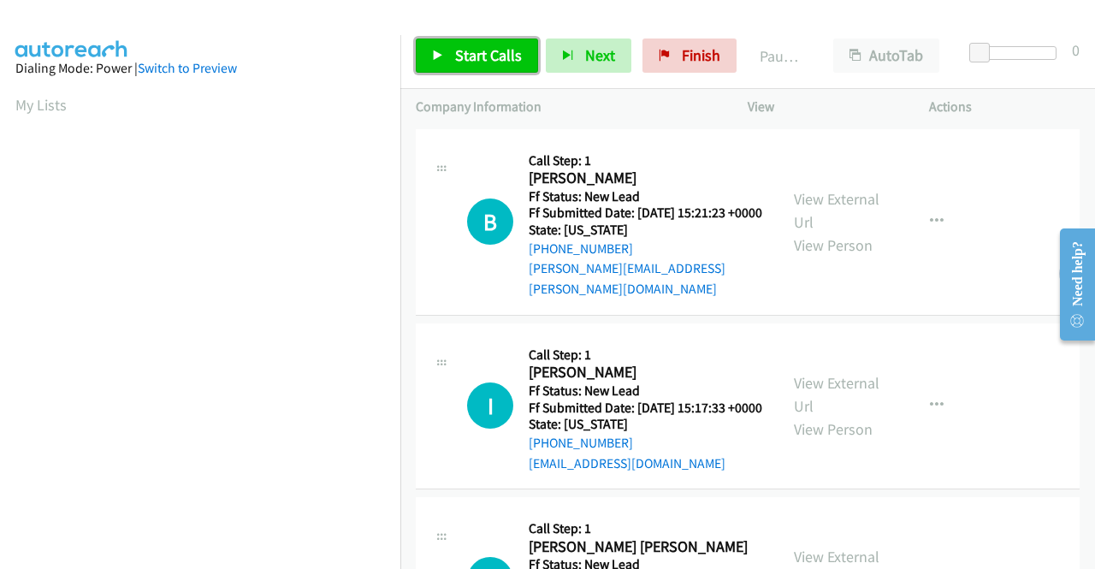
click at [474, 56] on span "Start Calls" at bounding box center [488, 55] width 67 height 20
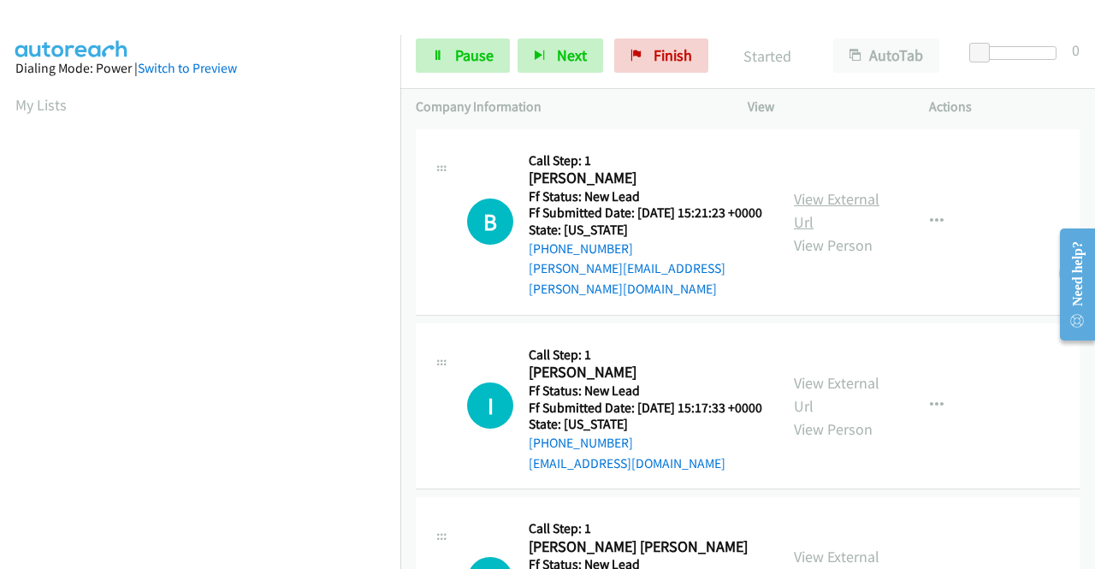
click at [854, 198] on link "View External Url" at bounding box center [837, 210] width 86 height 43
click at [854, 386] on link "View External Url" at bounding box center [837, 394] width 86 height 43
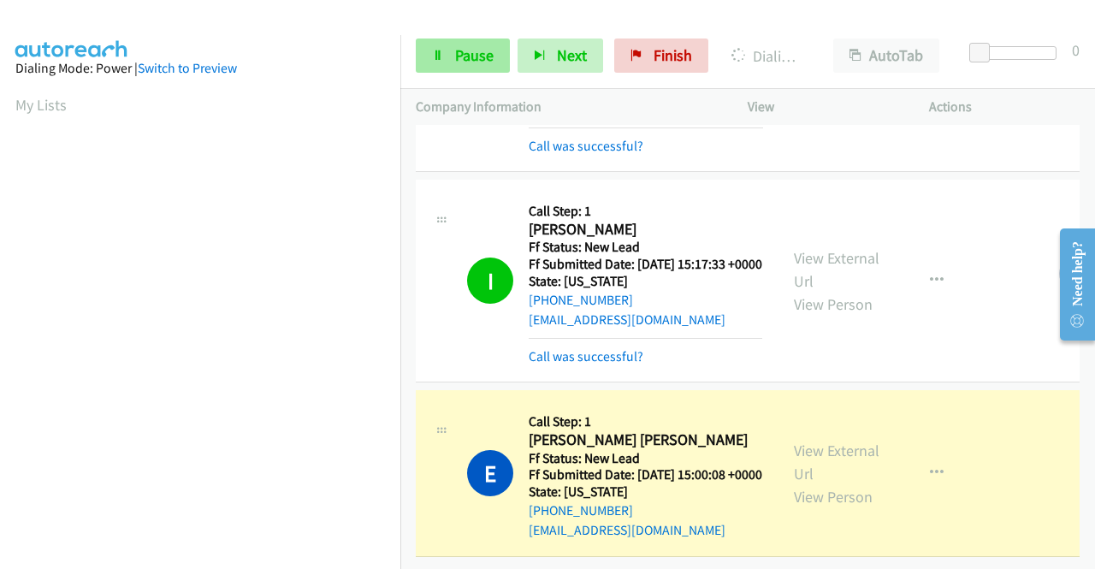
scroll to position [390, 0]
click at [433, 50] on icon at bounding box center [438, 56] width 12 height 12
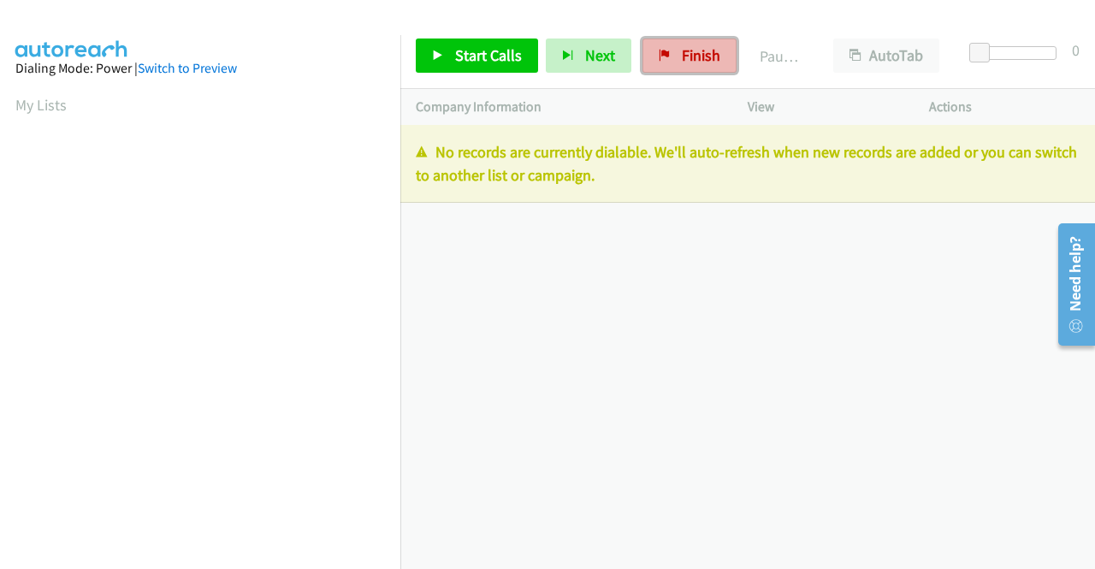
click at [688, 54] on span "Finish" at bounding box center [701, 55] width 38 height 20
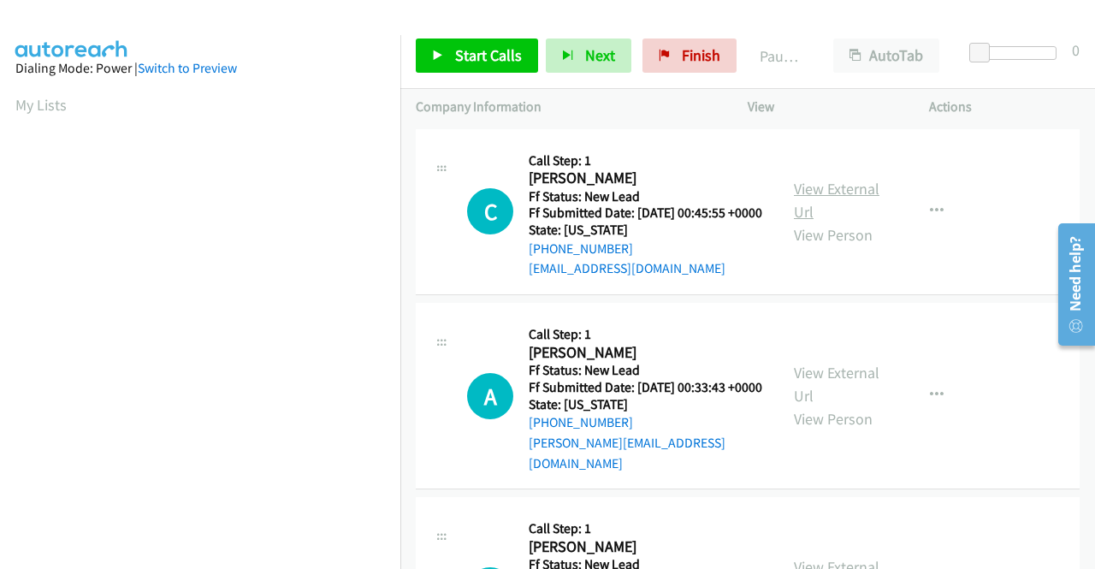
click at [837, 199] on link "View External Url" at bounding box center [837, 200] width 86 height 43
click at [828, 389] on link "View External Url" at bounding box center [837, 384] width 86 height 43
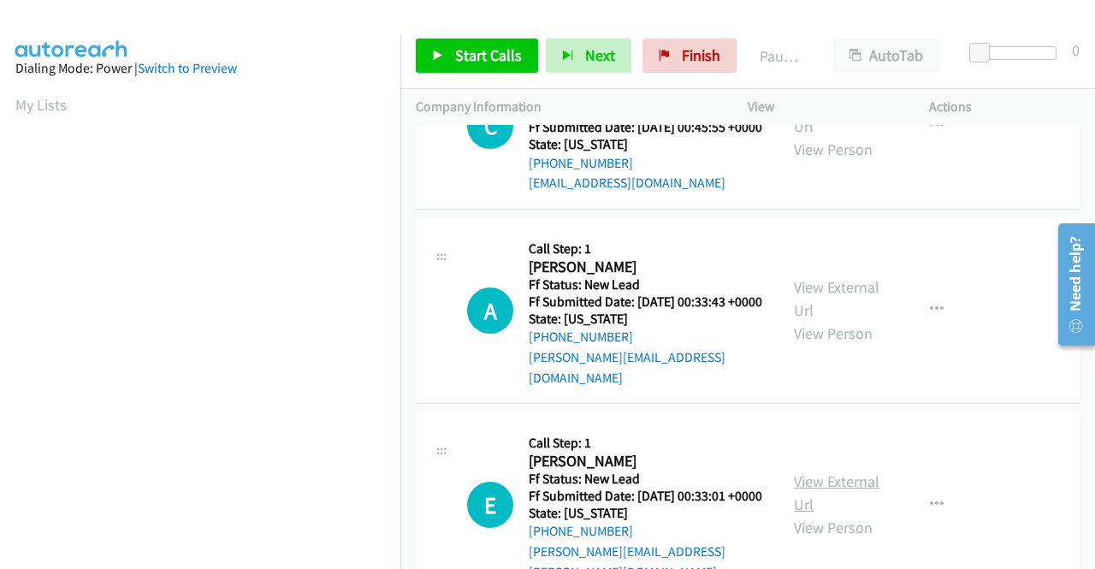
click at [852, 496] on link "View External Url" at bounding box center [837, 492] width 86 height 43
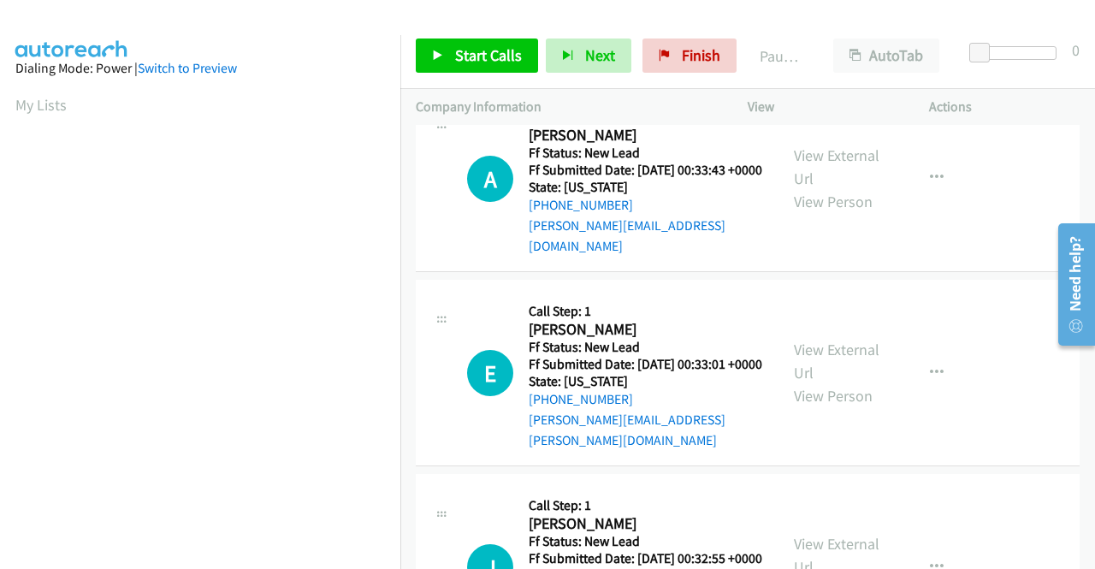
scroll to position [257, 0]
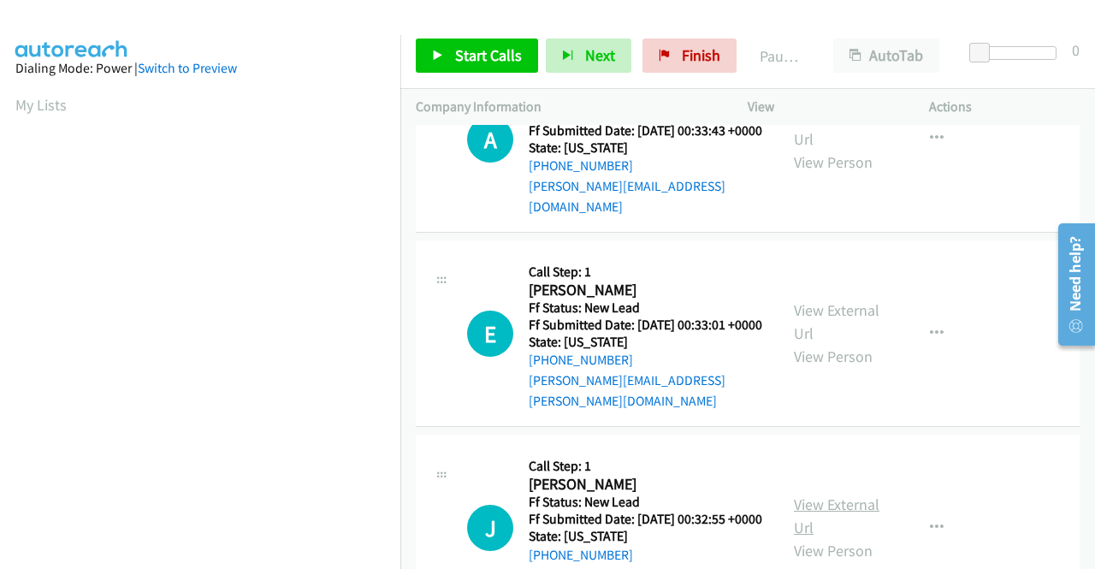
click at [854, 511] on link "View External Url" at bounding box center [837, 515] width 86 height 43
click at [457, 51] on span "Start Calls" at bounding box center [488, 55] width 67 height 20
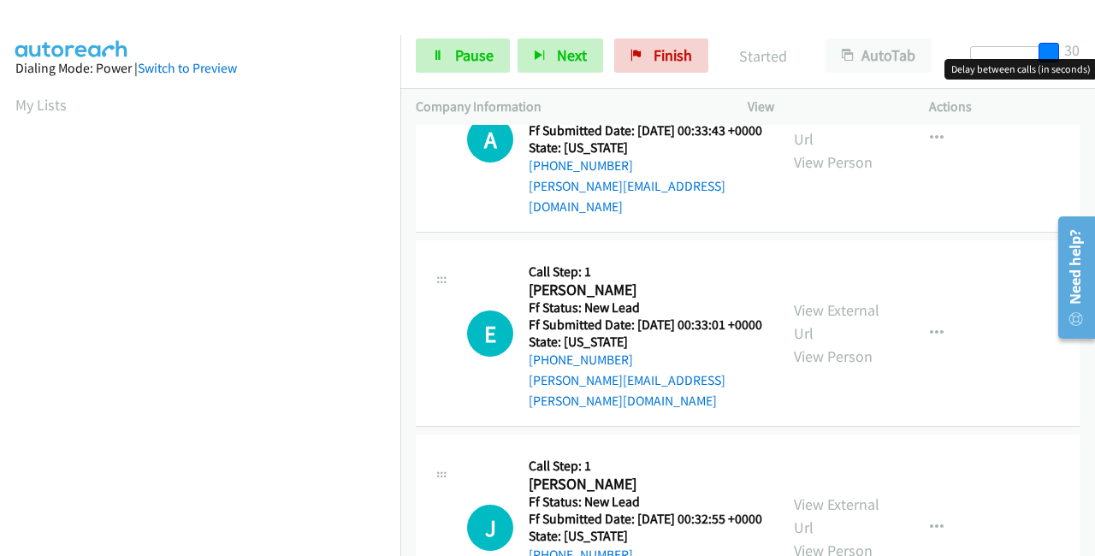
drag, startPoint x: 986, startPoint y: 54, endPoint x: 1076, endPoint y: 52, distance: 89.8
click at [1076, 52] on div "Start Calls Pause Next Finish Started AutoTab AutoTab 30" at bounding box center [747, 56] width 695 height 66
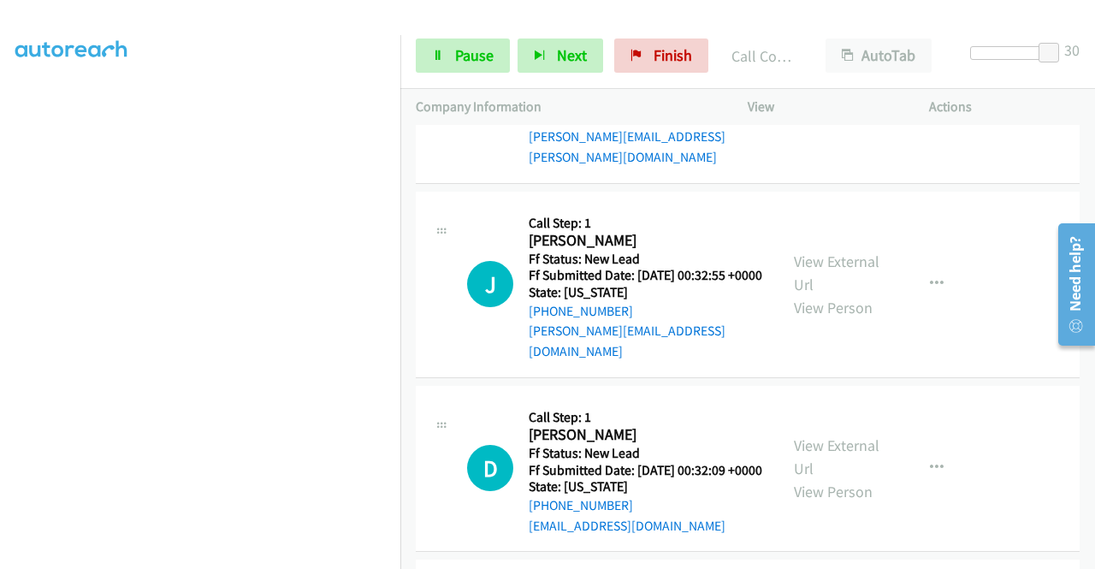
scroll to position [720, 0]
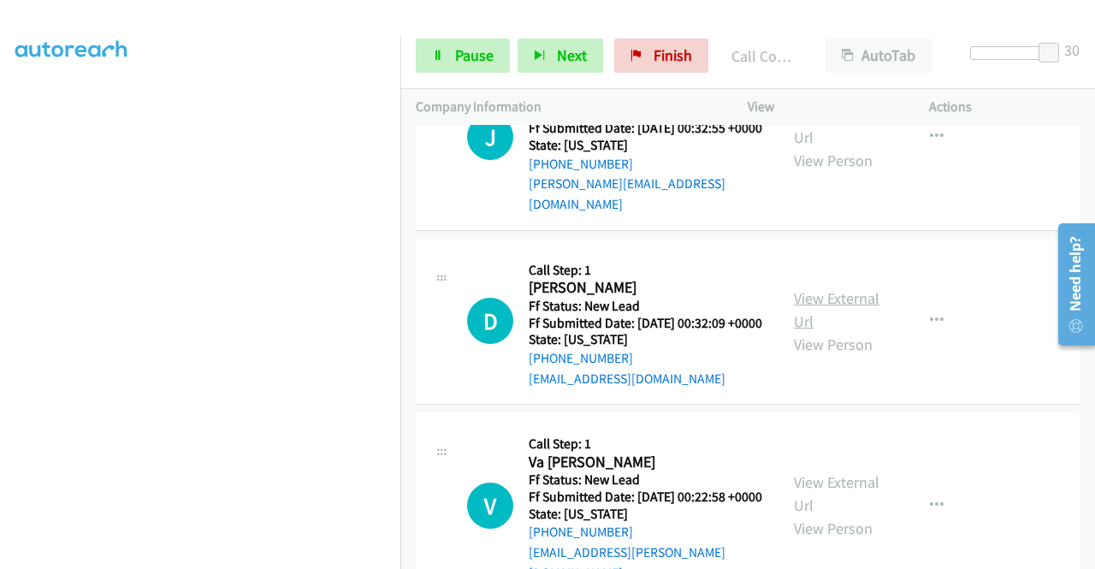
click at [821, 313] on link "View External Url" at bounding box center [837, 309] width 86 height 43
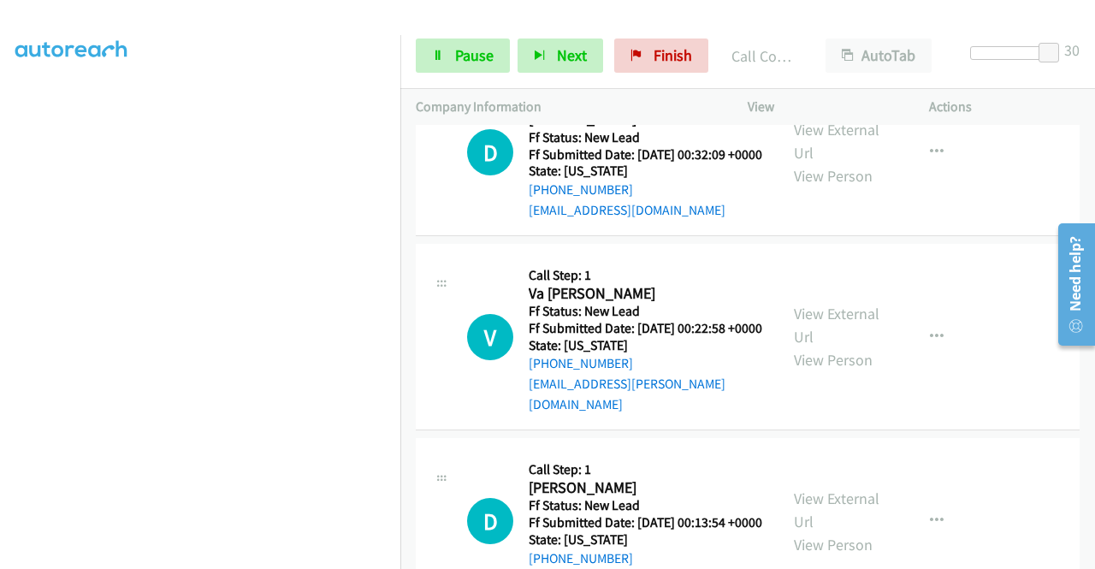
scroll to position [891, 0]
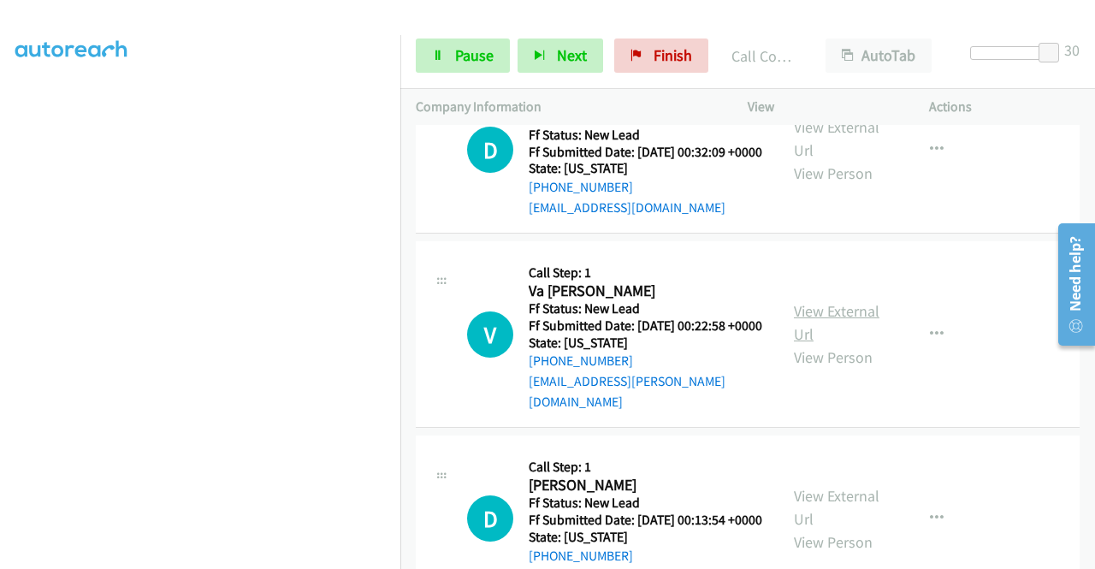
click at [822, 333] on link "View External Url" at bounding box center [837, 322] width 86 height 43
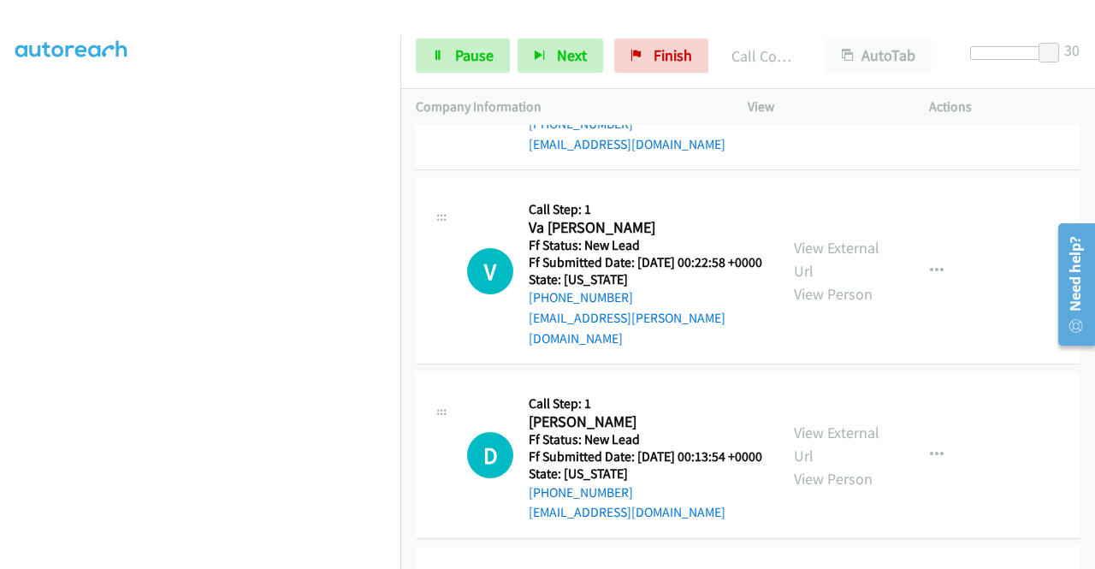
scroll to position [977, 0]
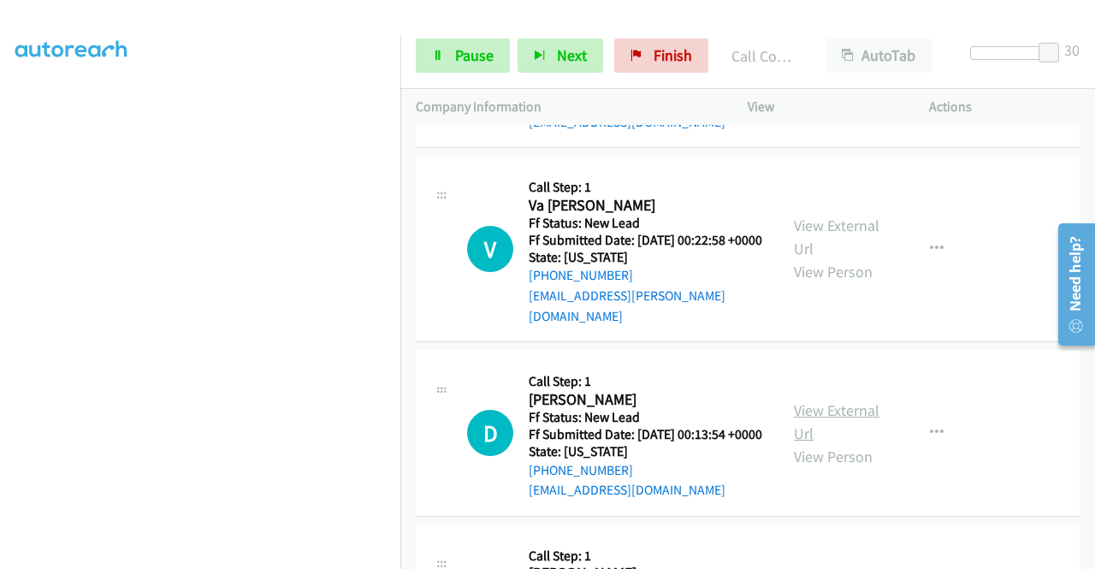
click at [813, 436] on link "View External Url" at bounding box center [837, 421] width 86 height 43
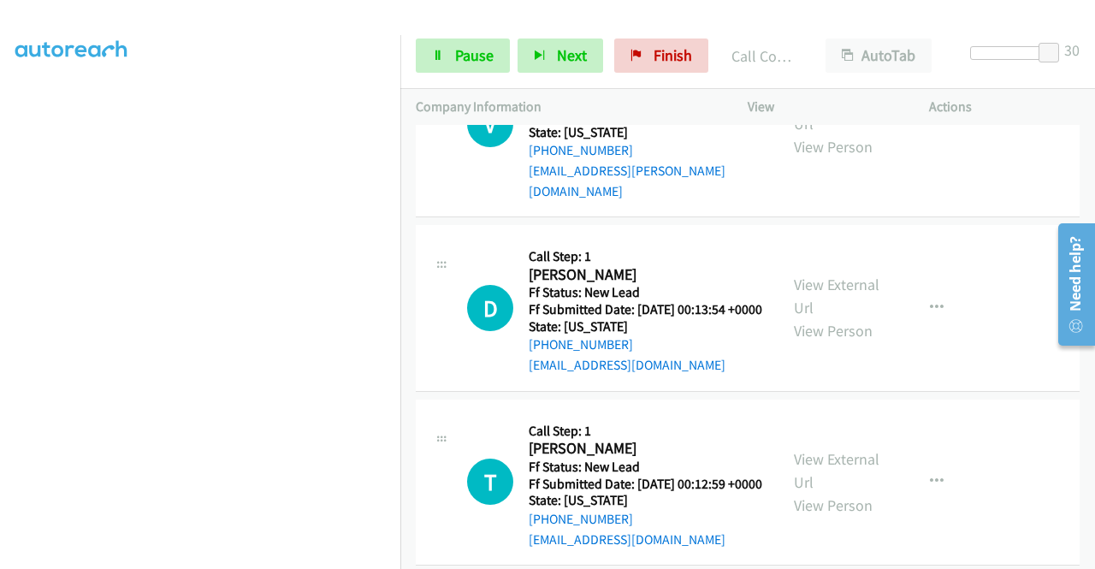
scroll to position [1319, 0]
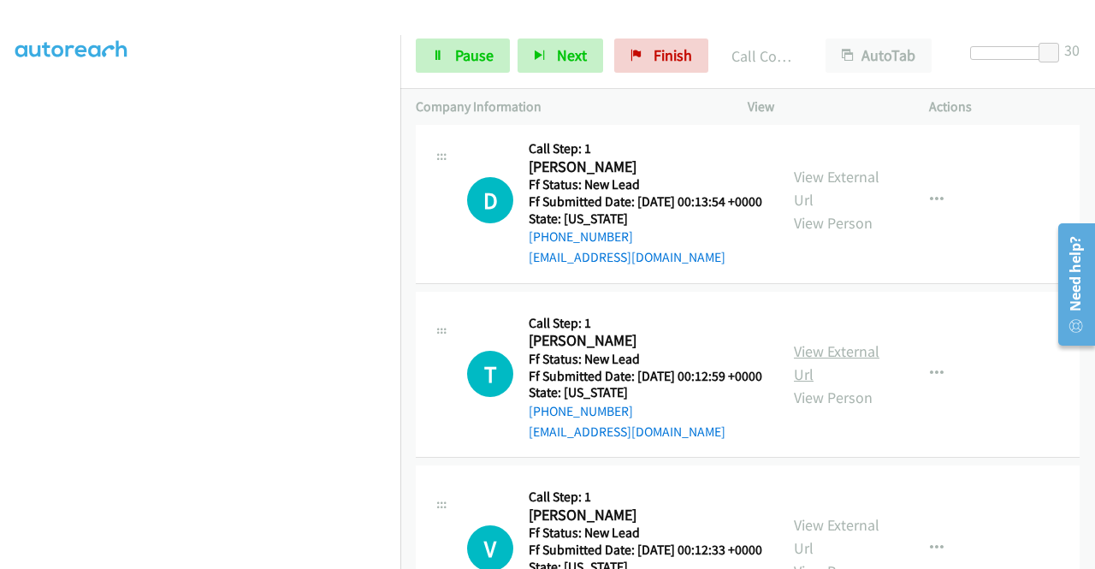
click at [848, 384] on link "View External Url" at bounding box center [837, 362] width 86 height 43
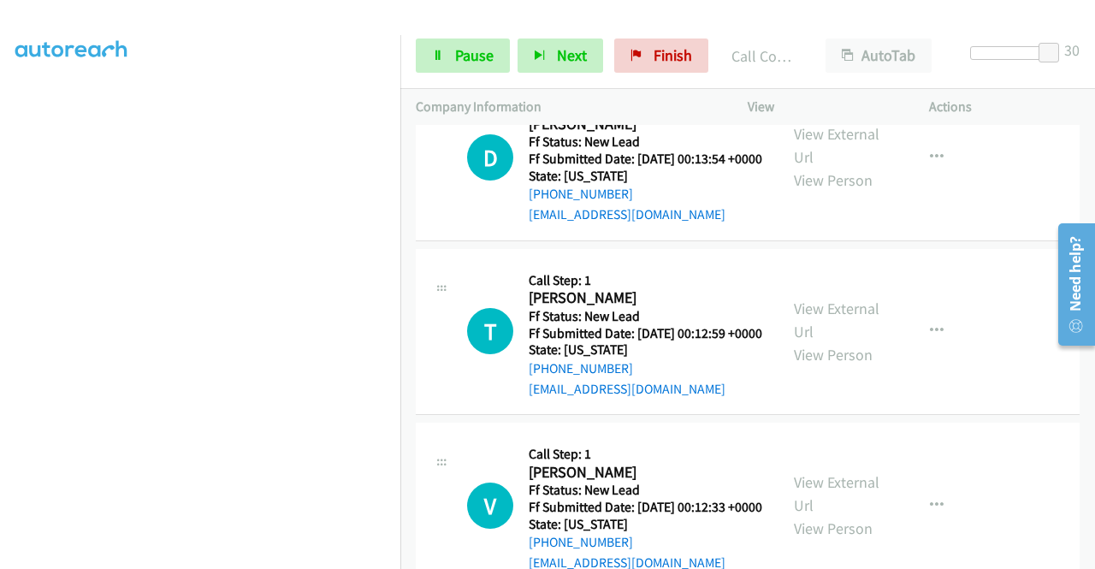
scroll to position [1490, 0]
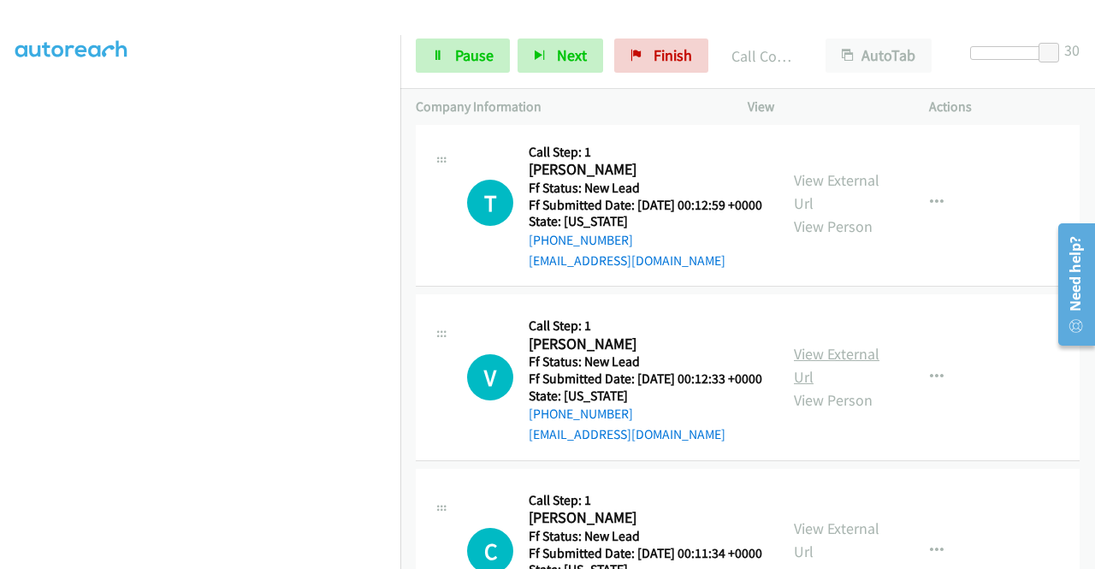
click at [807, 387] on link "View External Url" at bounding box center [837, 365] width 86 height 43
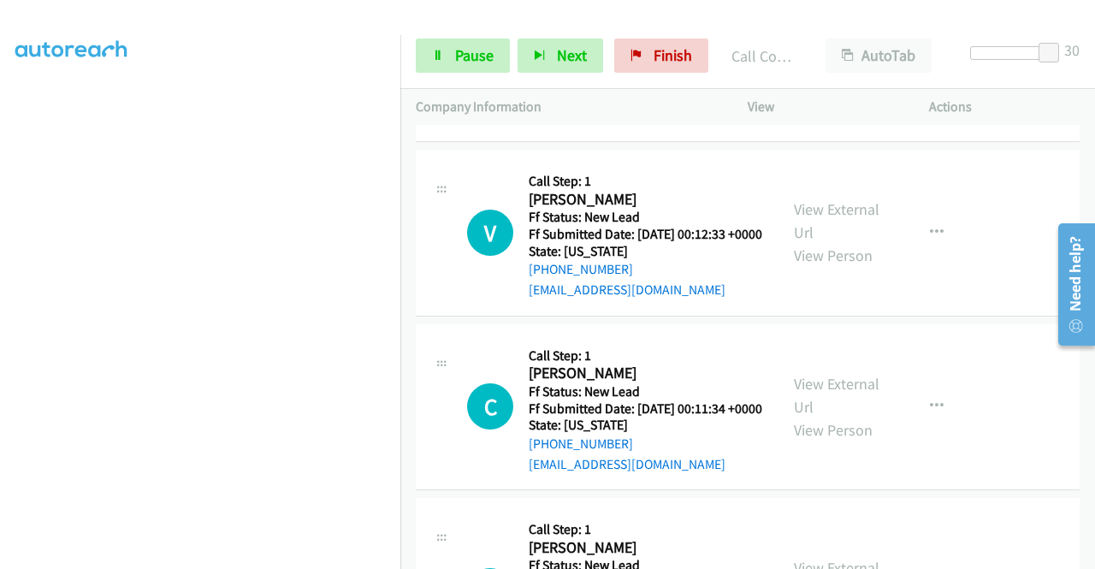
scroll to position [1661, 0]
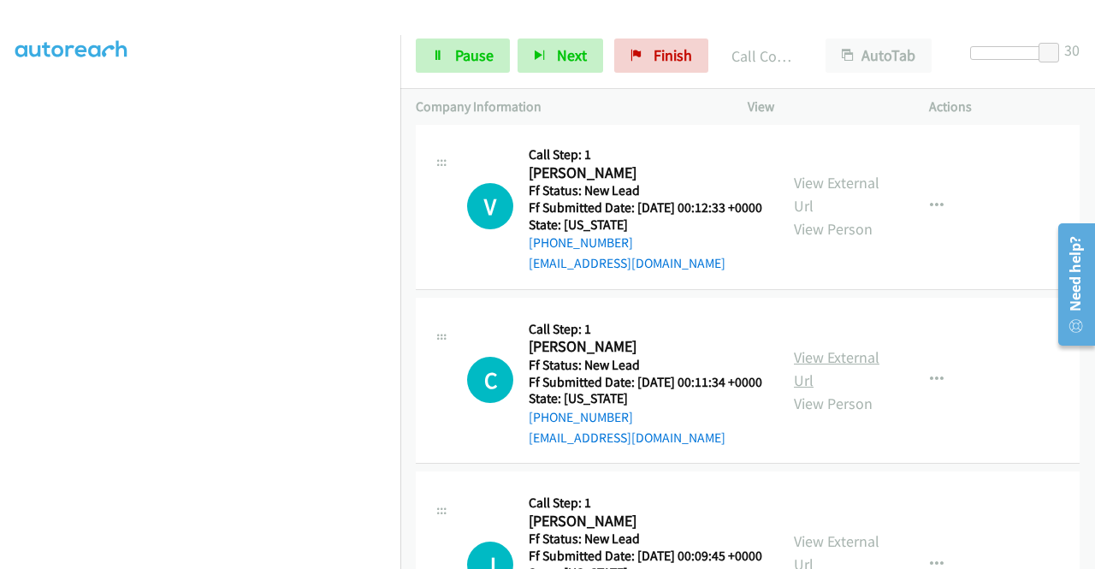
click at [810, 390] on link "View External Url" at bounding box center [837, 368] width 86 height 43
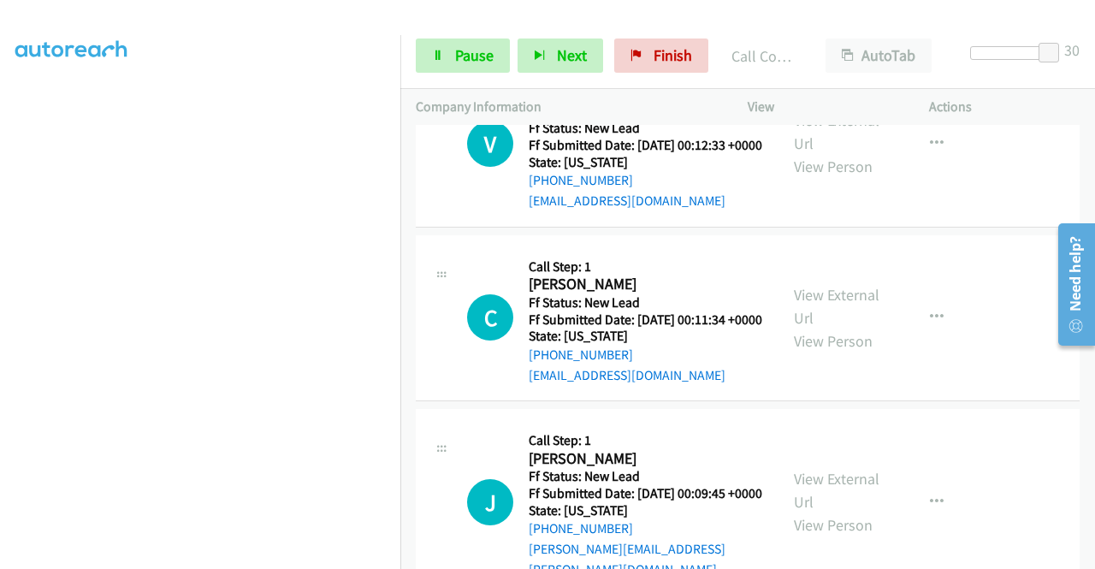
scroll to position [1747, 0]
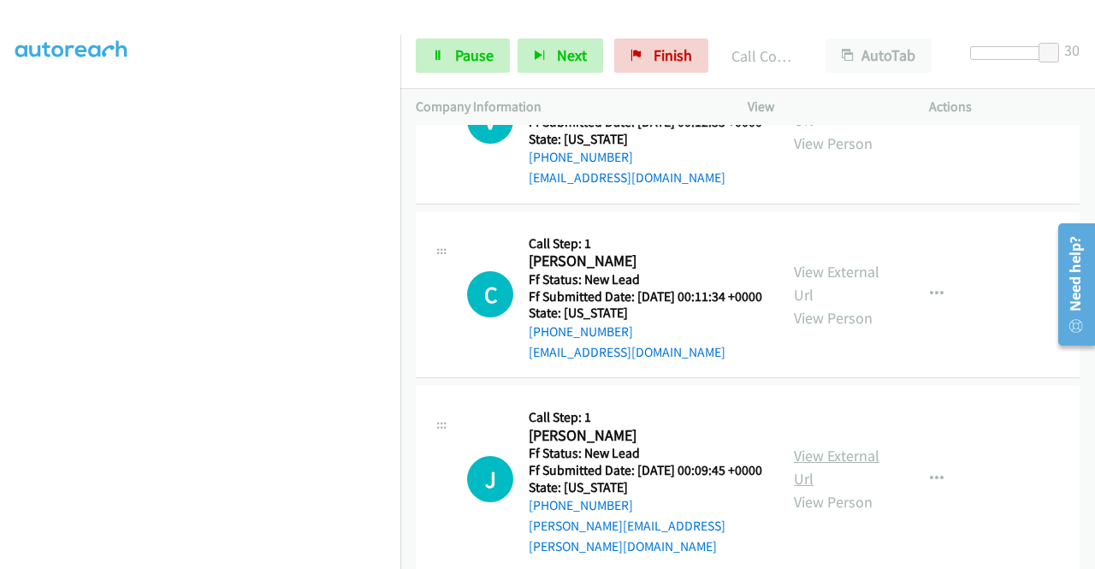
click at [819, 488] on link "View External Url" at bounding box center [837, 467] width 86 height 43
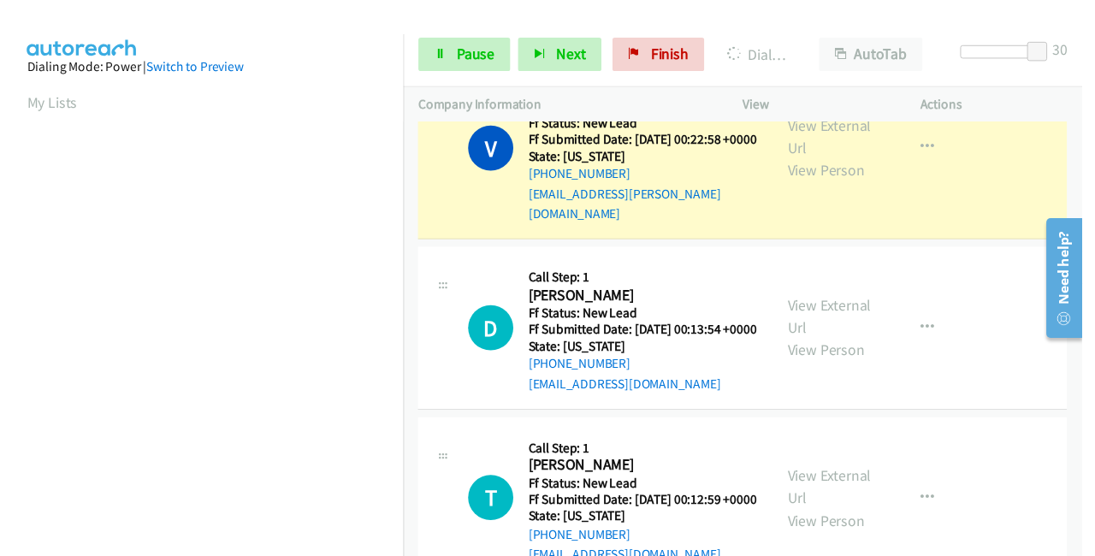
scroll to position [1062, 0]
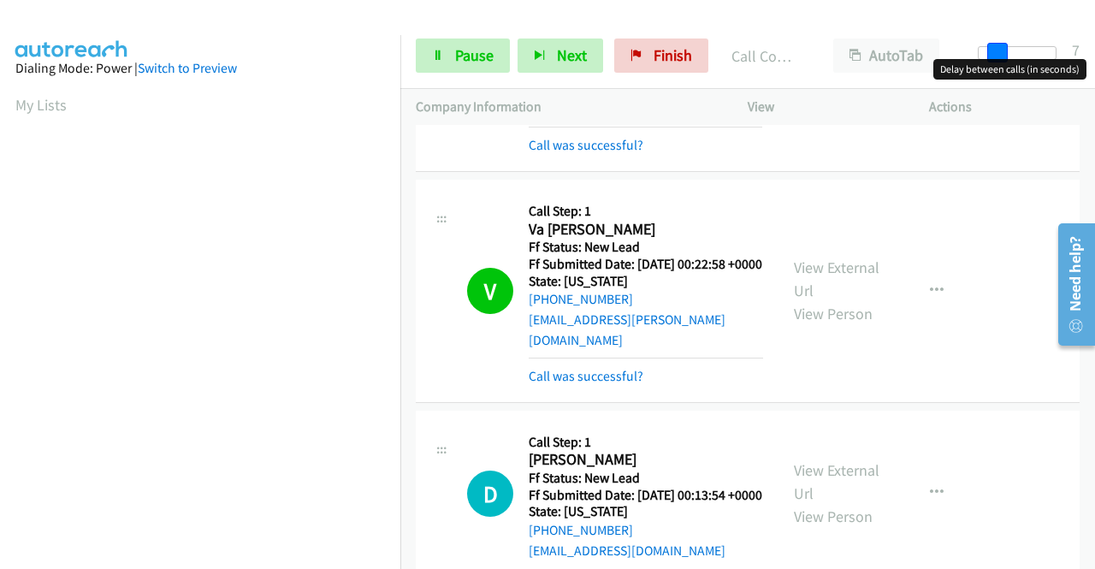
drag, startPoint x: 1044, startPoint y: 51, endPoint x: 996, endPoint y: 53, distance: 48.8
click at [996, 53] on span at bounding box center [997, 53] width 21 height 21
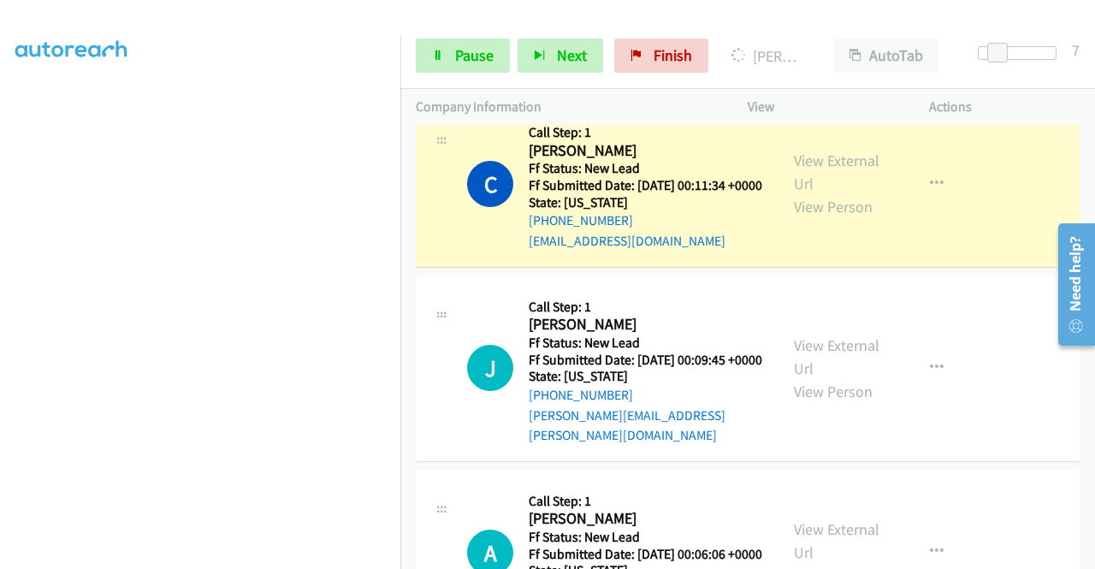
scroll to position [390, 0]
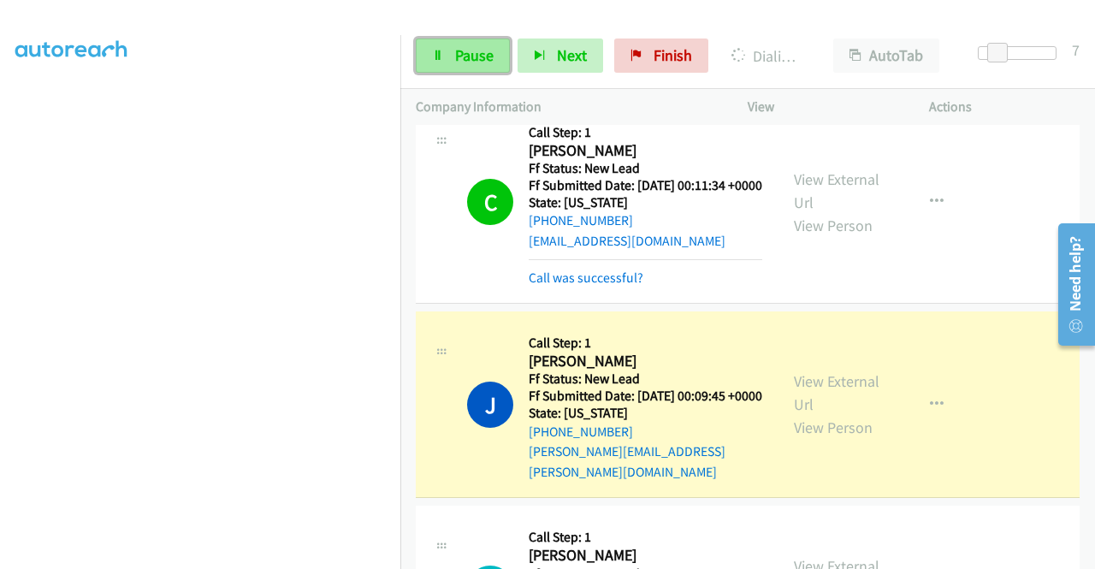
click at [467, 55] on span "Pause" at bounding box center [474, 55] width 38 height 20
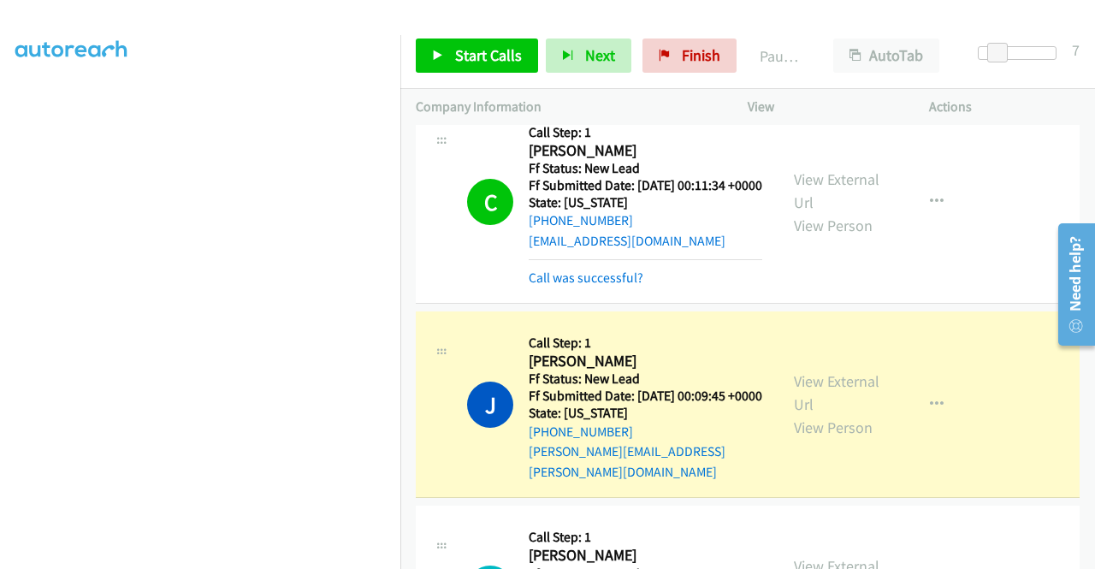
scroll to position [0, 0]
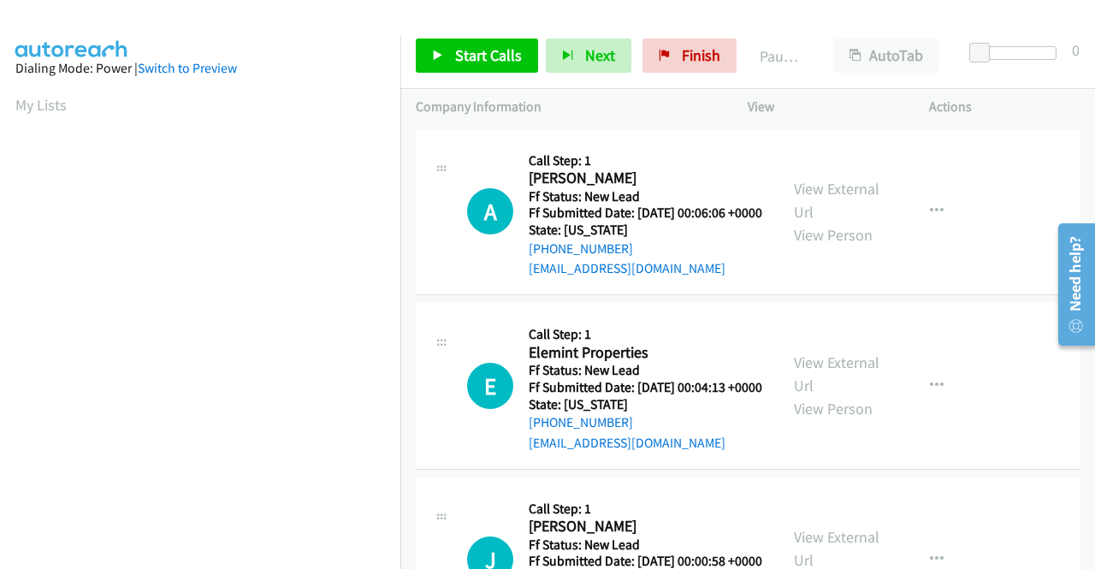
scroll to position [390, 0]
drag, startPoint x: 683, startPoint y: 57, endPoint x: 587, endPoint y: 93, distance: 102.3
click at [683, 57] on span "Finish" at bounding box center [701, 55] width 38 height 20
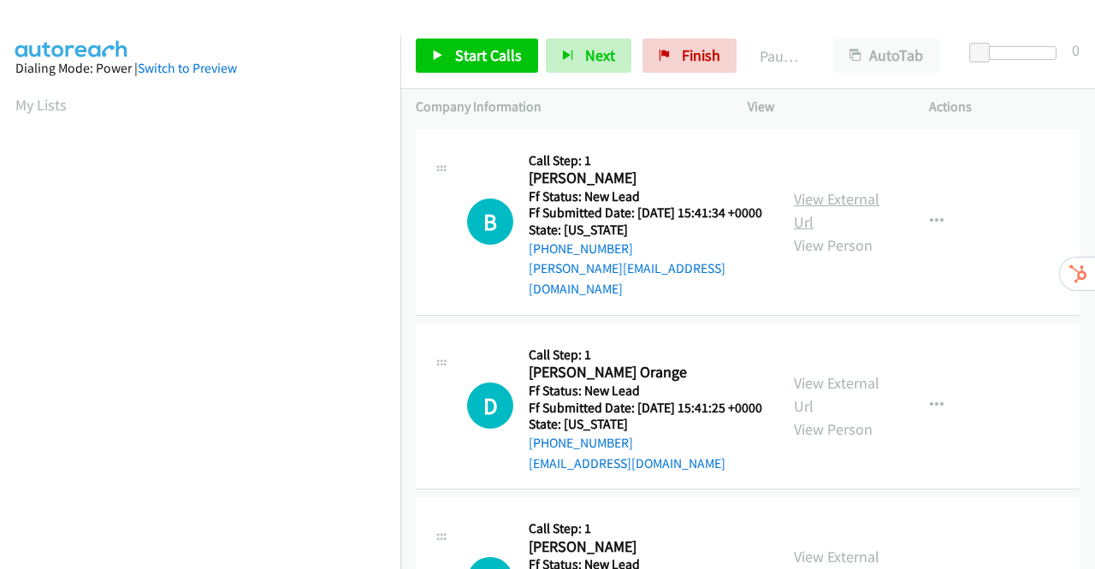
click at [831, 202] on link "View External Url" at bounding box center [837, 210] width 86 height 43
click at [842, 392] on link "View External Url" at bounding box center [837, 394] width 86 height 43
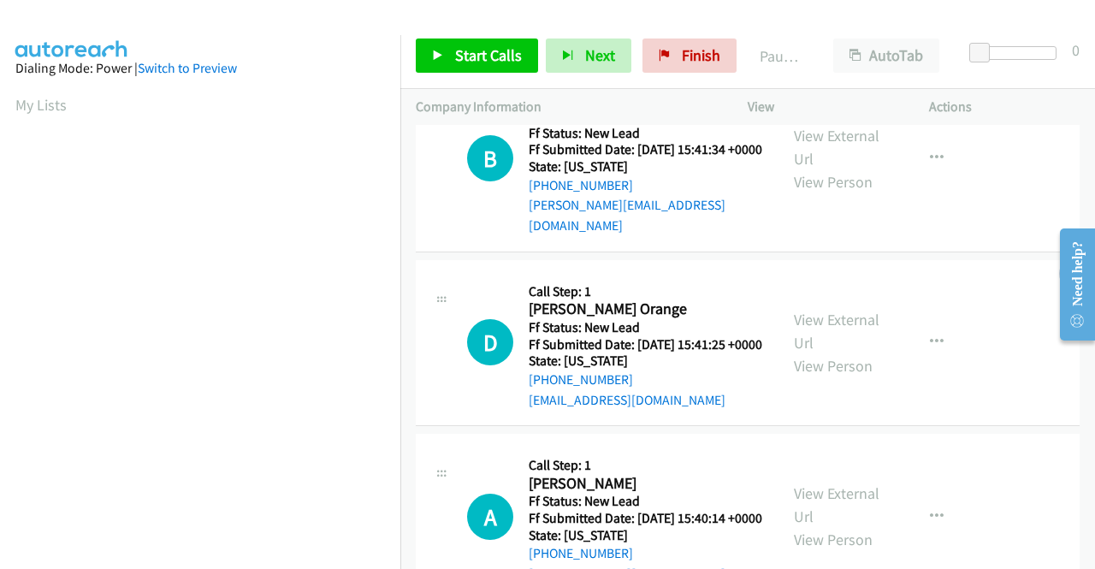
scroll to position [86, 0]
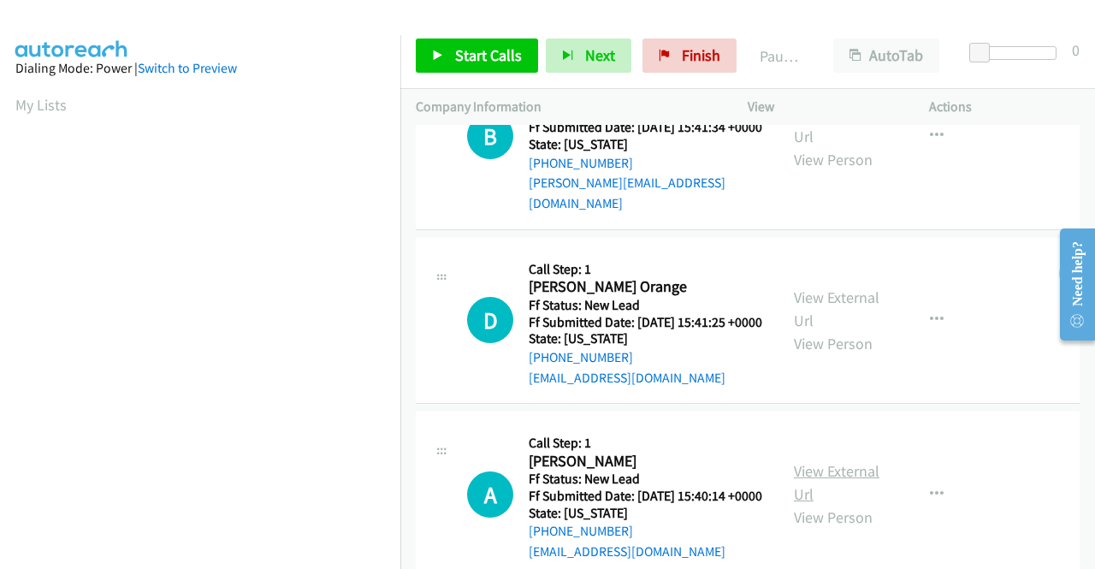
click at [861, 497] on link "View External Url" at bounding box center [837, 482] width 86 height 43
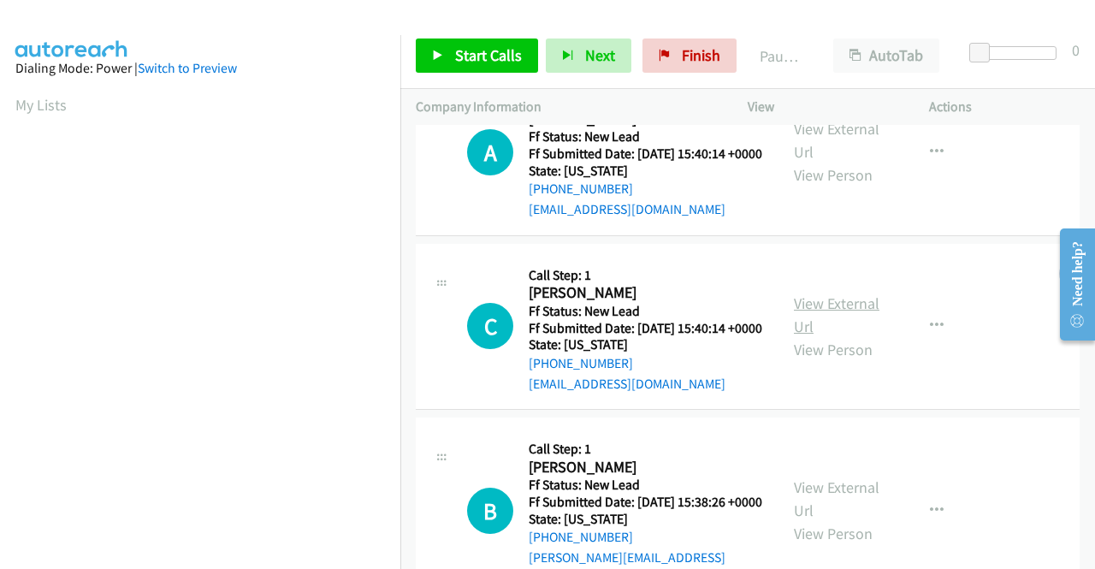
click at [828, 336] on link "View External Url" at bounding box center [837, 314] width 86 height 43
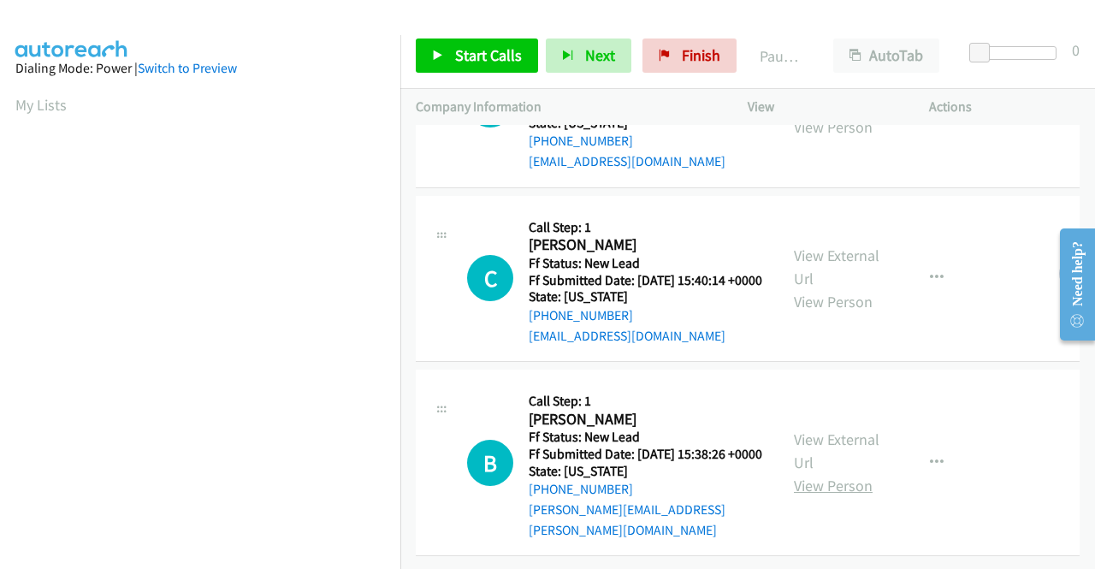
scroll to position [530, 0]
click at [855, 435] on link "View External Url" at bounding box center [837, 450] width 86 height 43
click at [458, 54] on span "Start Calls" at bounding box center [488, 55] width 67 height 20
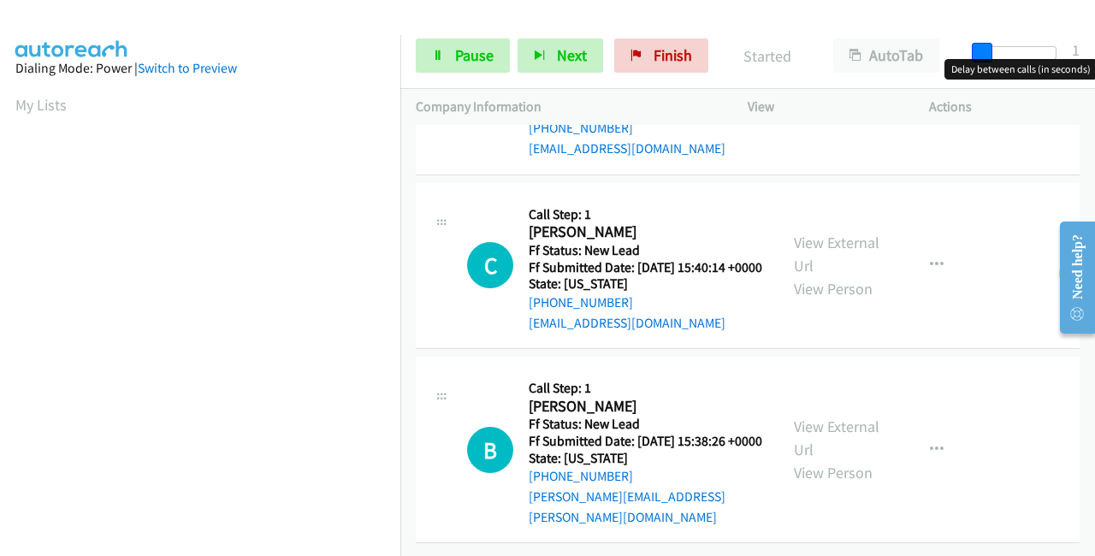
drag, startPoint x: 972, startPoint y: 56, endPoint x: 1074, endPoint y: 49, distance: 102.9
click at [1073, 49] on div "Start Calls Pause Next Finish Started AutoTab AutoTab 1" at bounding box center [747, 56] width 695 height 66
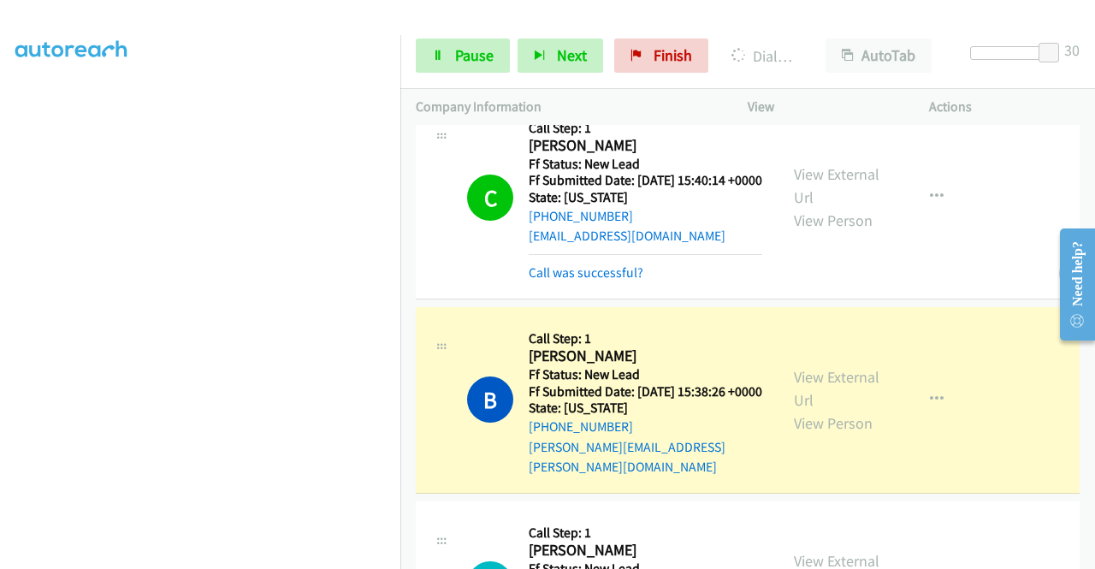
scroll to position [390, 0]
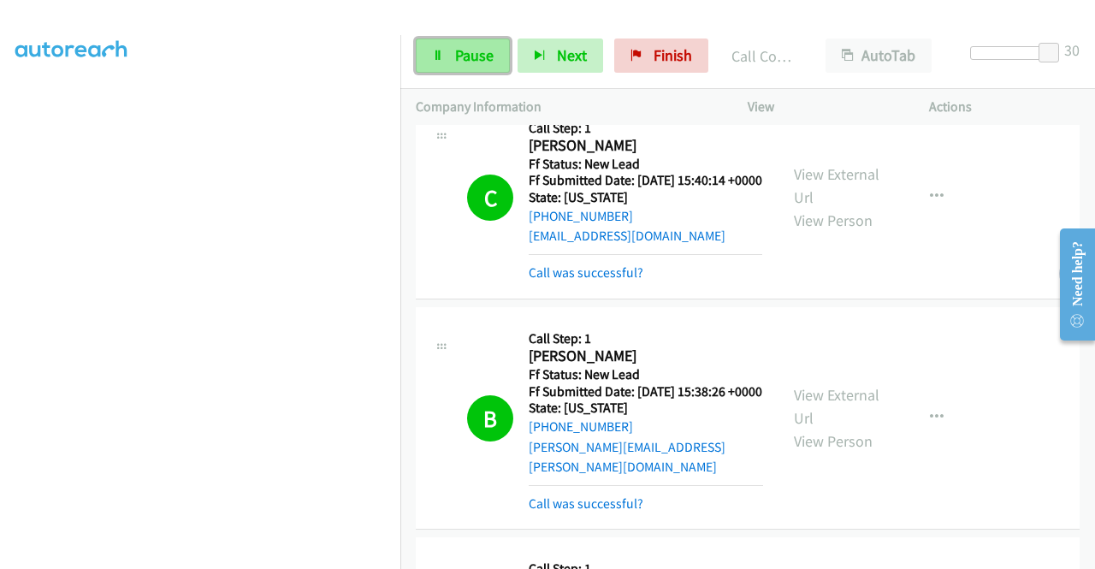
click at [446, 49] on link "Pause" at bounding box center [463, 55] width 94 height 34
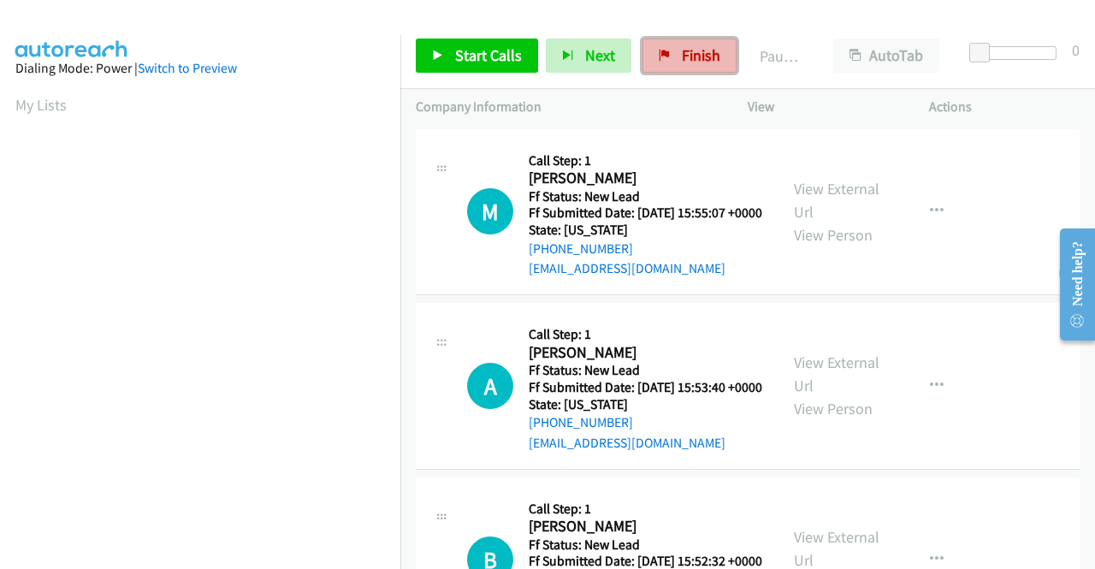
click at [700, 53] on span "Finish" at bounding box center [701, 55] width 38 height 20
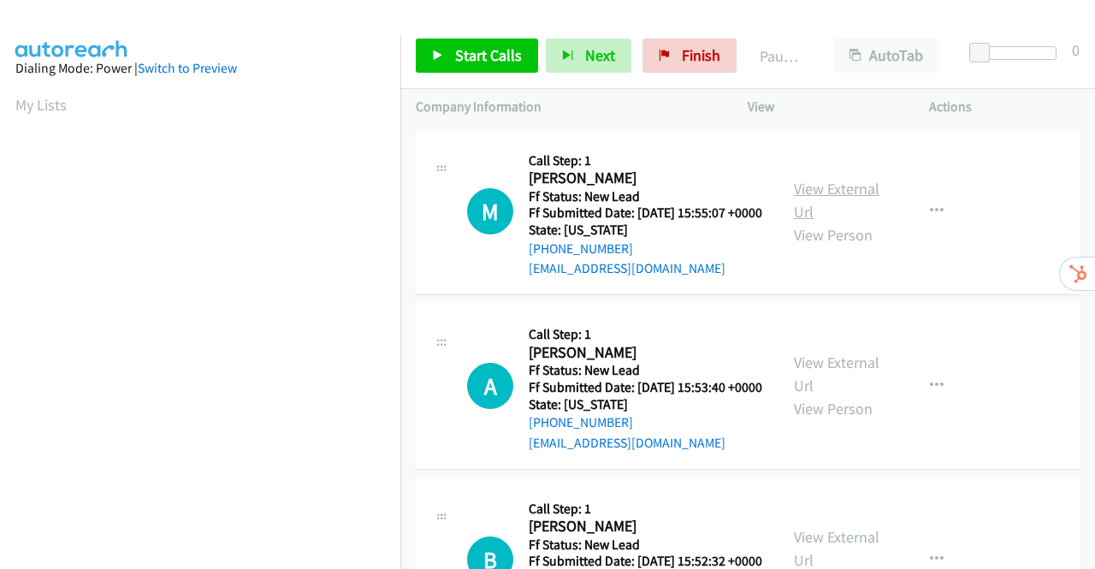
click at [836, 199] on link "View External Url" at bounding box center [837, 200] width 86 height 43
click at [831, 387] on link "View External Url" at bounding box center [837, 373] width 86 height 43
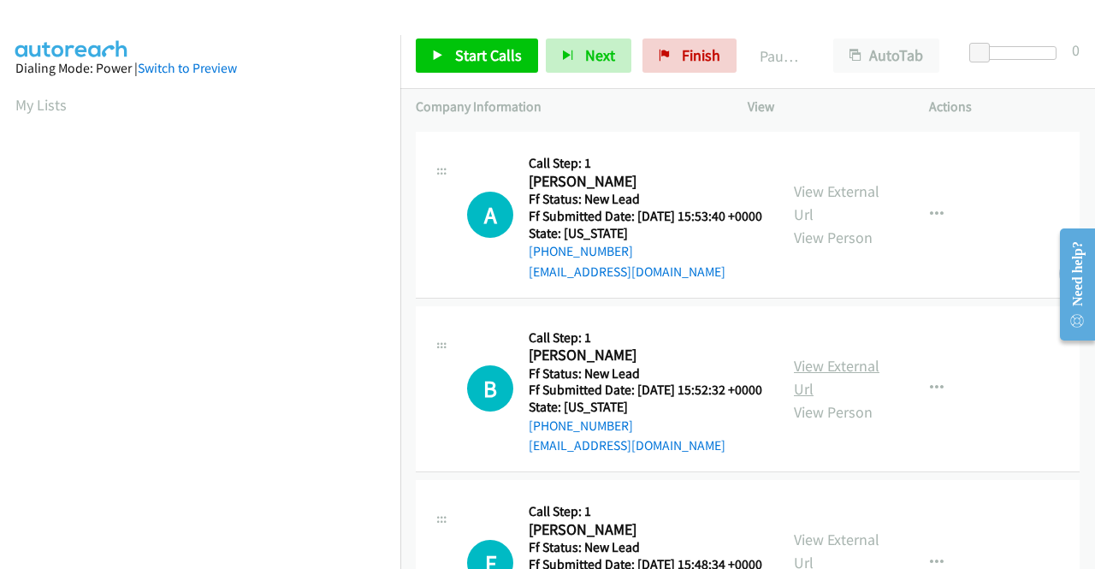
click at [827, 399] on link "View External Url" at bounding box center [837, 377] width 86 height 43
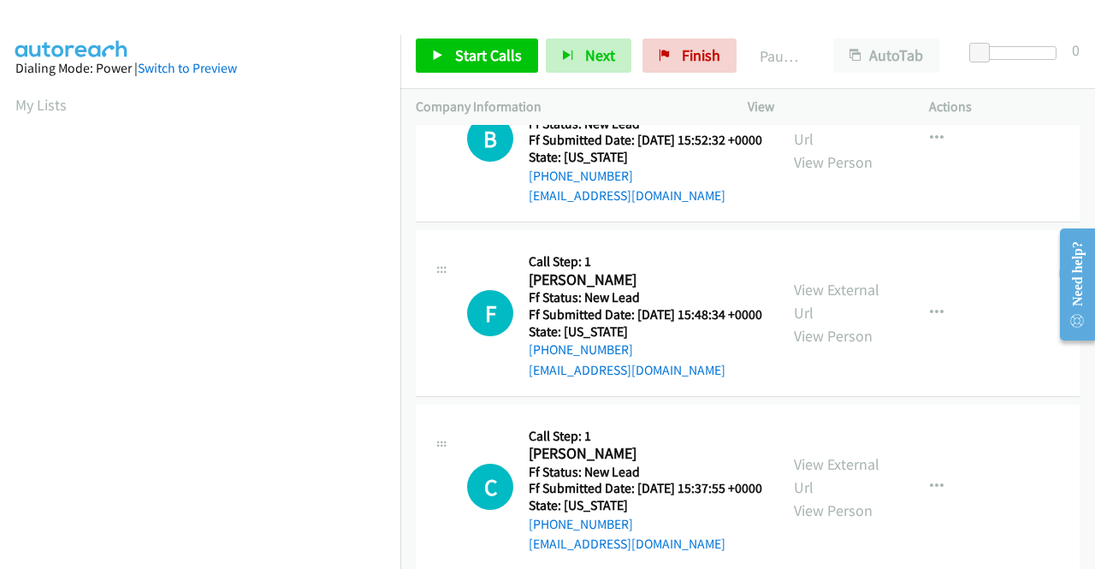
scroll to position [428, 0]
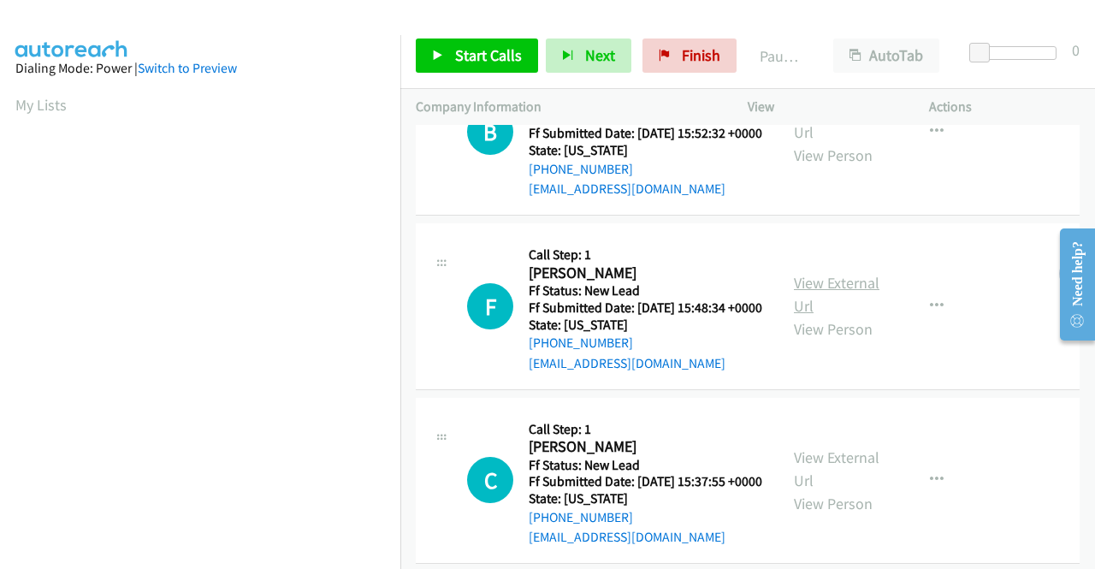
click at [830, 316] on link "View External Url" at bounding box center [837, 294] width 86 height 43
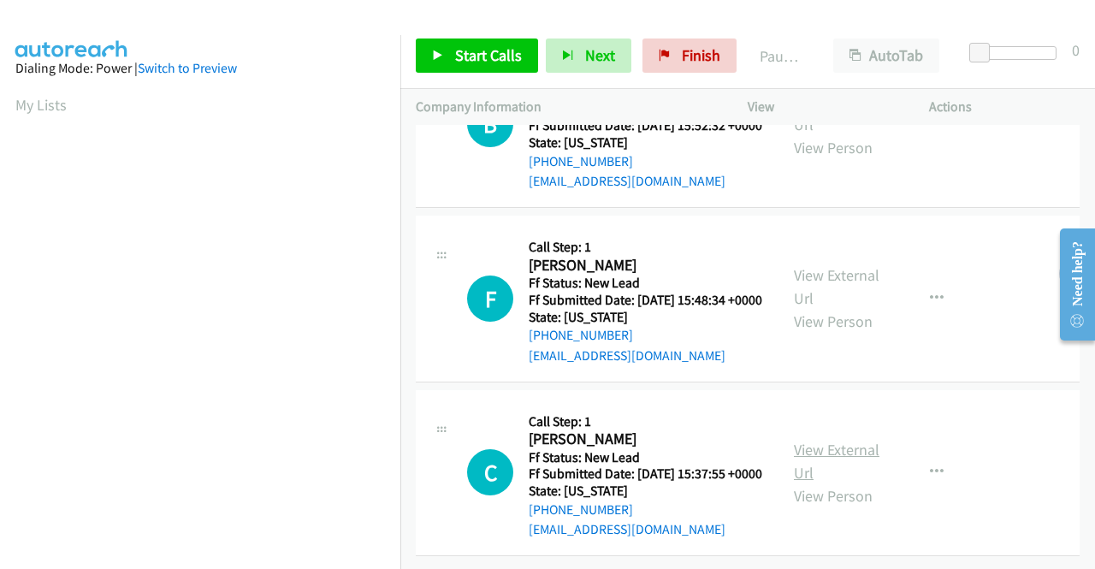
scroll to position [530, 0]
click at [838, 440] on link "View External Url" at bounding box center [837, 461] width 86 height 43
click at [453, 56] on link "Start Calls" at bounding box center [477, 55] width 122 height 34
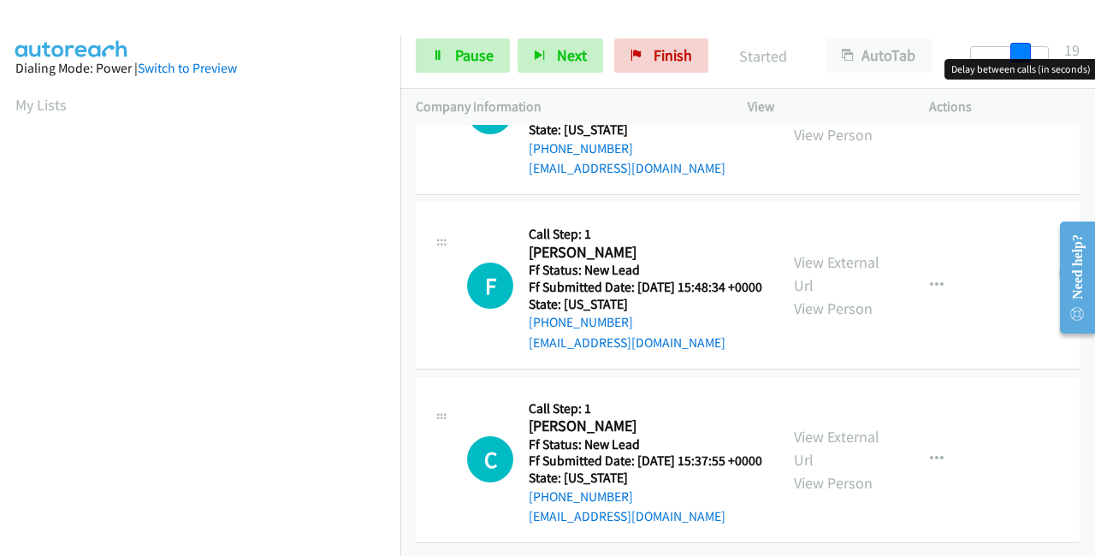
drag, startPoint x: 1002, startPoint y: 44, endPoint x: 1094, endPoint y: 44, distance: 91.5
click at [1094, 44] on div "Start Calls Pause Next Finish Started AutoTab AutoTab 19" at bounding box center [747, 56] width 695 height 66
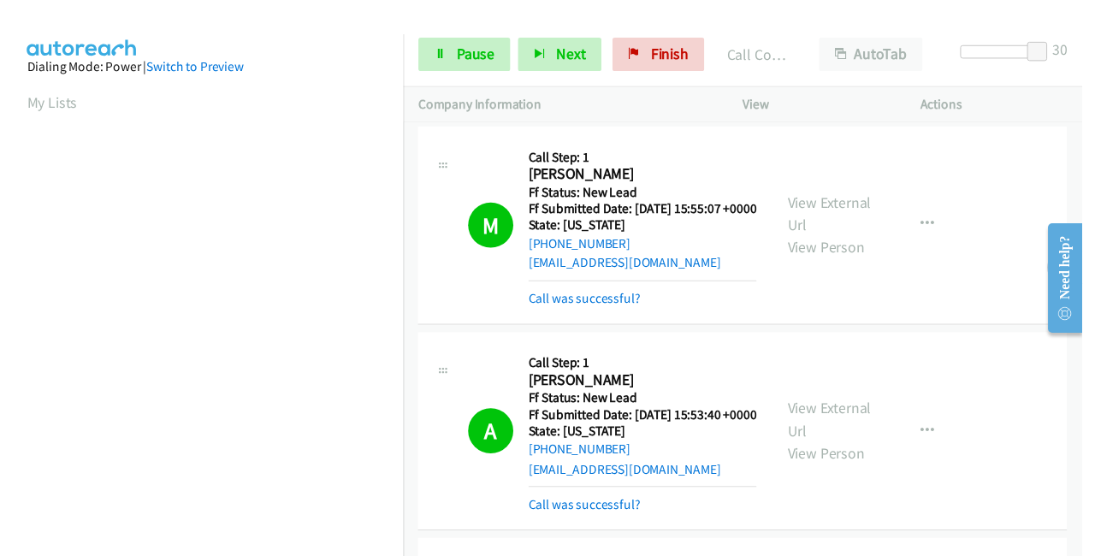
scroll to position [390, 0]
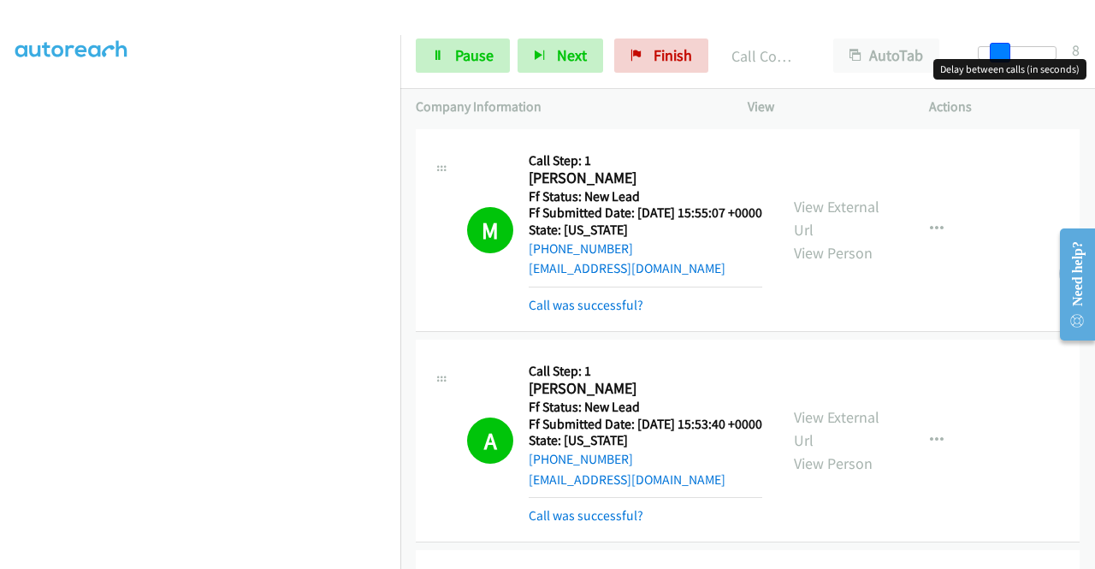
drag, startPoint x: 1043, startPoint y: 49, endPoint x: 986, endPoint y: 50, distance: 57.3
click at [986, 50] on div at bounding box center [1017, 53] width 79 height 14
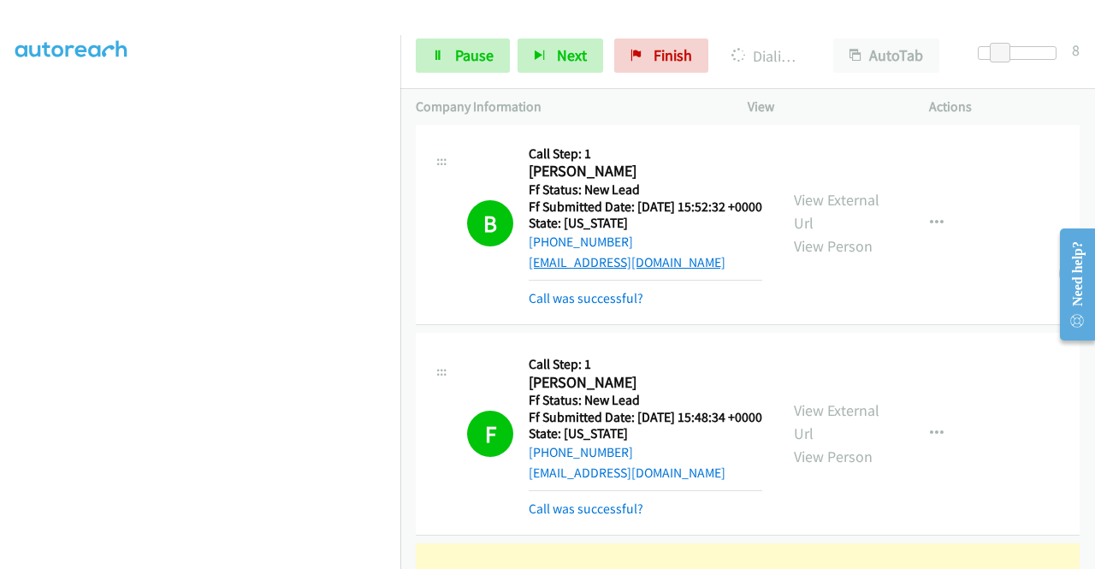
scroll to position [684, 0]
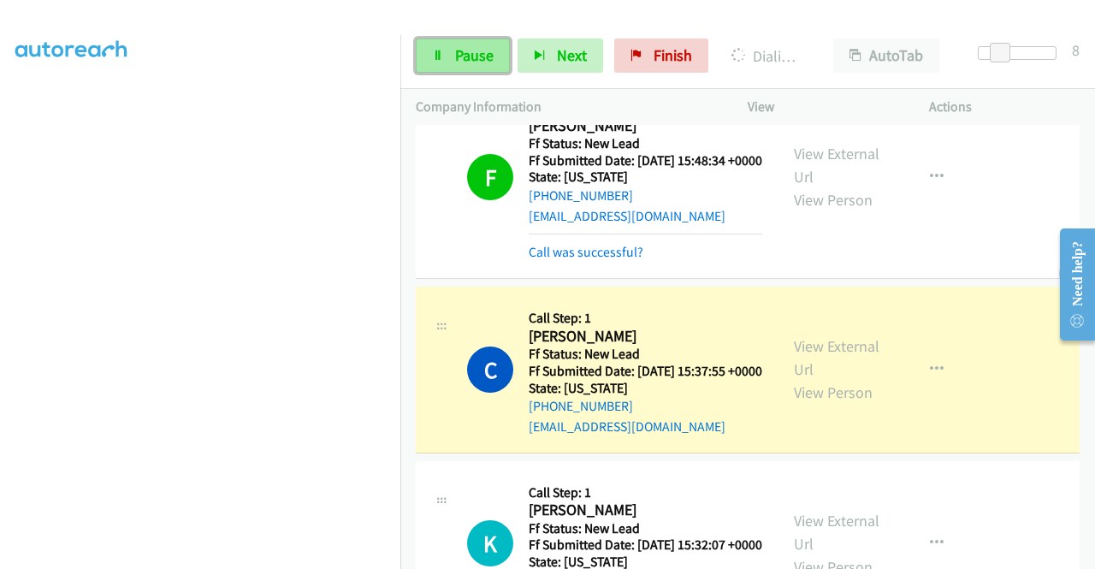
click at [460, 56] on span "Pause" at bounding box center [474, 55] width 38 height 20
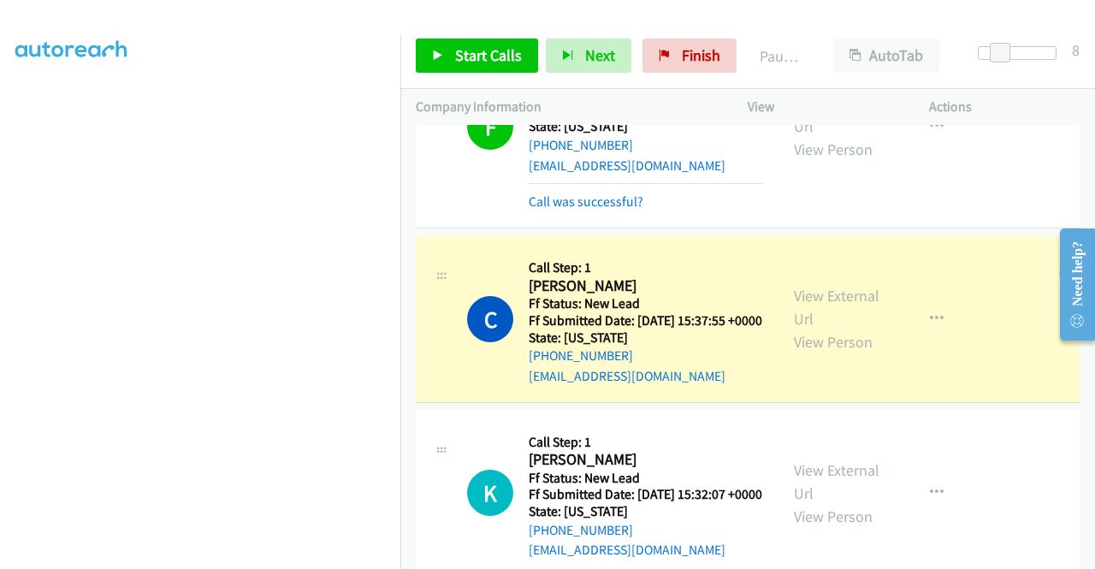
scroll to position [770, 0]
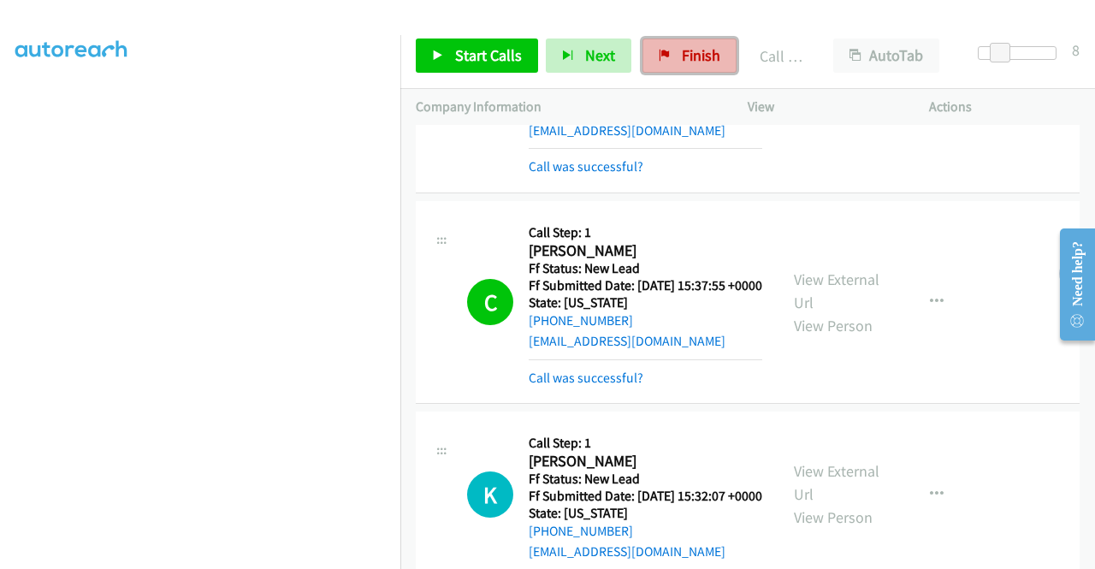
click at [682, 52] on span "Finish" at bounding box center [701, 55] width 38 height 20
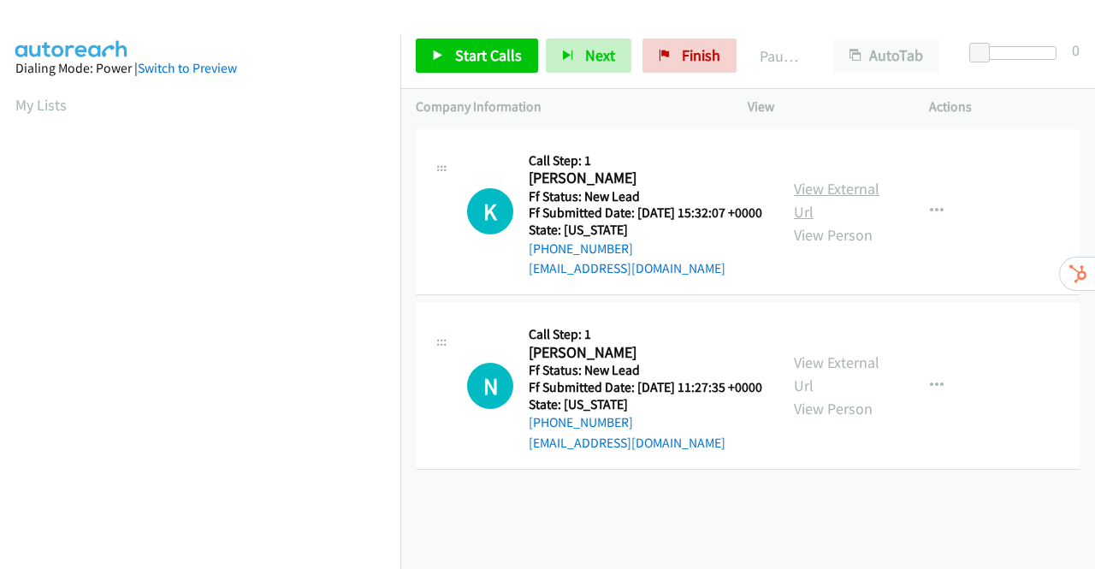
click at [836, 195] on link "View External Url" at bounding box center [837, 200] width 86 height 43
click at [828, 387] on link "View External Url" at bounding box center [837, 373] width 86 height 43
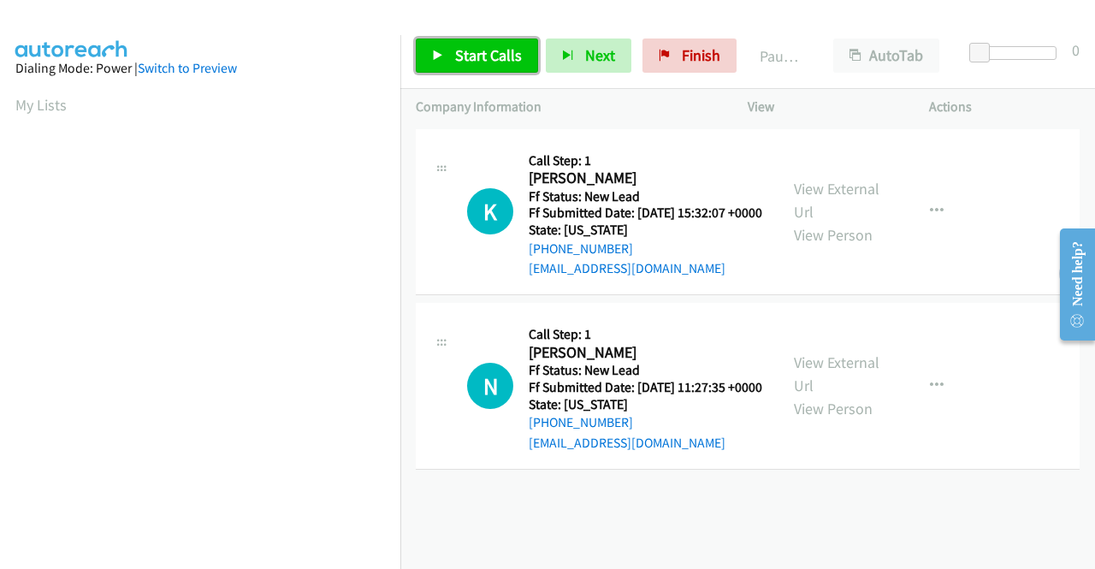
click at [475, 55] on span "Start Calls" at bounding box center [488, 55] width 67 height 20
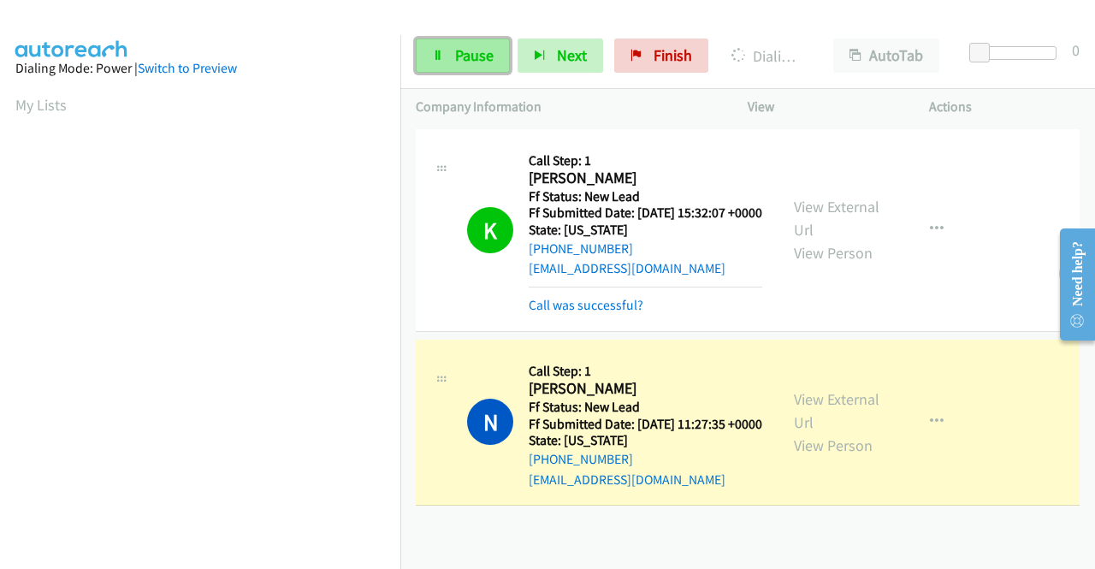
click at [458, 53] on span "Pause" at bounding box center [474, 55] width 38 height 20
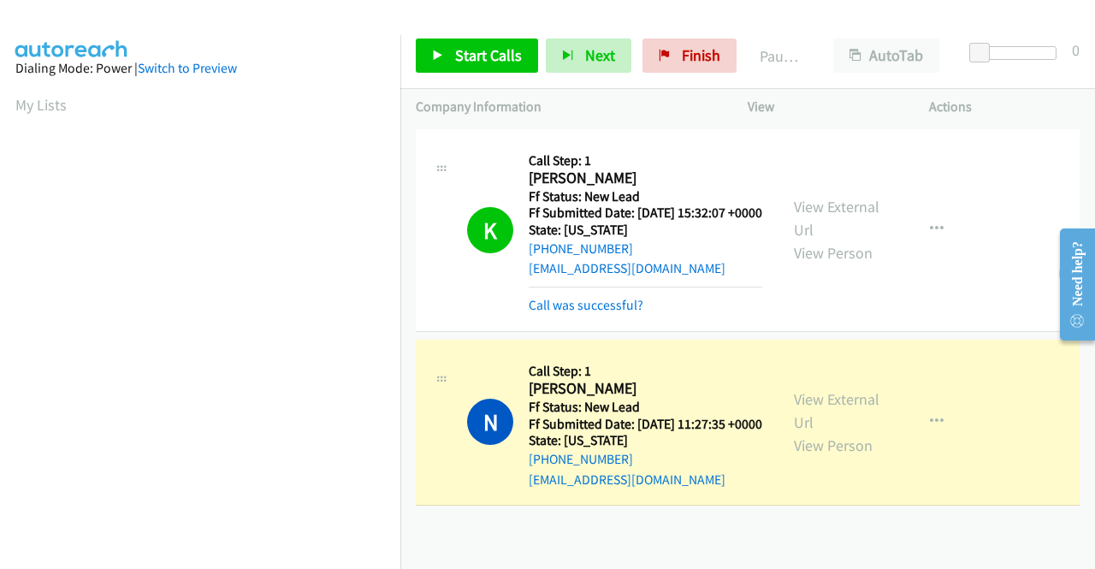
scroll to position [390, 0]
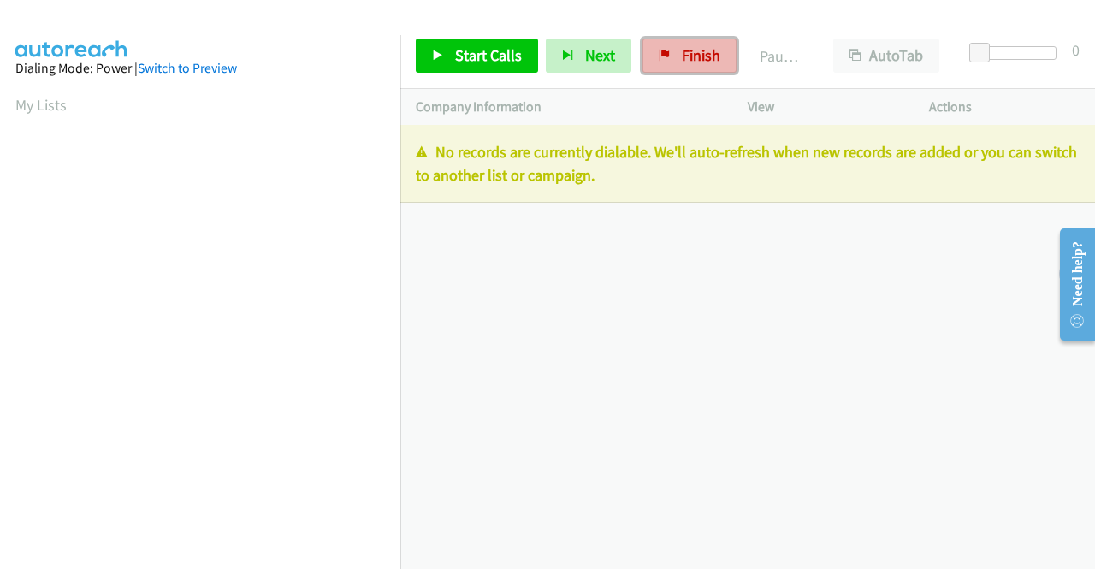
click at [664, 55] on icon at bounding box center [665, 56] width 12 height 12
